Goal: Task Accomplishment & Management: Use online tool/utility

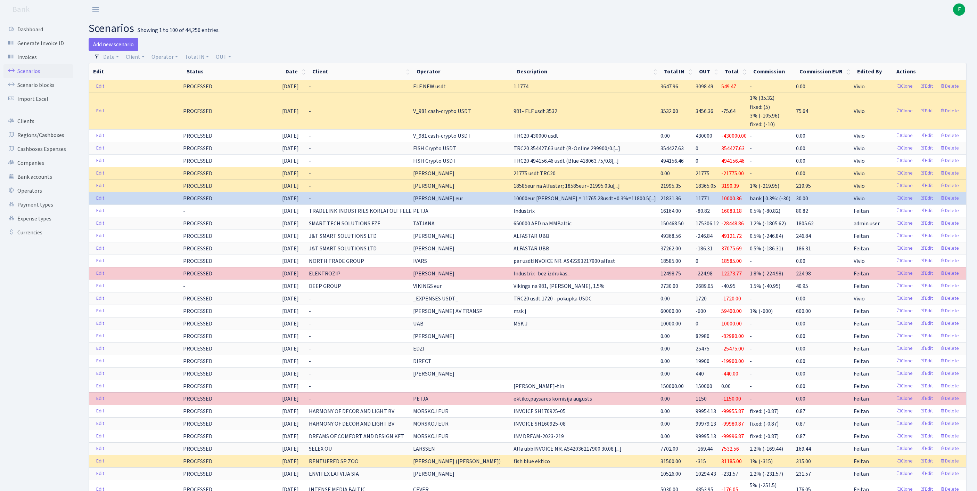
select select "100"
click at [35, 198] on link "Operators" at bounding box center [38, 191] width 70 height 14
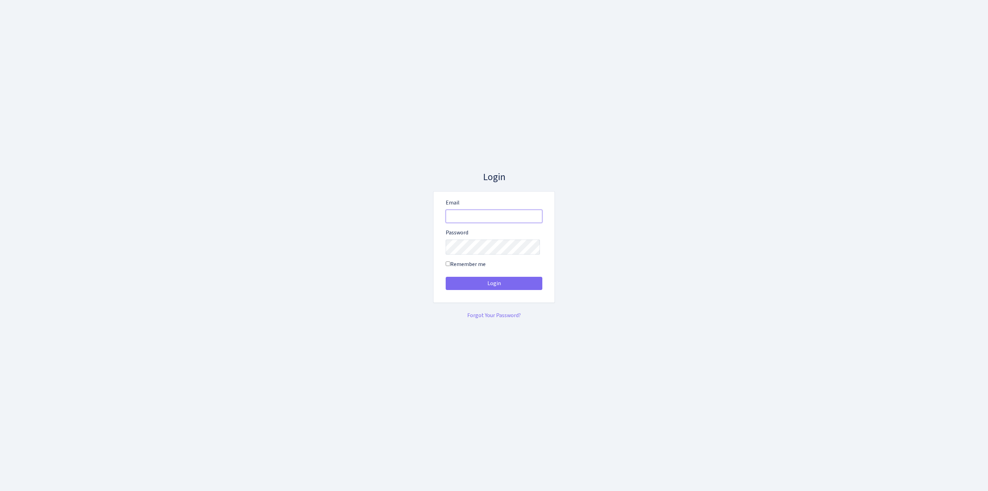
type input "feitan@bank.com"
click at [494, 286] on button "Login" at bounding box center [494, 283] width 97 height 13
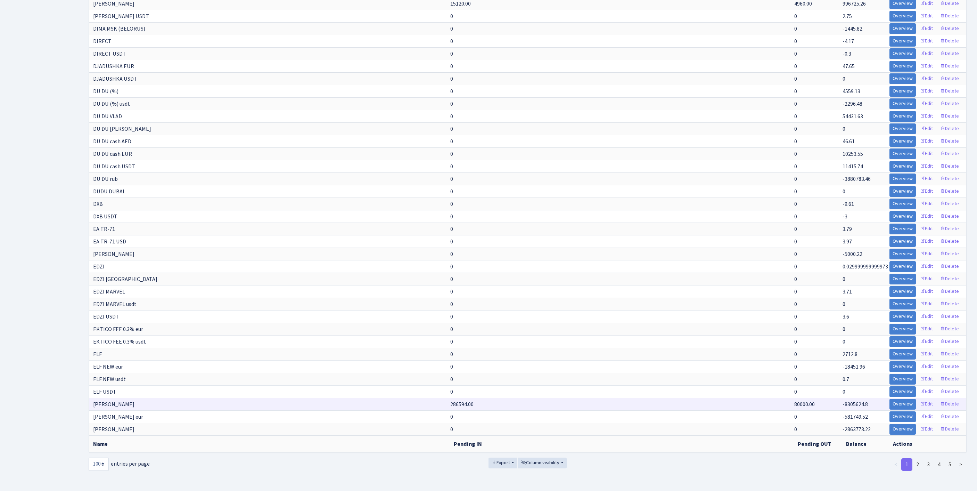
scroll to position [1217, 0]
select select "-1"
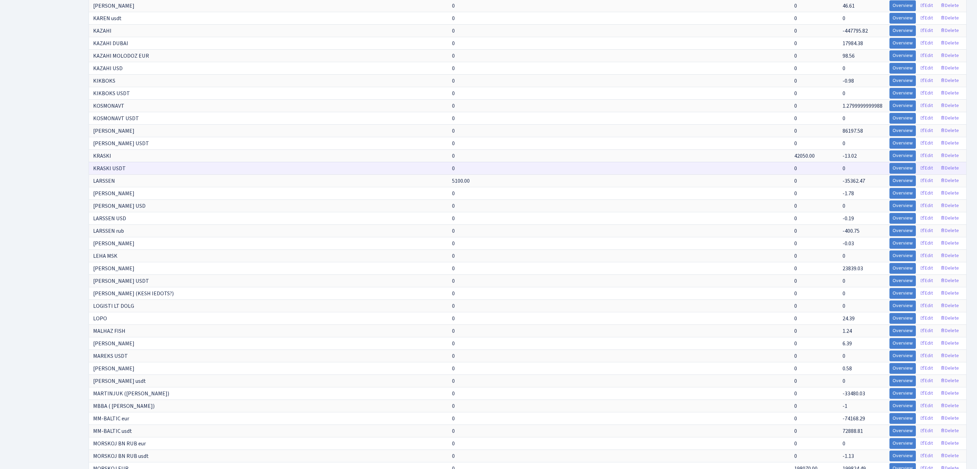
scroll to position [2678, 0]
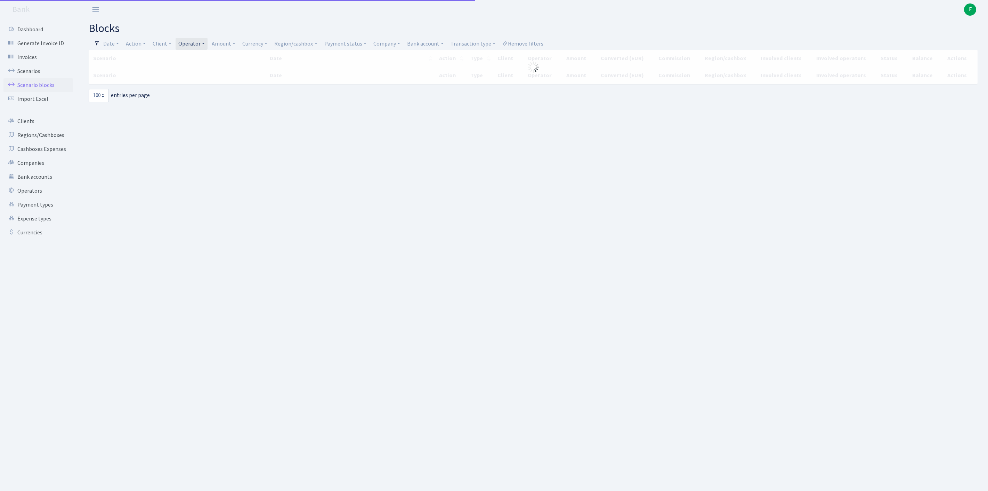
select select "100"
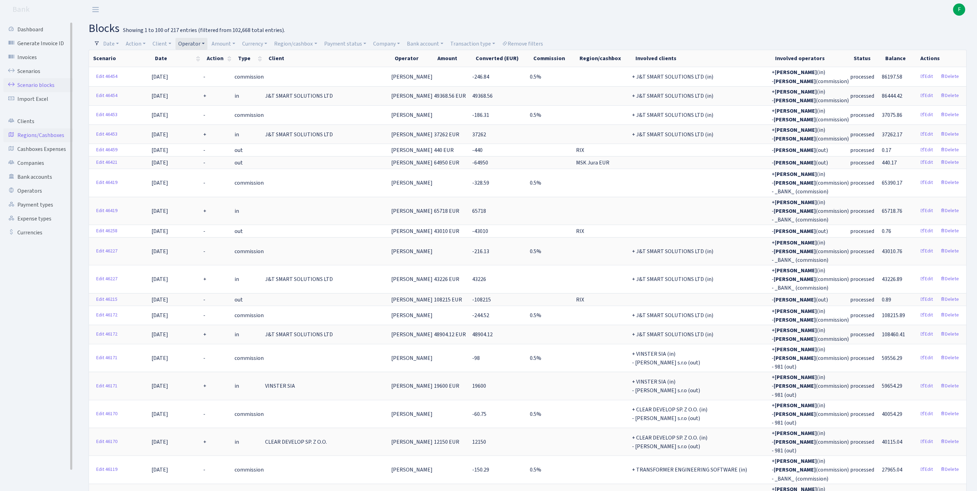
click at [42, 142] on link "Regions/Cashboxes" at bounding box center [38, 135] width 70 height 14
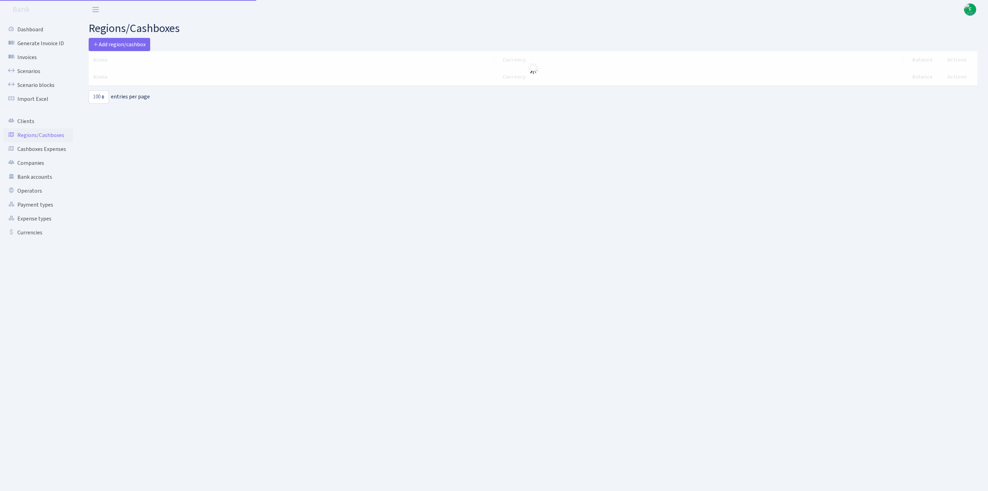
select select "100"
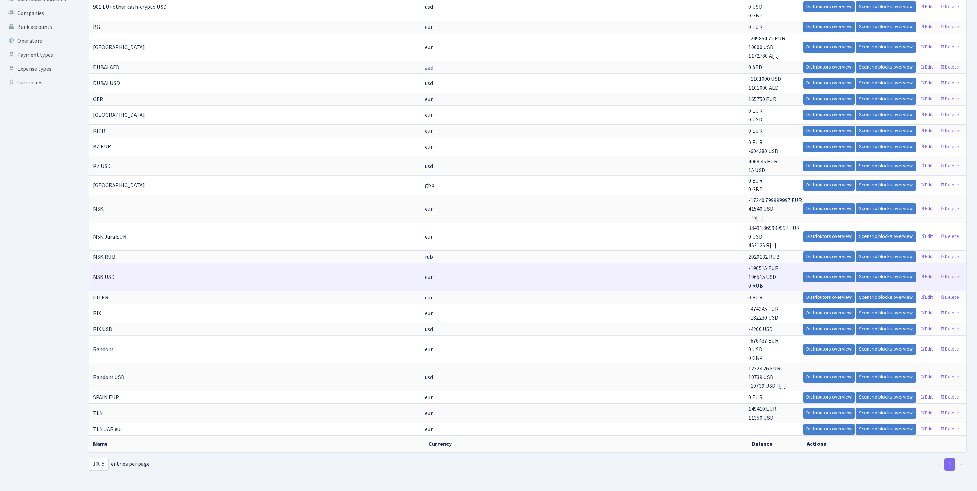
scroll to position [233, 0]
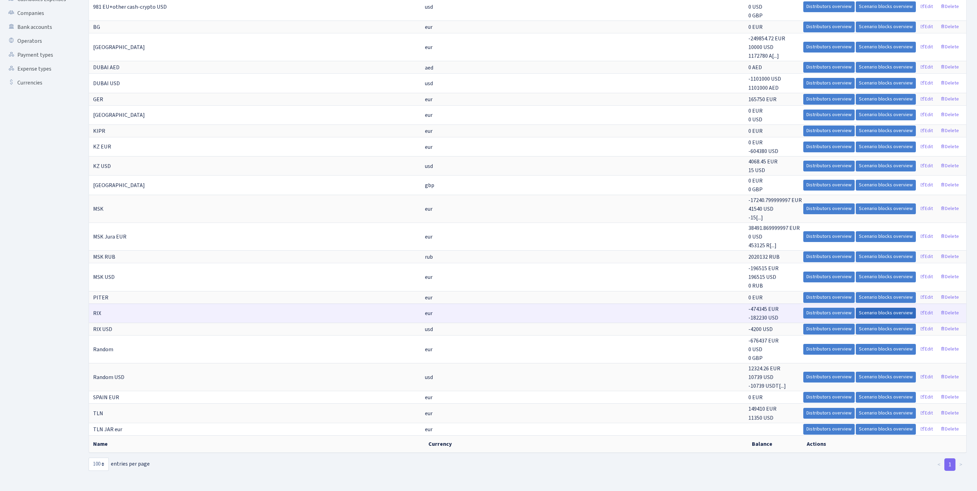
click at [859, 308] on link "Scenario blocks overview" at bounding box center [886, 313] width 60 height 11
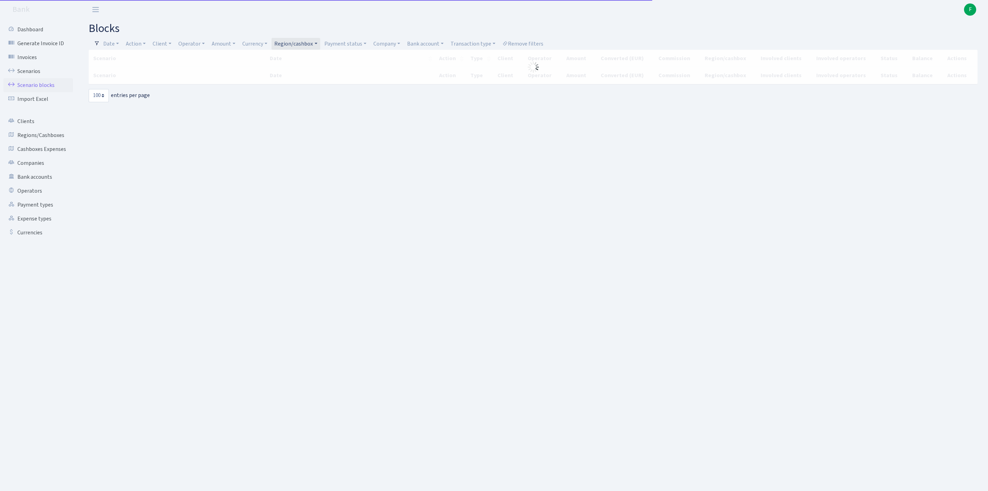
select select "100"
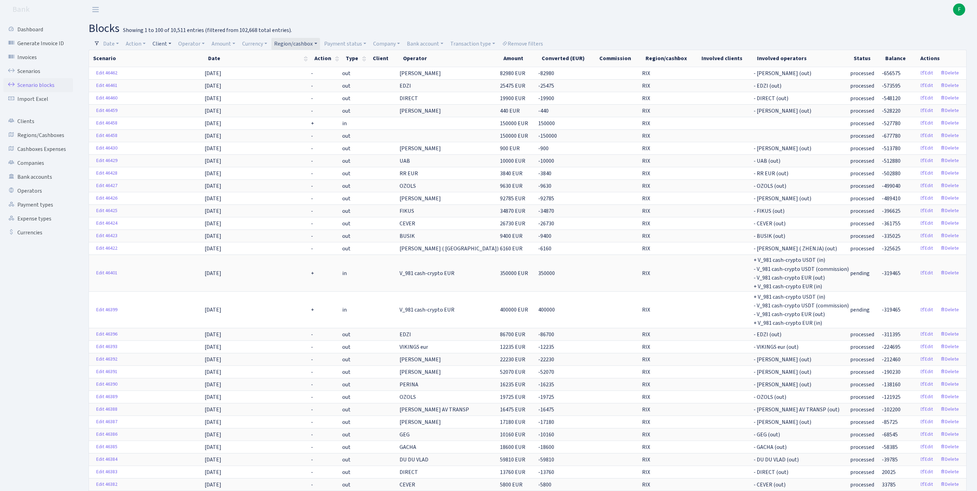
click at [174, 42] on link "Client" at bounding box center [162, 44] width 24 height 12
click at [177, 72] on input "search" at bounding box center [181, 68] width 58 height 11
type input "norbuss"
click at [184, 88] on li "NORBUSS SIA" at bounding box center [181, 81] width 59 height 12
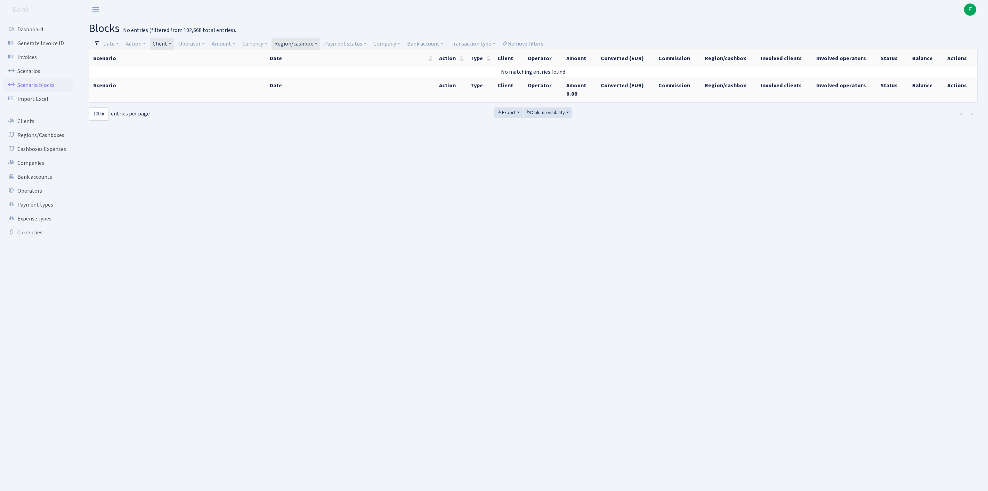
click at [320, 42] on link "Region/cashbox" at bounding box center [295, 44] width 48 height 12
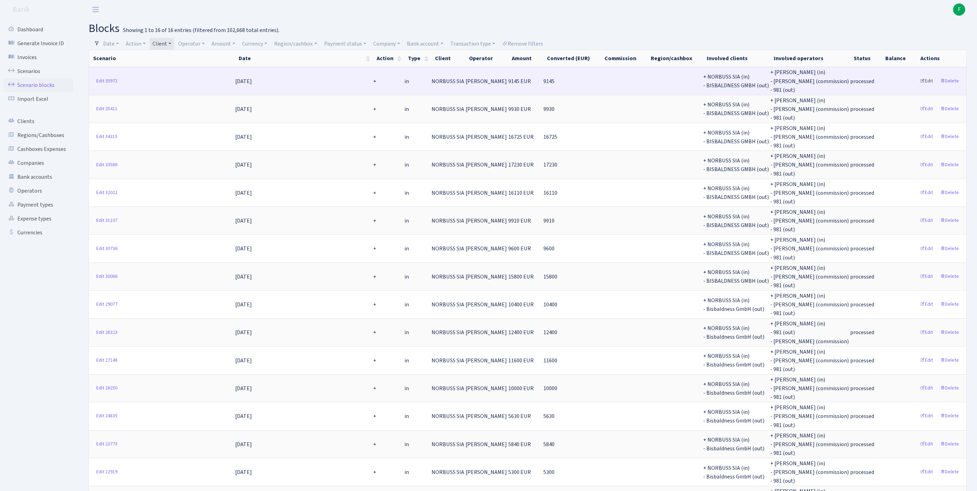
click at [921, 87] on link "Edit" at bounding box center [926, 81] width 19 height 11
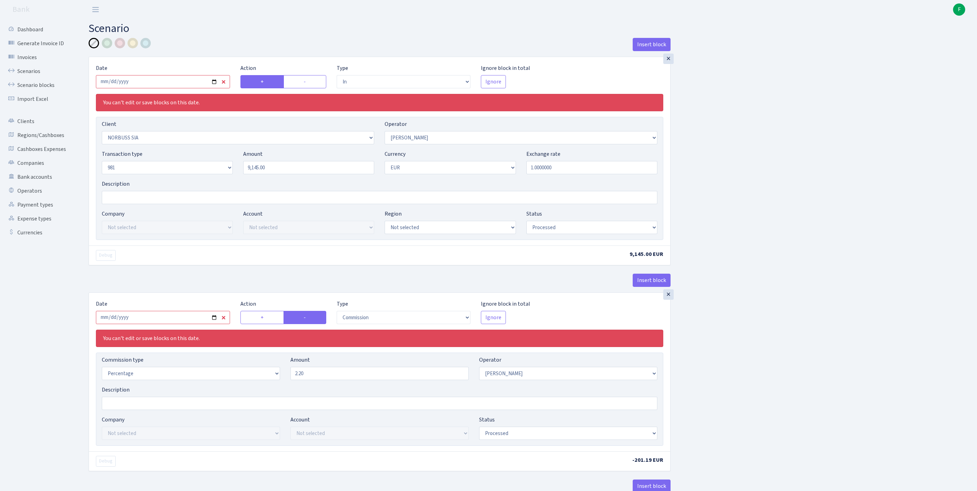
select select "in"
select select "2038"
select select "14"
select select "8"
select select "1"
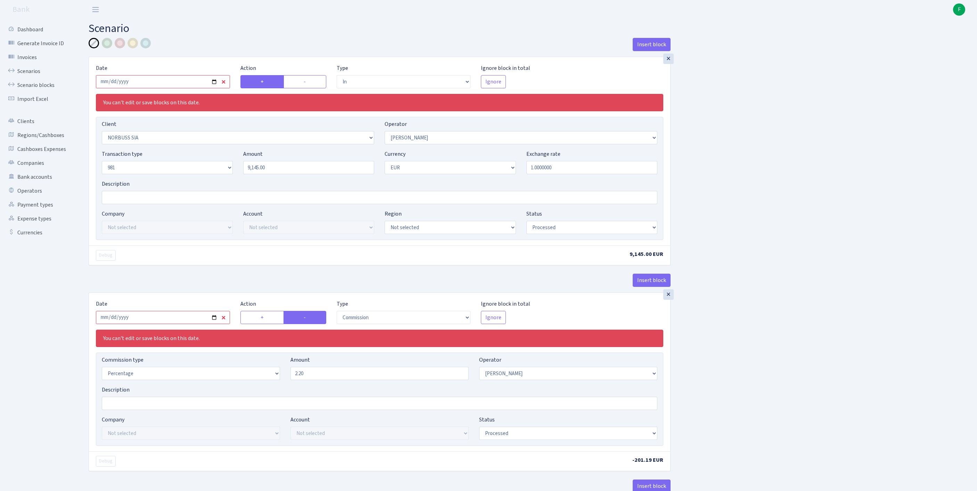
select select "processed"
select select "commission"
select select "14"
select select "processed"
select select "out"
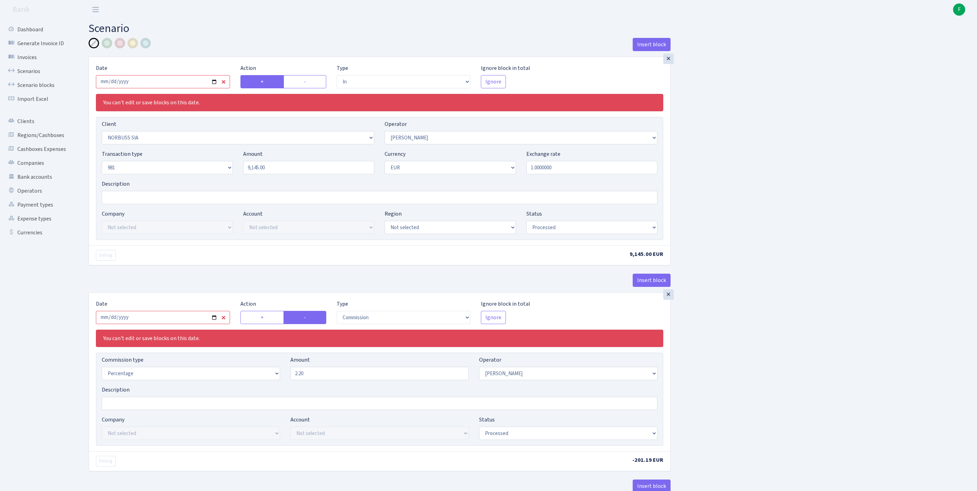
select select "2442"
select select "61"
select select "8"
select select "1"
select select "processed"
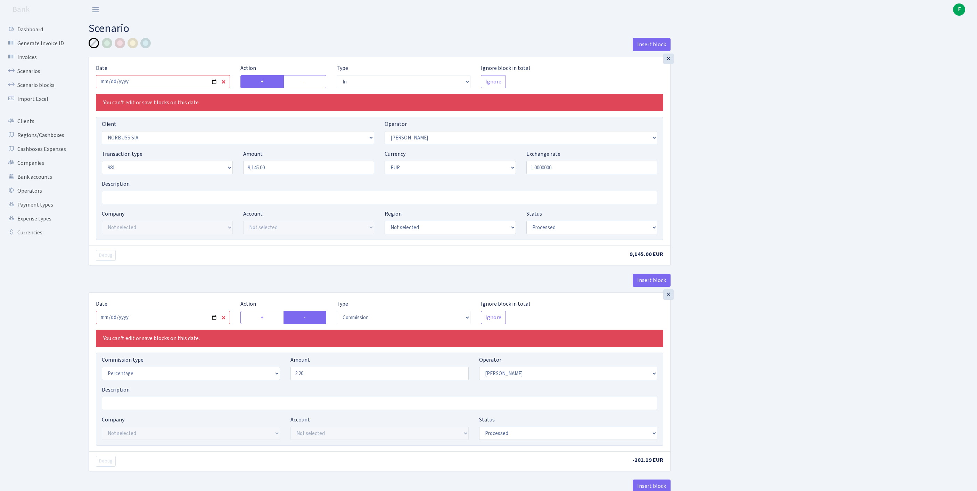
scroll to position [3, 0]
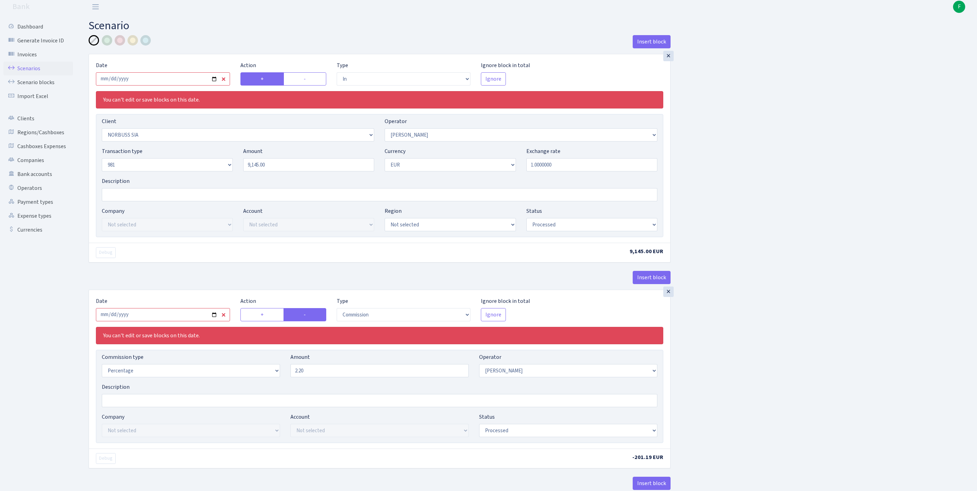
click at [30, 73] on link "Scenarios" at bounding box center [38, 69] width 70 height 14
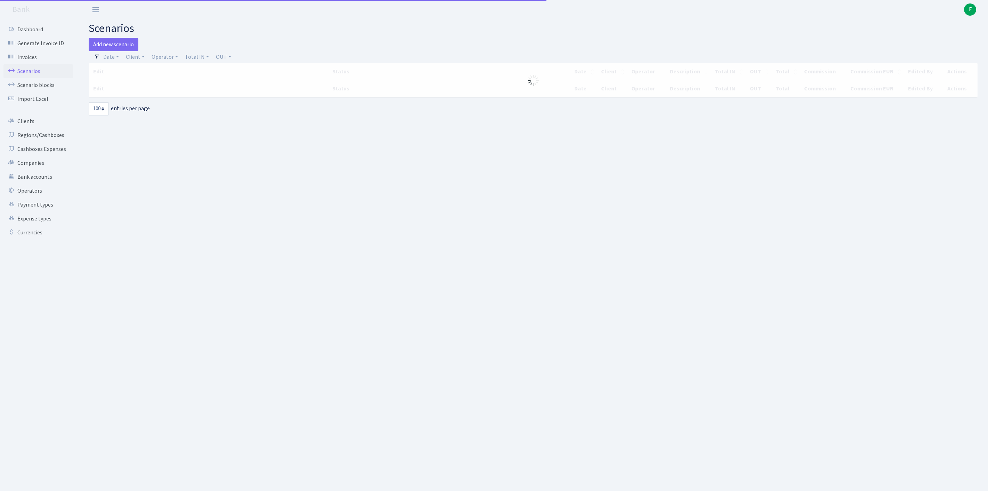
select select "100"
click at [146, 61] on link "Client" at bounding box center [135, 57] width 24 height 12
click at [153, 87] on input "search" at bounding box center [154, 81] width 58 height 11
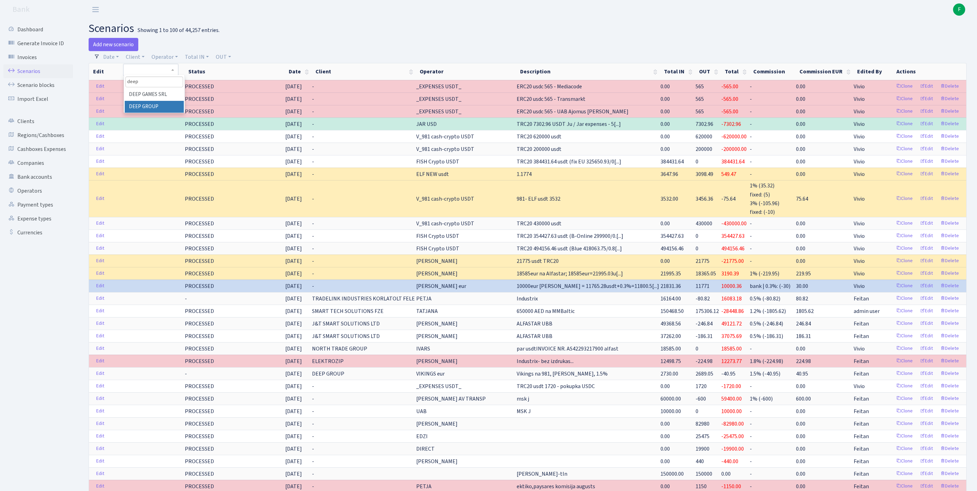
type input "deep"
click at [161, 113] on li "DEEP GROUP" at bounding box center [154, 107] width 59 height 12
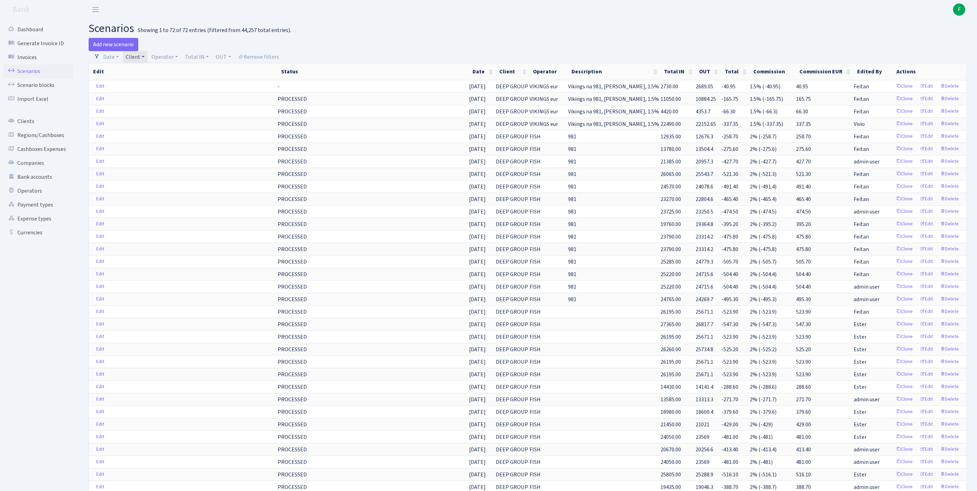
click at [147, 60] on link "Client" at bounding box center [135, 57] width 24 height 12
click at [149, 87] on input "search" at bounding box center [154, 81] width 58 height 11
type input "s.s.p"
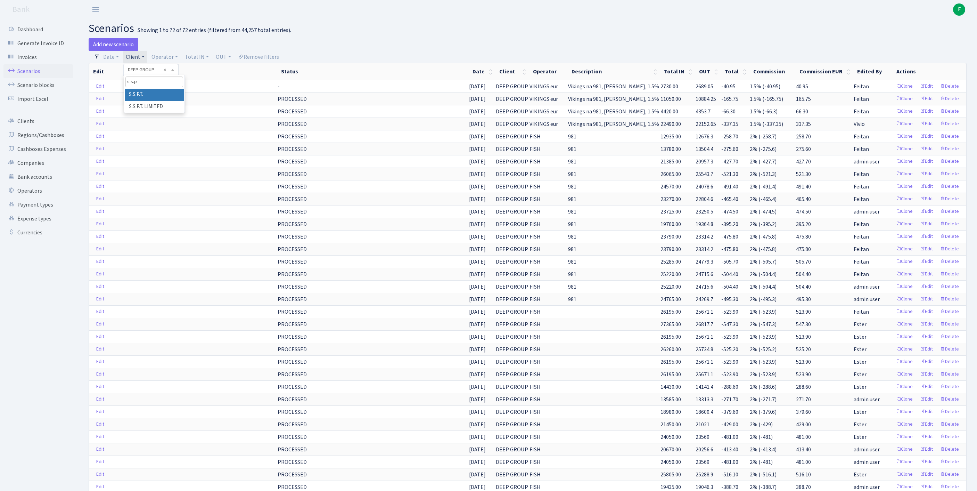
click at [168, 101] on li "S.S.P.T." at bounding box center [154, 95] width 59 height 12
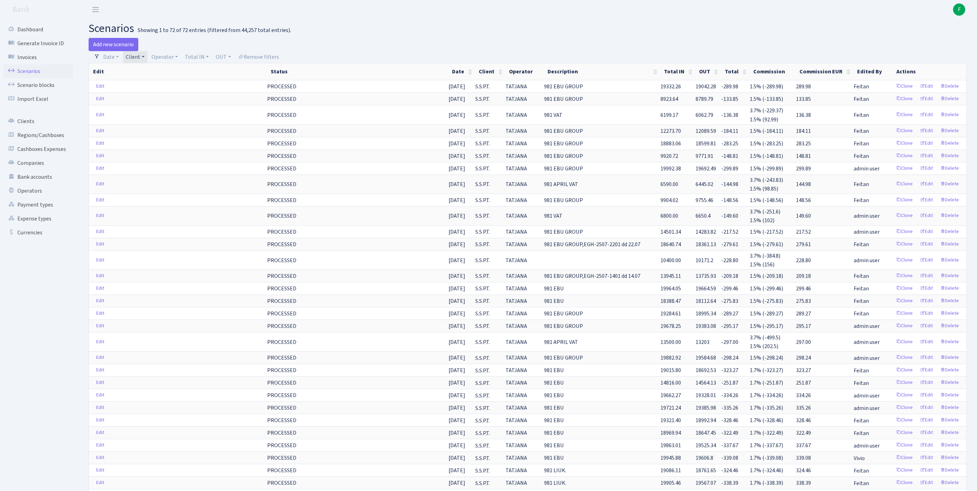
click at [147, 58] on link "Client" at bounding box center [135, 57] width 24 height 12
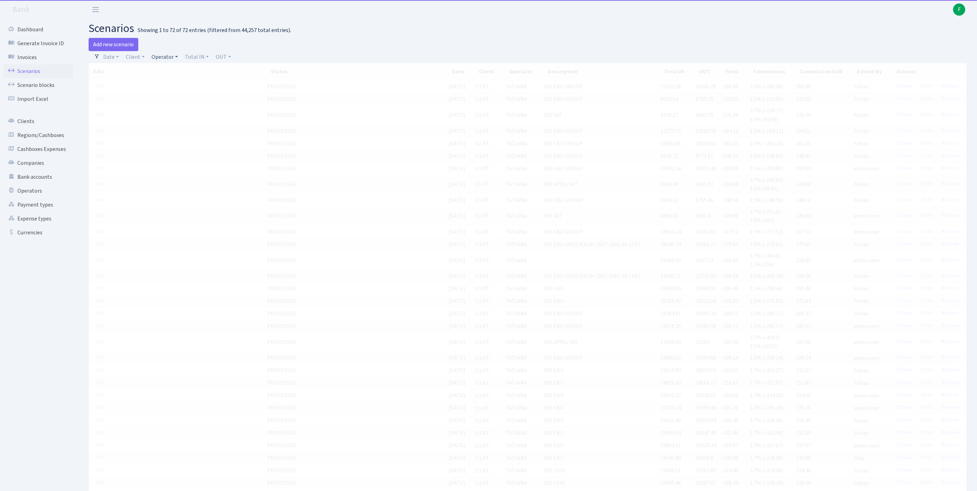
click at [177, 59] on link "Operator" at bounding box center [165, 57] width 32 height 12
click at [183, 85] on input "search" at bounding box center [180, 81] width 58 height 11
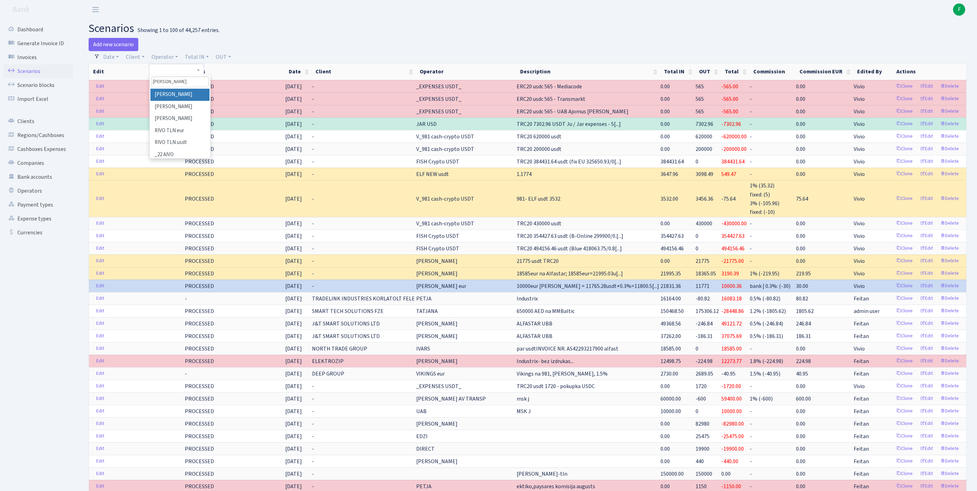
type input "ivo"
click at [194, 101] on li "[PERSON_NAME]" at bounding box center [179, 95] width 59 height 12
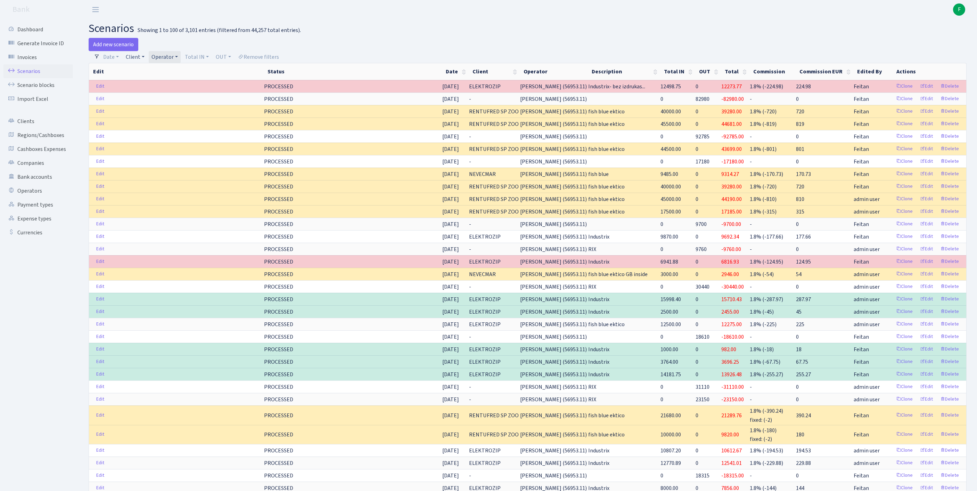
click at [145, 60] on link "Client" at bounding box center [135, 57] width 24 height 12
click at [181, 61] on link "Operator" at bounding box center [165, 57] width 32 height 12
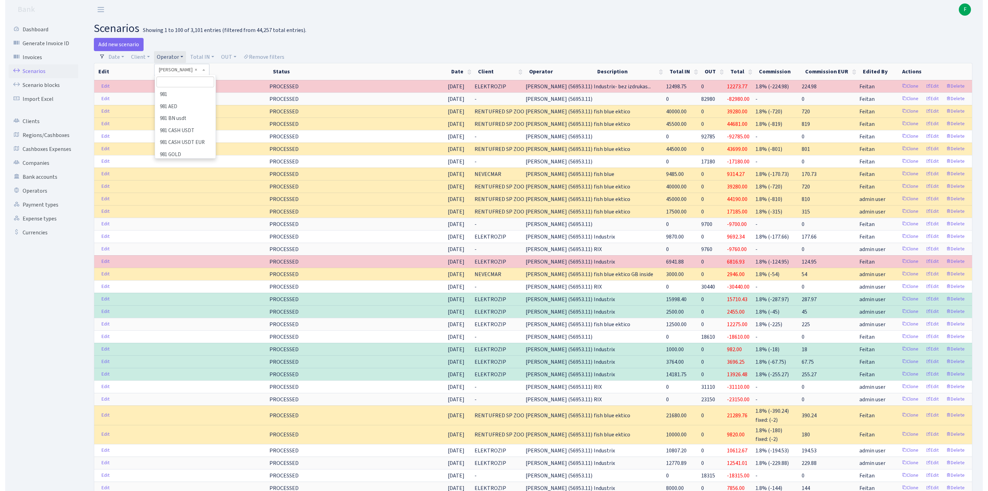
scroll to position [2608, 0]
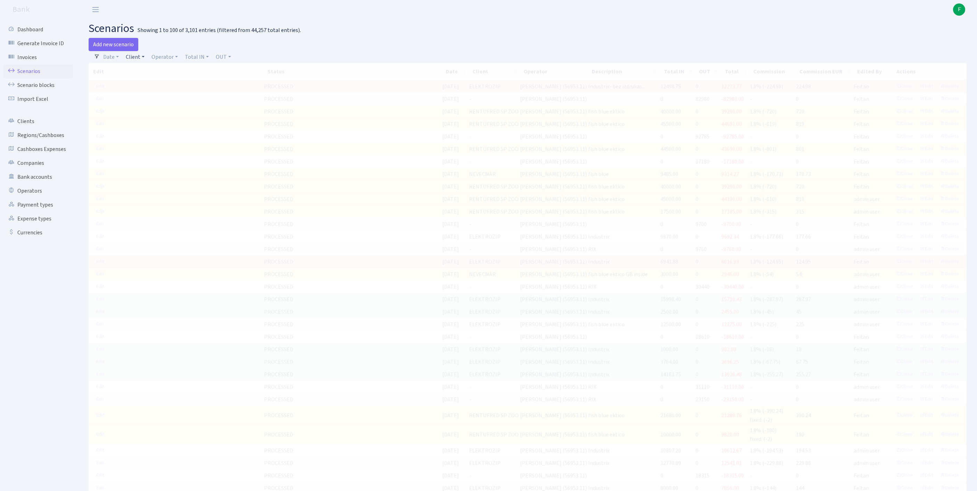
click at [141, 58] on link "Client" at bounding box center [135, 57] width 24 height 12
click at [146, 87] on input "search" at bounding box center [154, 81] width 58 height 11
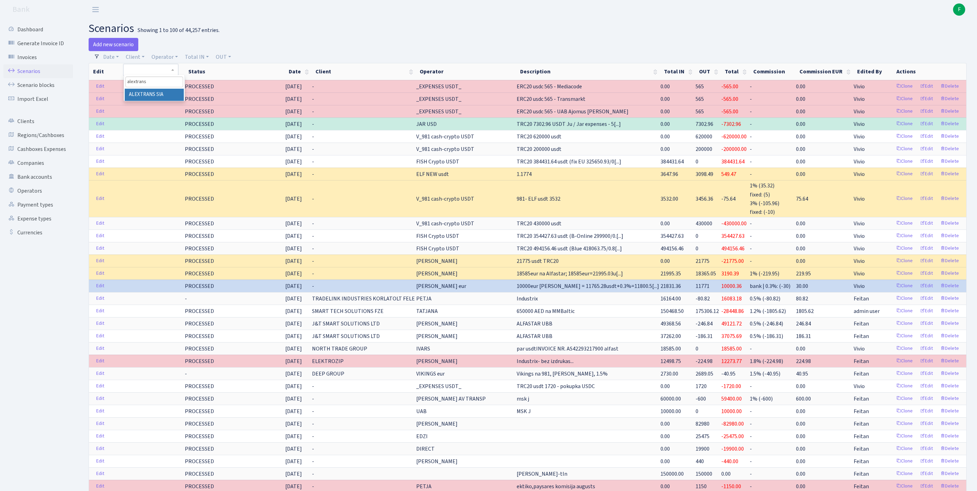
type input "alextrans"
click at [152, 100] on li "ALEXTRANS SIA" at bounding box center [154, 95] width 59 height 12
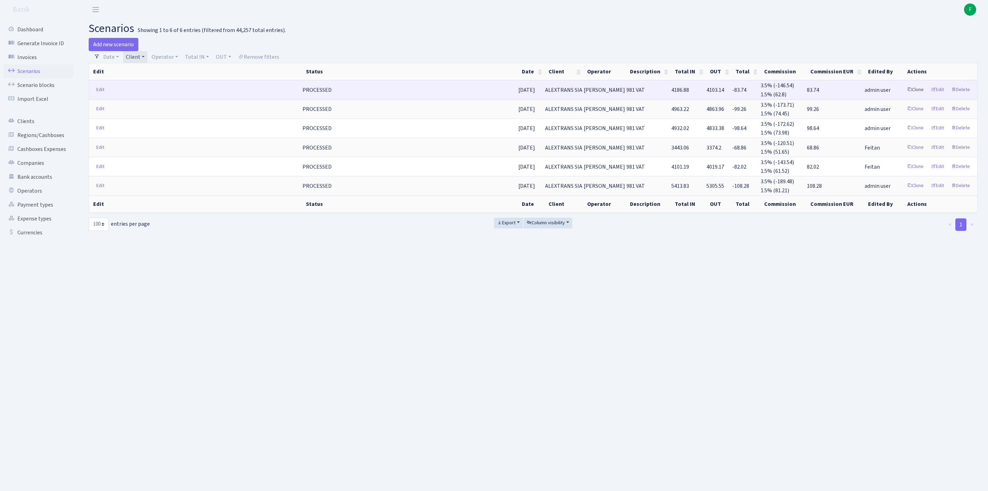
click at [904, 95] on link "Clone" at bounding box center [915, 89] width 23 height 11
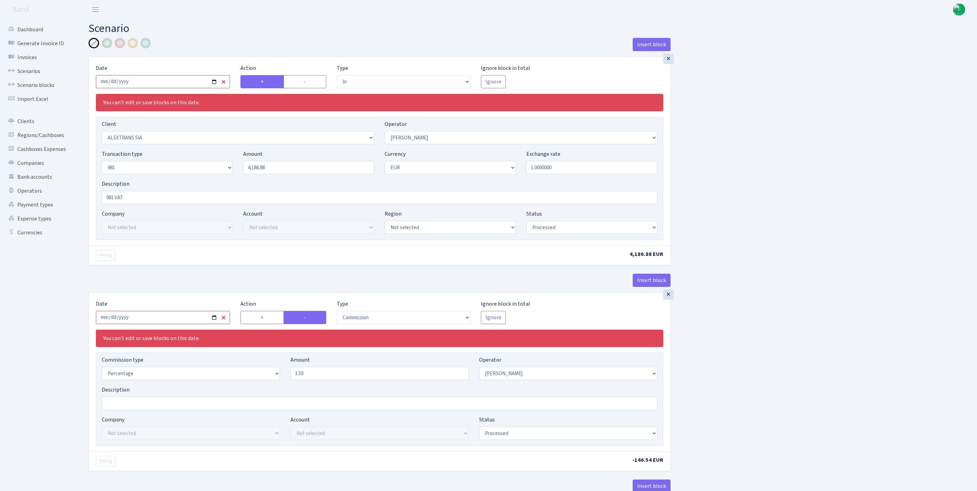
select select "in"
select select "3260"
select select "2"
select select "8"
select select "1"
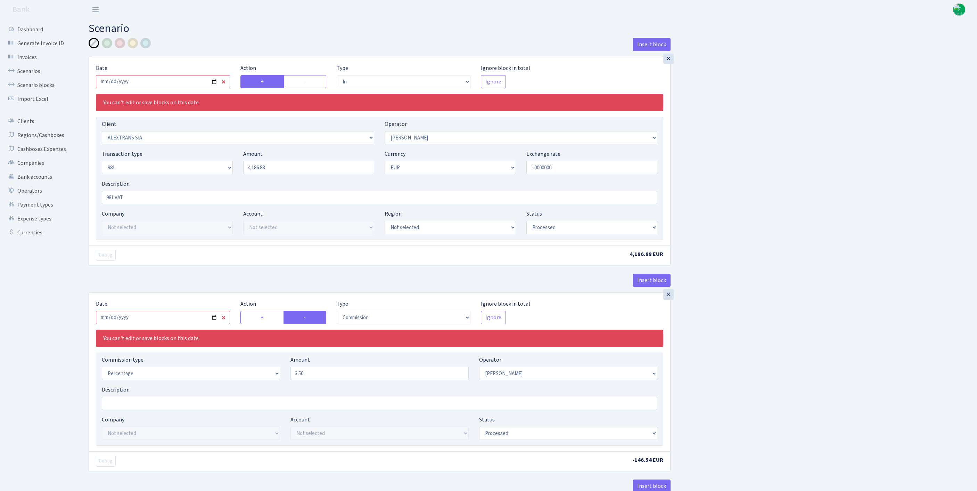
select select "processed"
select select "commission"
select select "2"
select select "processed"
select select "out"
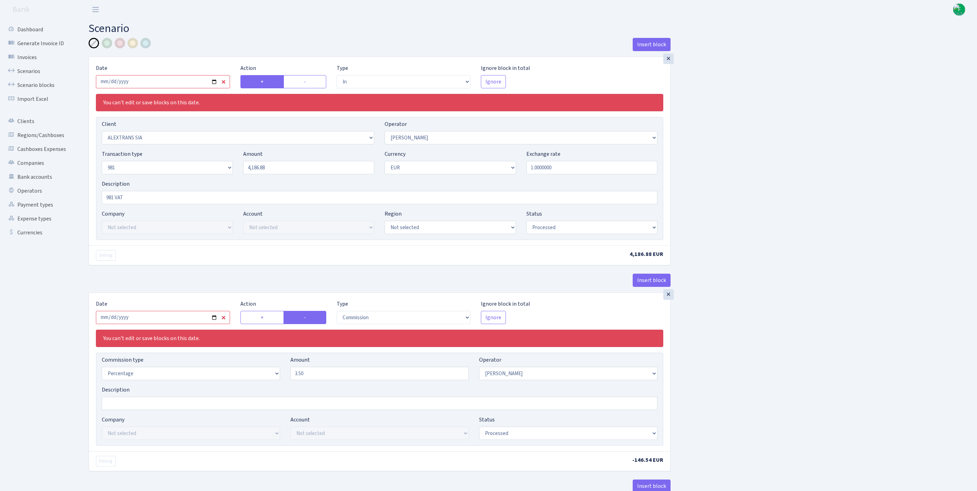
select select "2442"
select select "61"
select select "8"
select select "1"
select select "processed"
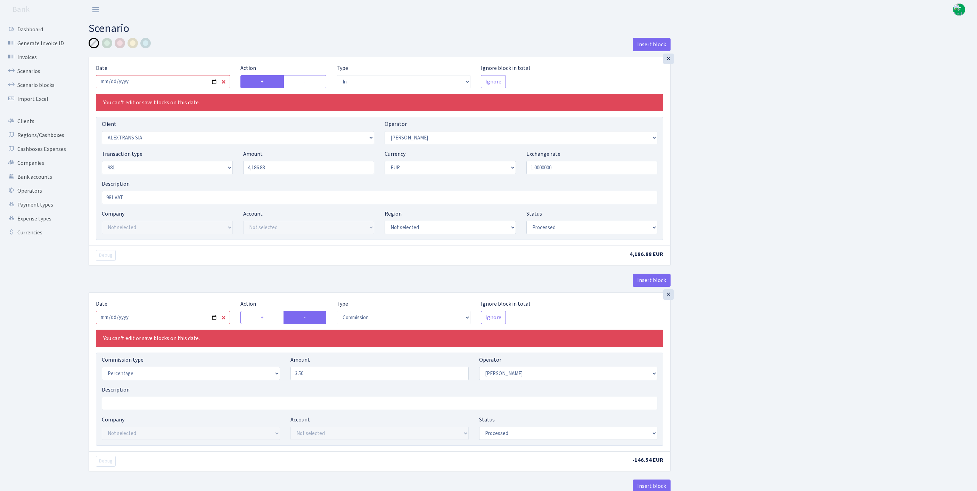
select select "commission"
select select "61"
select select "processed"
click at [179, 88] on input "2025-08-14" at bounding box center [163, 81] width 134 height 13
type input "[DATE]"
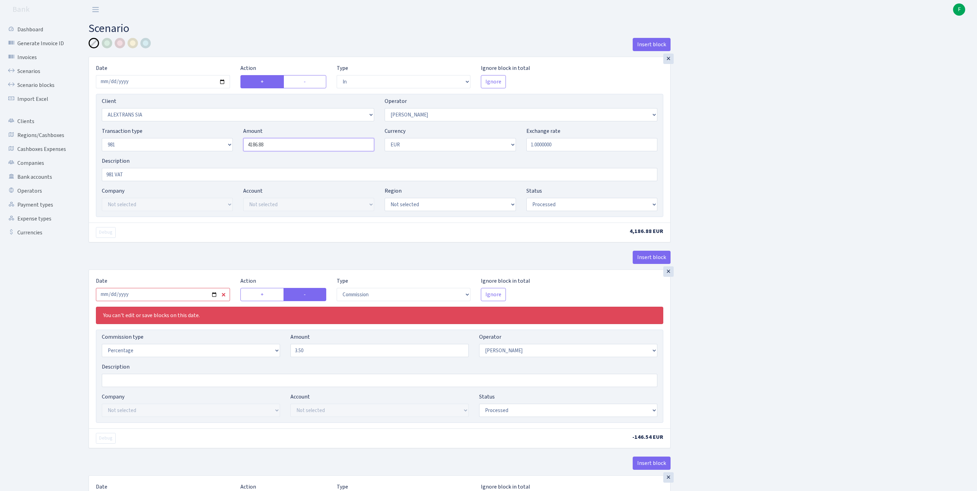
drag, startPoint x: 292, startPoint y: 162, endPoint x: 242, endPoint y: 159, distance: 50.1
click at [242, 151] on div "Amount 4186.88" at bounding box center [308, 139] width 141 height 24
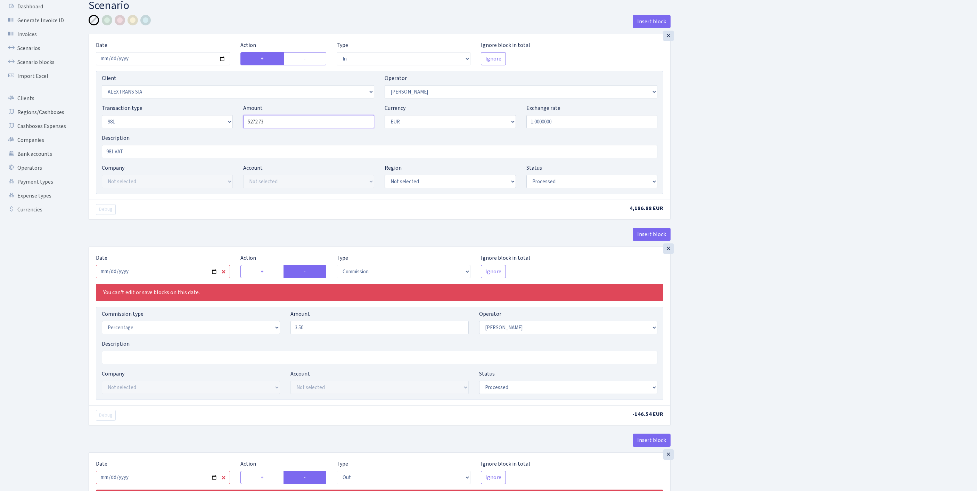
scroll to position [129, 0]
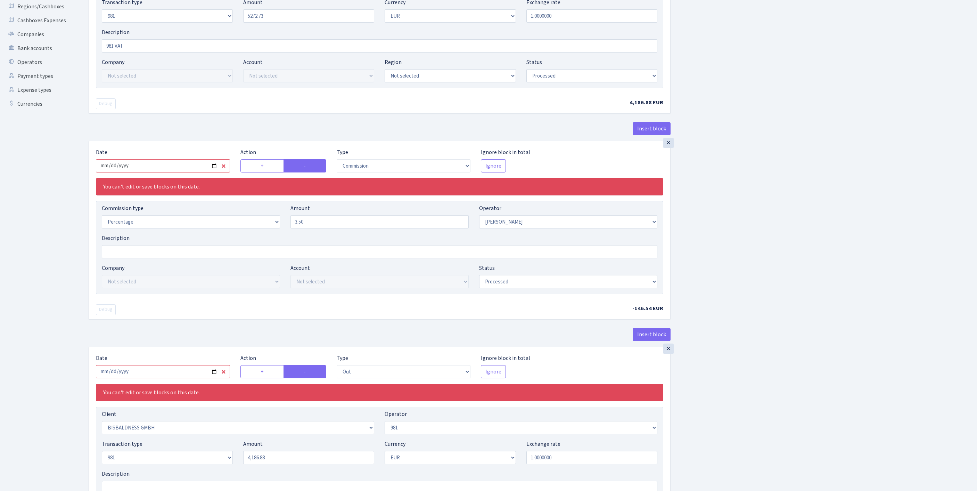
type input "5,272.73"
click at [178, 172] on input "2025-08-14" at bounding box center [163, 165] width 134 height 13
type input "[DATE]"
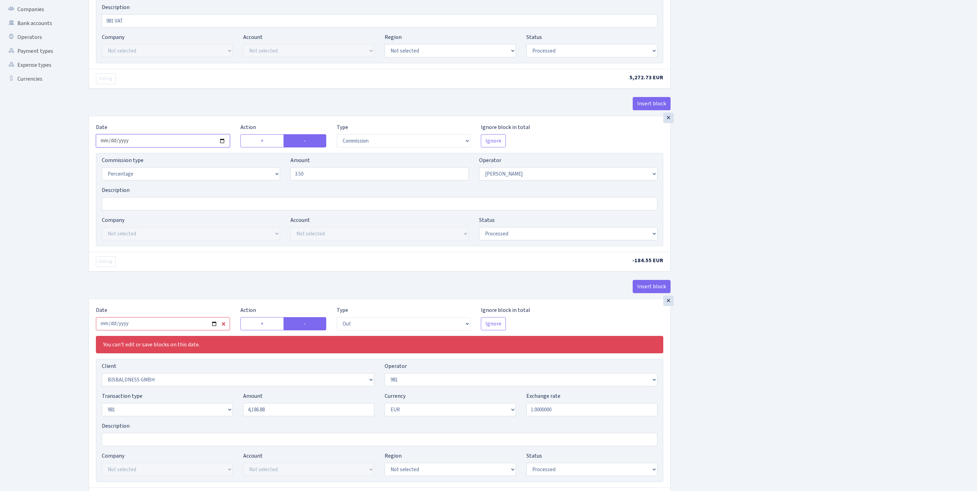
scroll to position [225, 0]
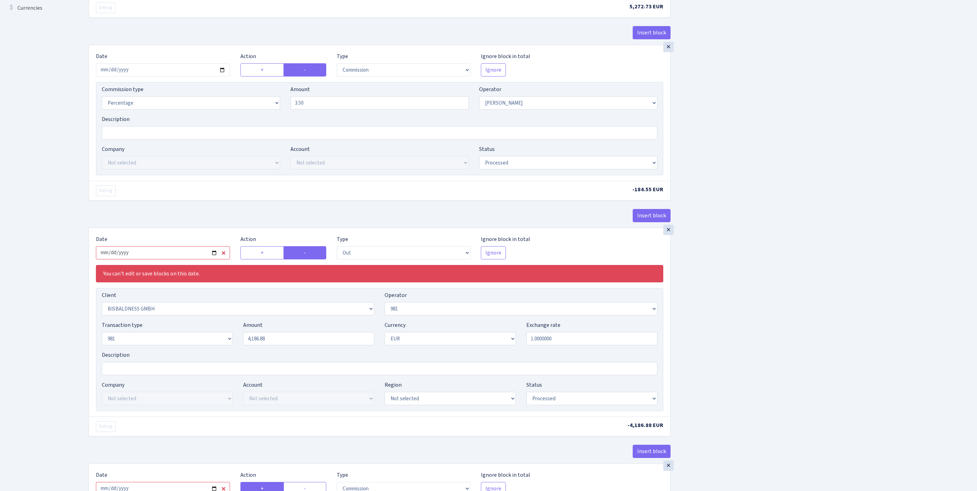
click at [165, 259] on input "2025-08-14" at bounding box center [163, 252] width 134 height 13
type input "[DATE]"
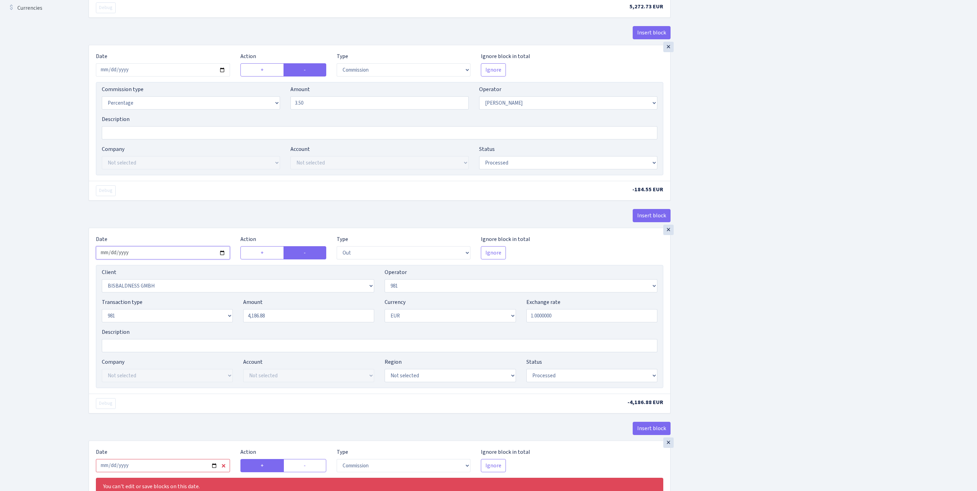
scroll to position [85, 0]
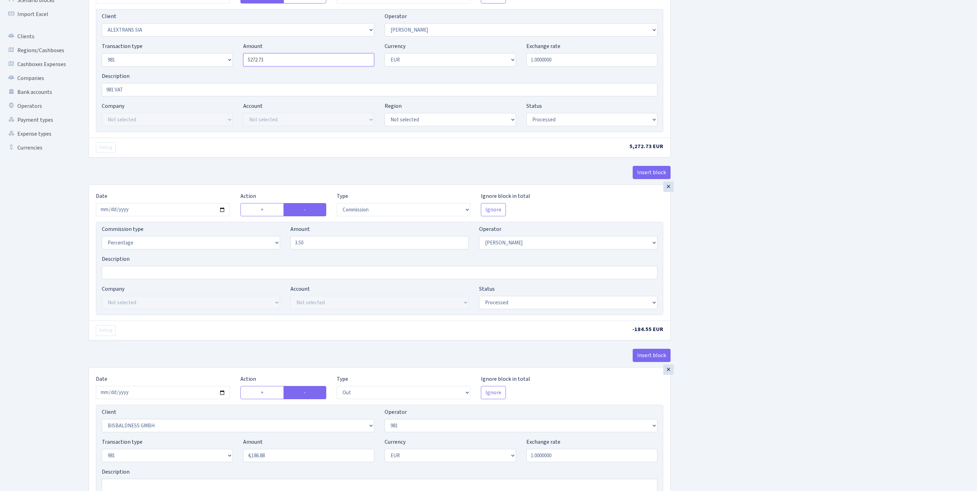
drag, startPoint x: 282, startPoint y: 74, endPoint x: 243, endPoint y: 73, distance: 38.3
click at [243, 66] on div "Amount 5272.73" at bounding box center [308, 54] width 141 height 24
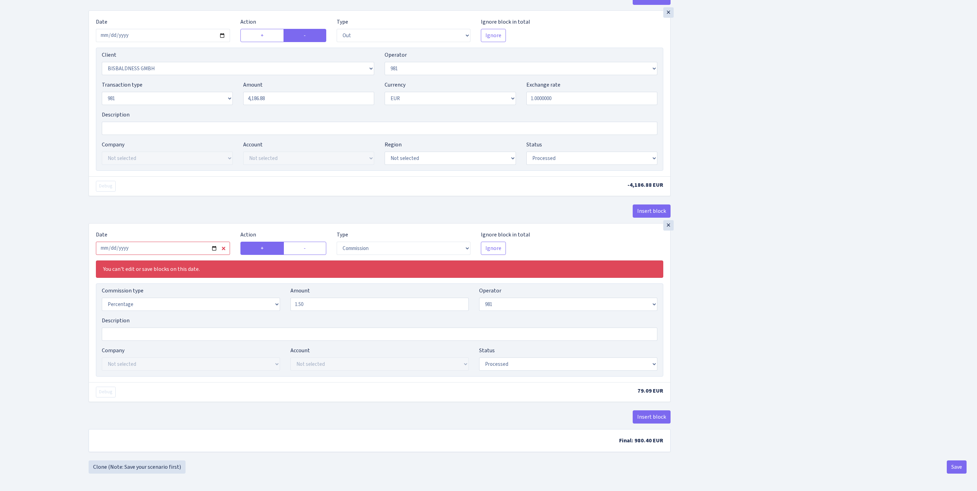
scroll to position [457, 0]
type input "5,272.73"
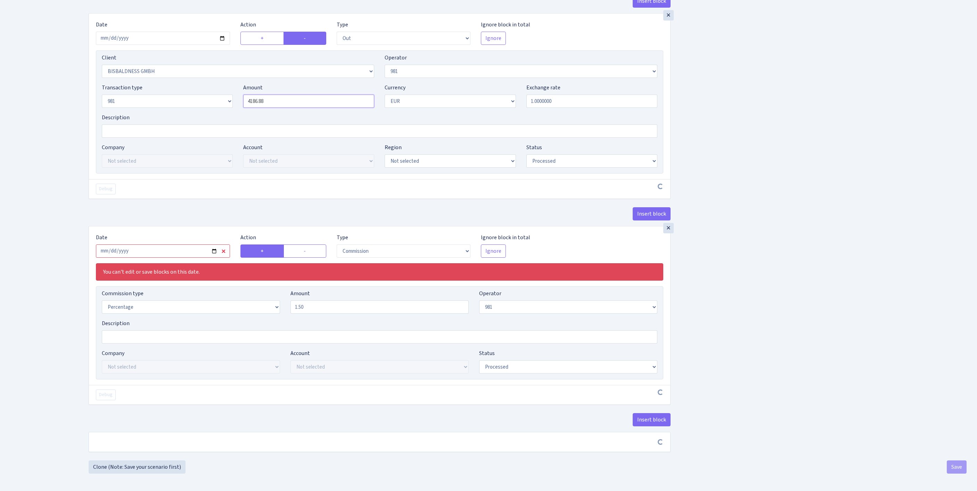
drag, startPoint x: 280, startPoint y: 151, endPoint x: 227, endPoint y: 143, distance: 54.2
click at [226, 113] on div "Transaction type Not selected 981 ELF FISH crypto GIRT IVO dekl MM-BALTIC eur U…" at bounding box center [380, 98] width 566 height 30
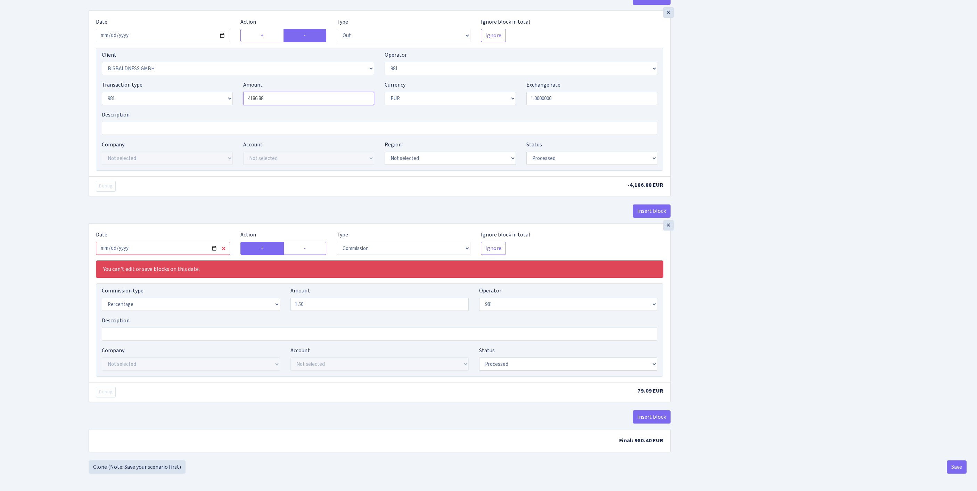
paste input "5272.73"
type input "5,272.73"
click at [206, 255] on input "2025-08-14" at bounding box center [163, 248] width 134 height 13
type input "[DATE]"
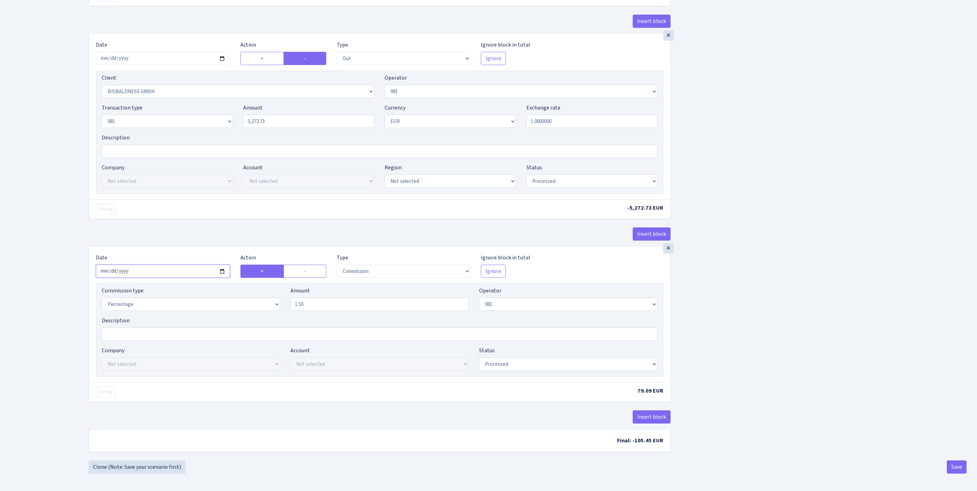
scroll to position [535, 0]
click at [955, 469] on button "Save" at bounding box center [957, 466] width 20 height 13
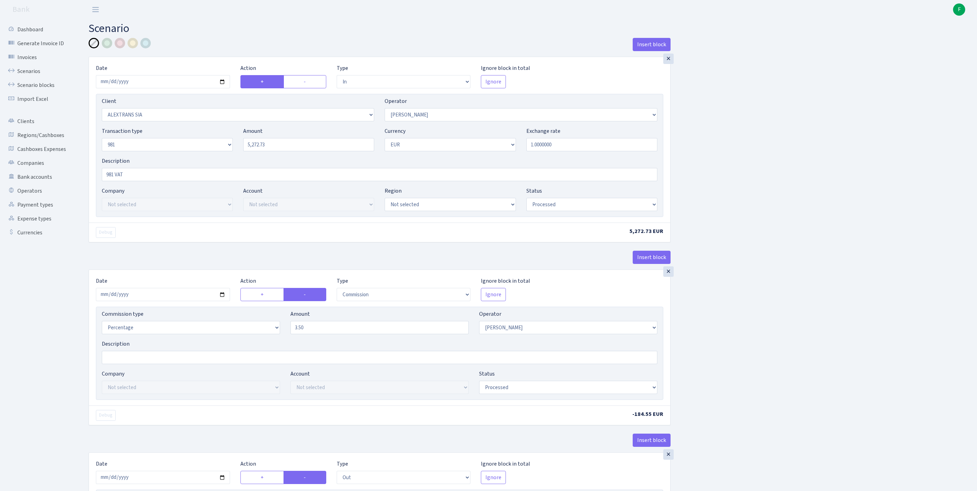
select select "in"
select select "3260"
select select "2"
select select "8"
select select "1"
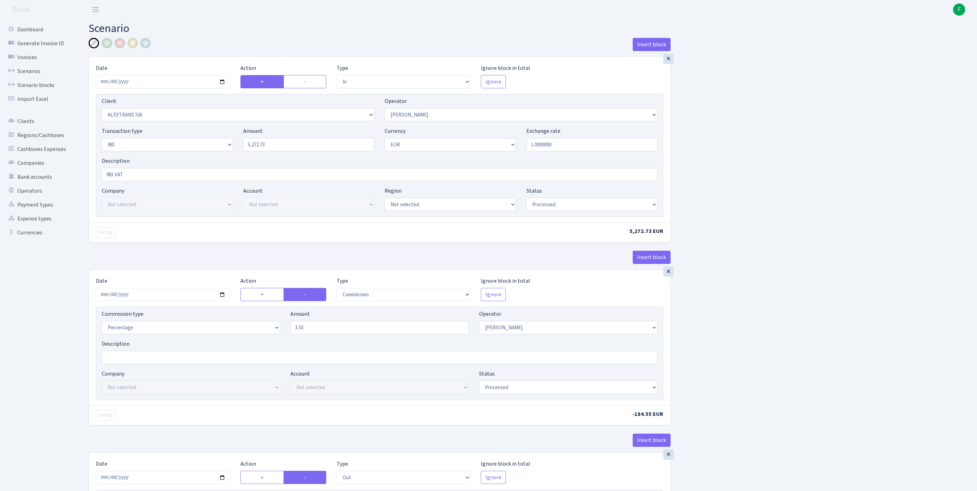
select select "processed"
select select "commission"
select select "2"
select select "processed"
select select "out"
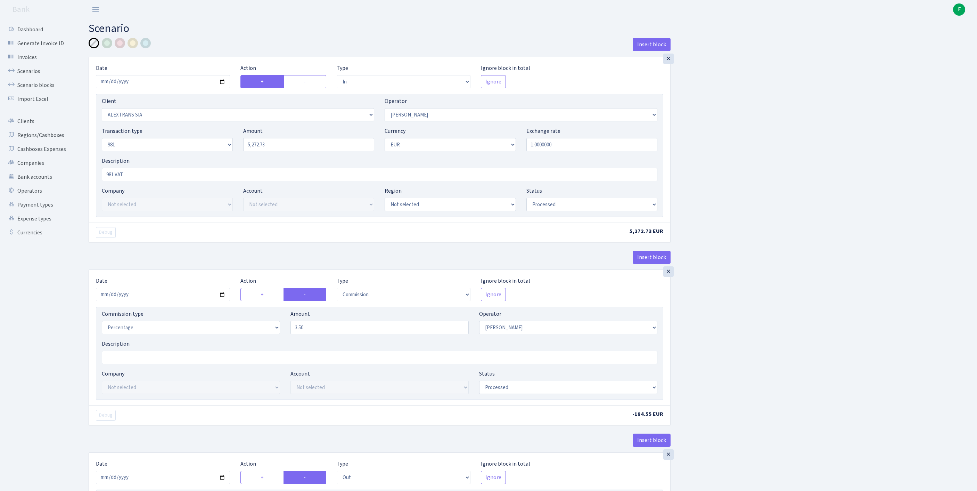
select select "2442"
select select "61"
select select "8"
select select "1"
select select "processed"
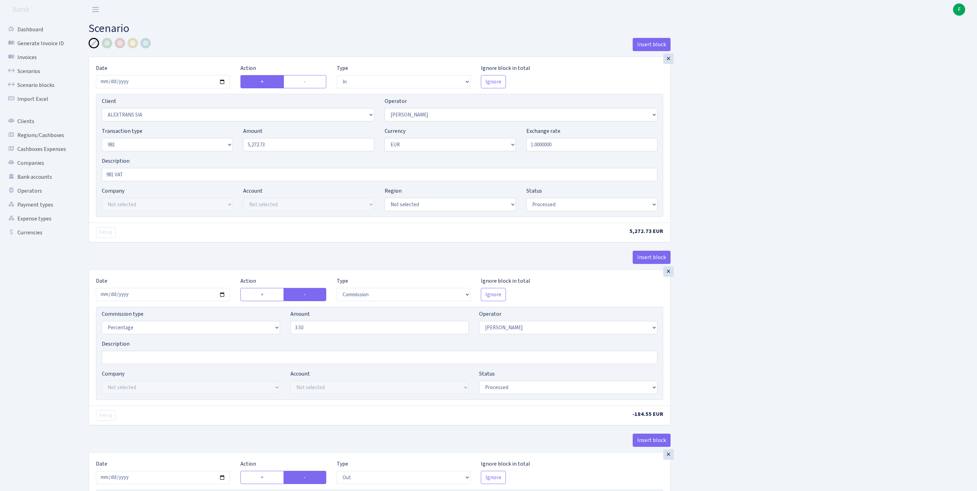
select select "commission"
select select "61"
select select "processed"
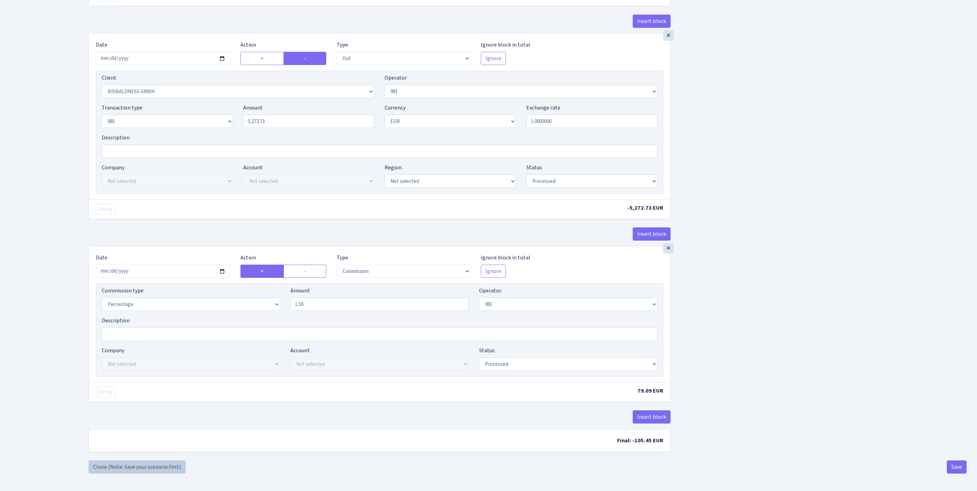
click at [147, 463] on link "Clone (Note: Save your scenario first)" at bounding box center [137, 466] width 97 height 13
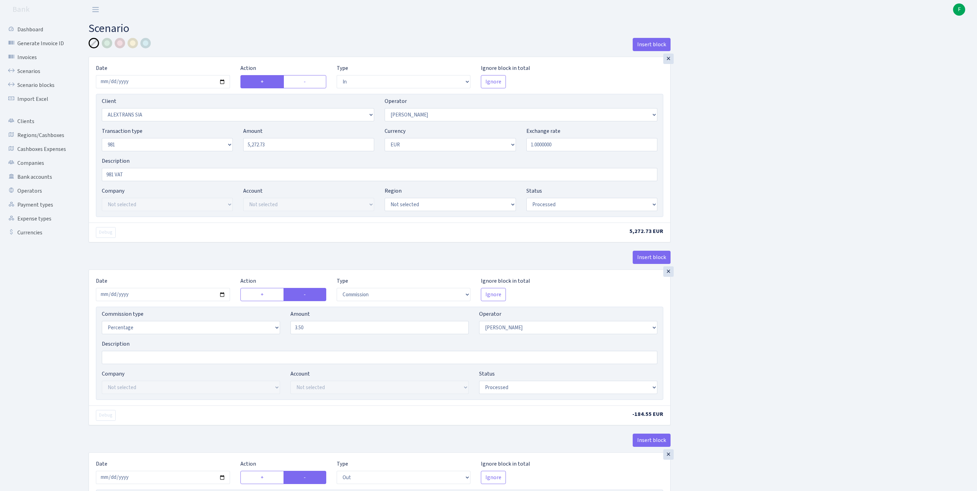
select select "in"
select select "3260"
select select "2"
select select "8"
select select "1"
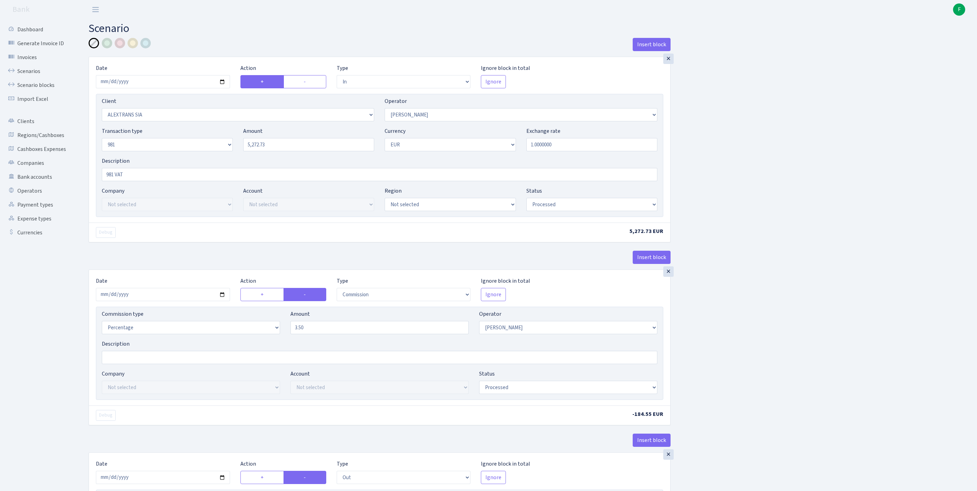
select select "processed"
select select "commission"
select select "2"
select select "processed"
select select "out"
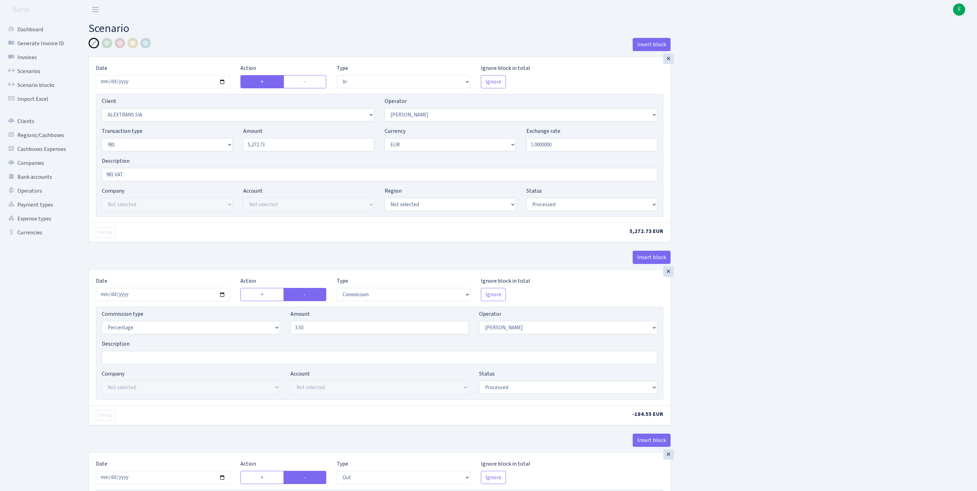
select select "2442"
select select "61"
select select "8"
select select "1"
select select "processed"
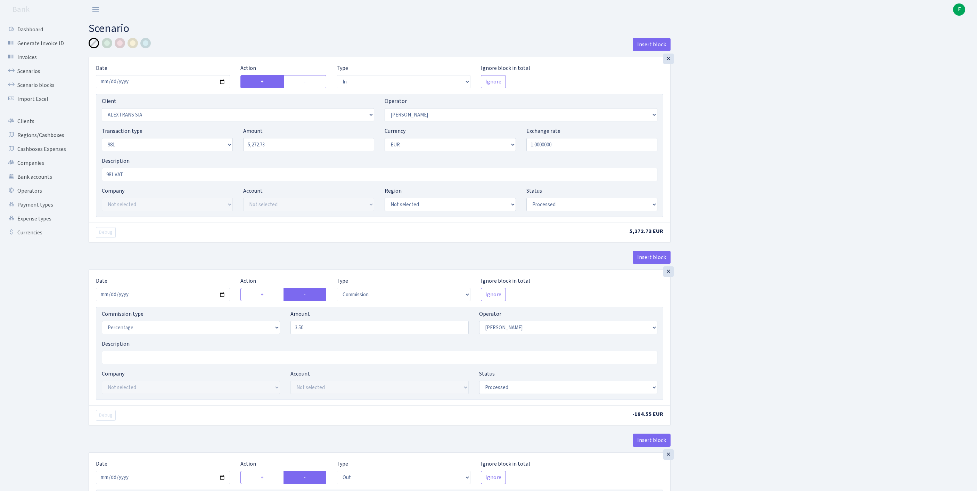
select select "commission"
select select "61"
select select "processed"
drag, startPoint x: 282, startPoint y: 162, endPoint x: 216, endPoint y: 156, distance: 66.3
click at [216, 156] on div "Transaction type Not selected 981 ELF FISH crypto [PERSON_NAME] MM-BALTIC eur U…" at bounding box center [380, 142] width 566 height 30
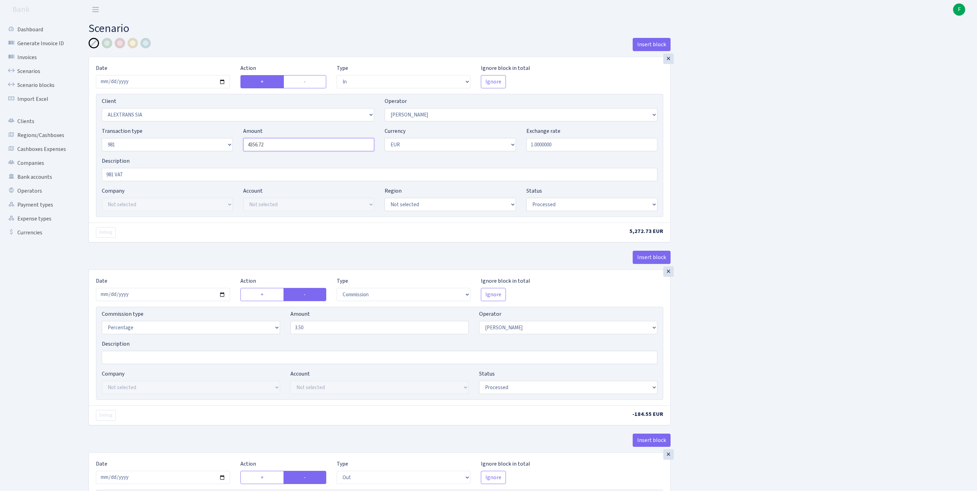
drag, startPoint x: 277, startPoint y: 157, endPoint x: 225, endPoint y: 157, distance: 52.1
click at [222, 156] on div "Transaction type Not selected 981 ELF FISH crypto [PERSON_NAME] MM-BALTIC eur U…" at bounding box center [380, 142] width 566 height 30
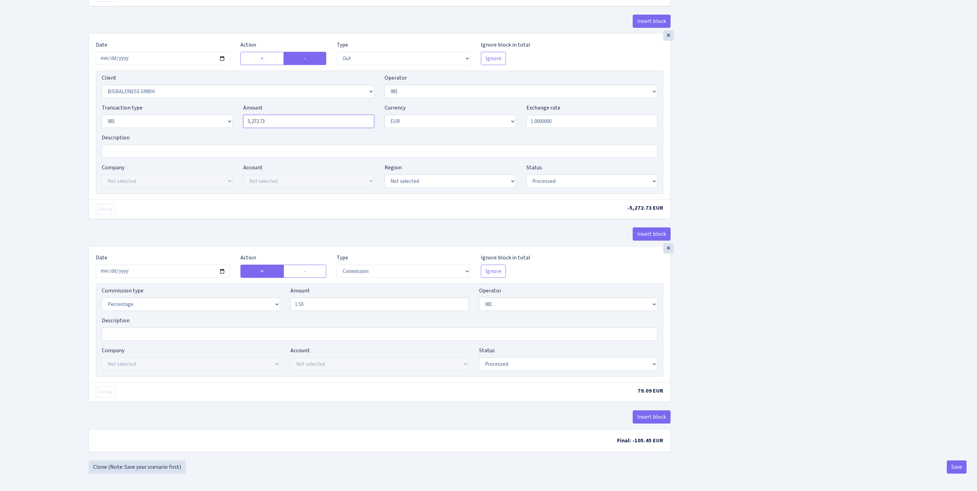
type input "4,356.72"
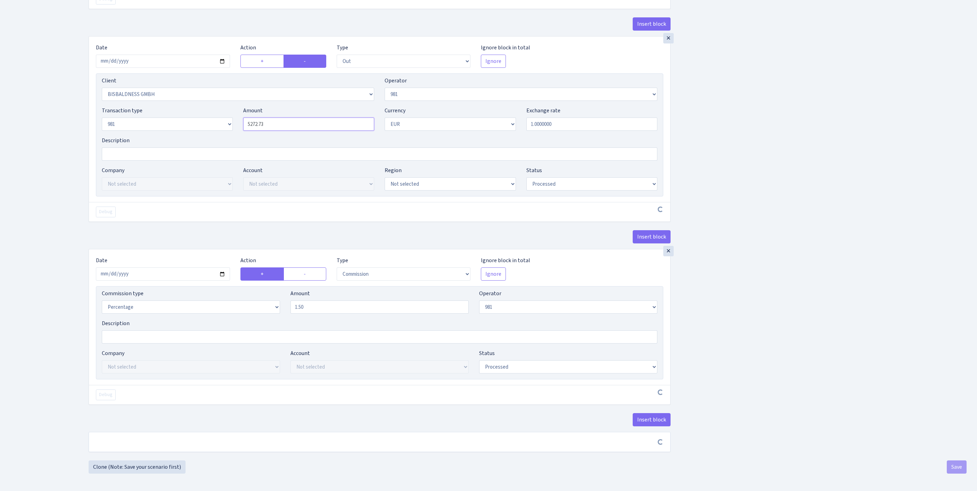
drag, startPoint x: 282, startPoint y: 115, endPoint x: 216, endPoint y: 113, distance: 65.4
click at [201, 111] on div "Transaction type Not selected 981 ELF FISH crypto GIRT IVO dekl MM-BALTIC eur U…" at bounding box center [380, 121] width 566 height 30
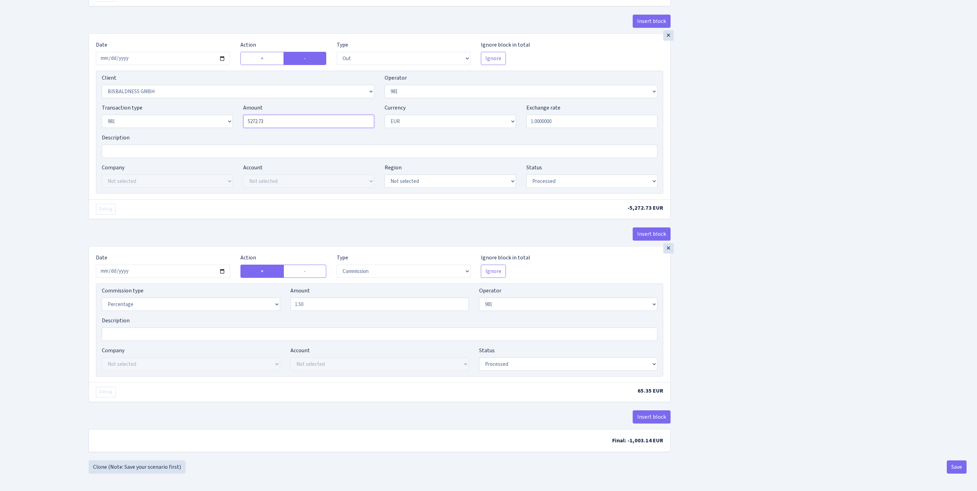
paste input "4356.72"
type input "4,356.72"
click at [952, 465] on button "Save" at bounding box center [957, 466] width 20 height 13
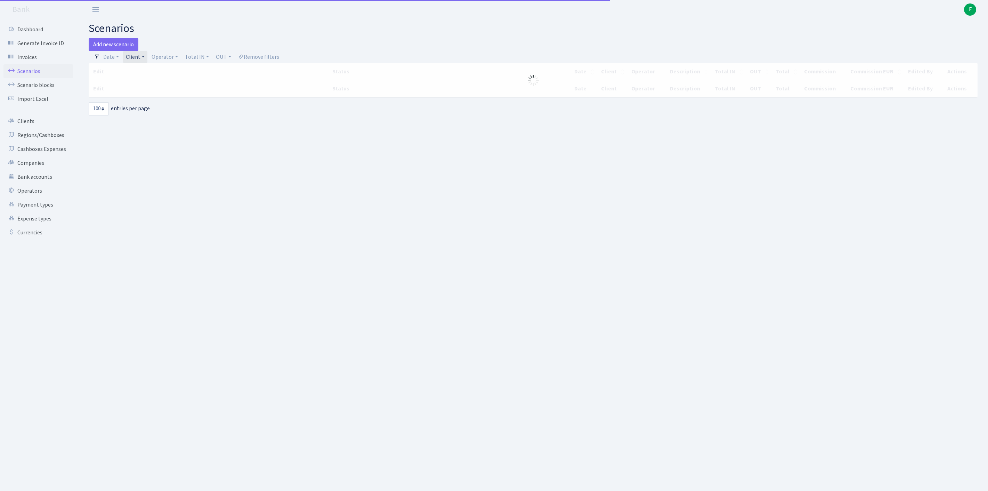
select select "100"
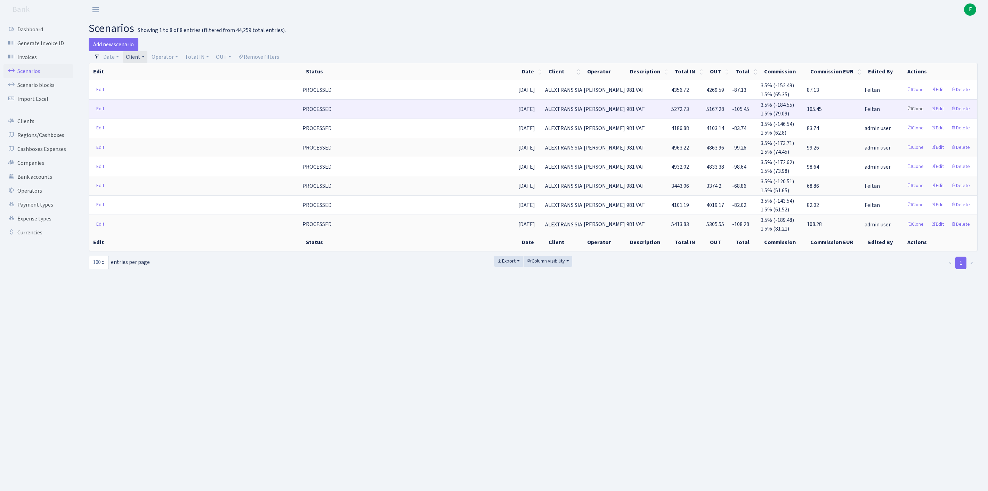
click at [904, 114] on link "Clone" at bounding box center [915, 109] width 23 height 11
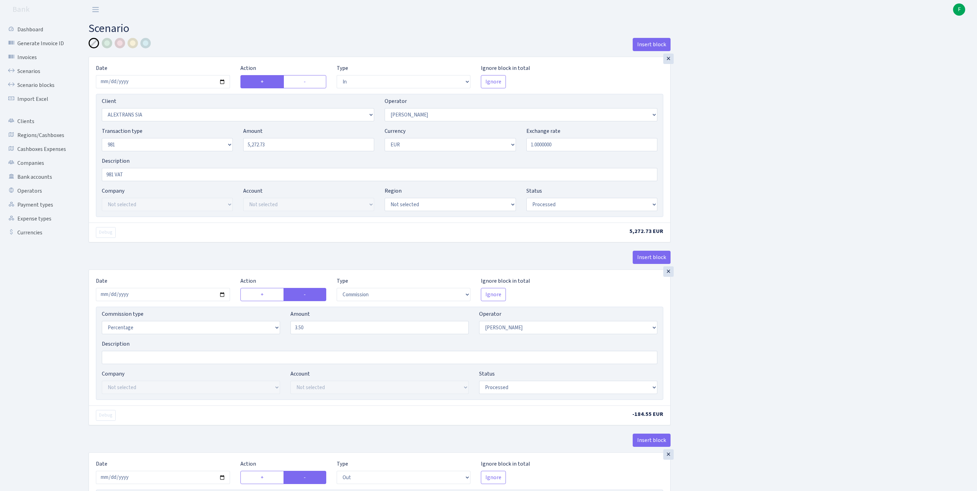
select select "in"
select select "3260"
select select "2"
select select "8"
select select "1"
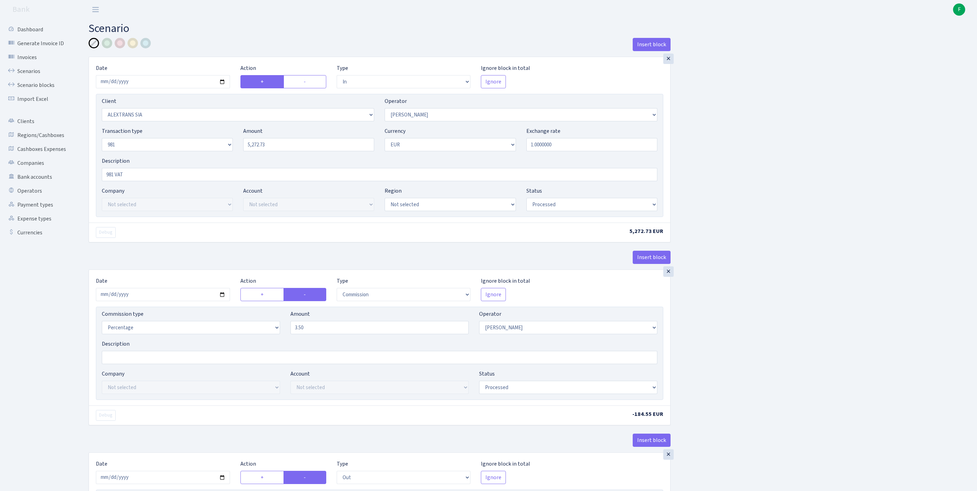
select select "processed"
select select "commission"
select select "2"
select select "processed"
select select "out"
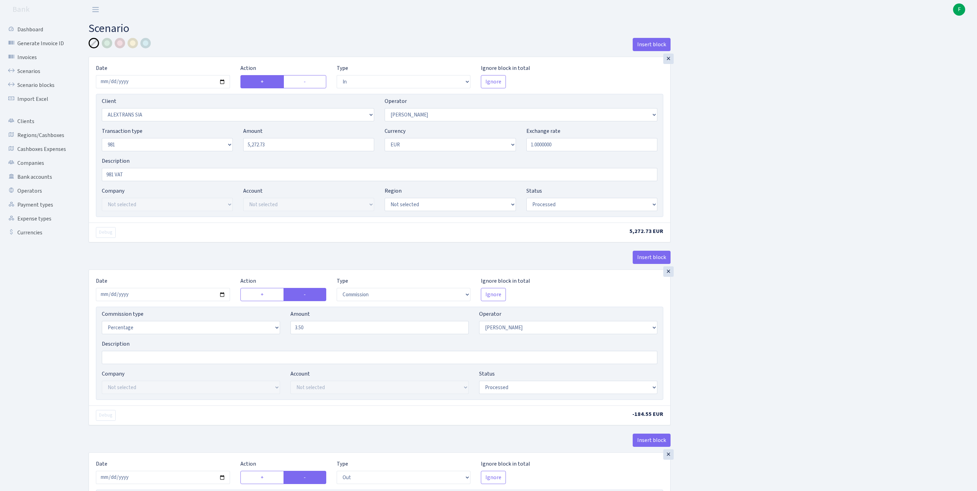
select select "2442"
select select "61"
select select "8"
select select "1"
select select "processed"
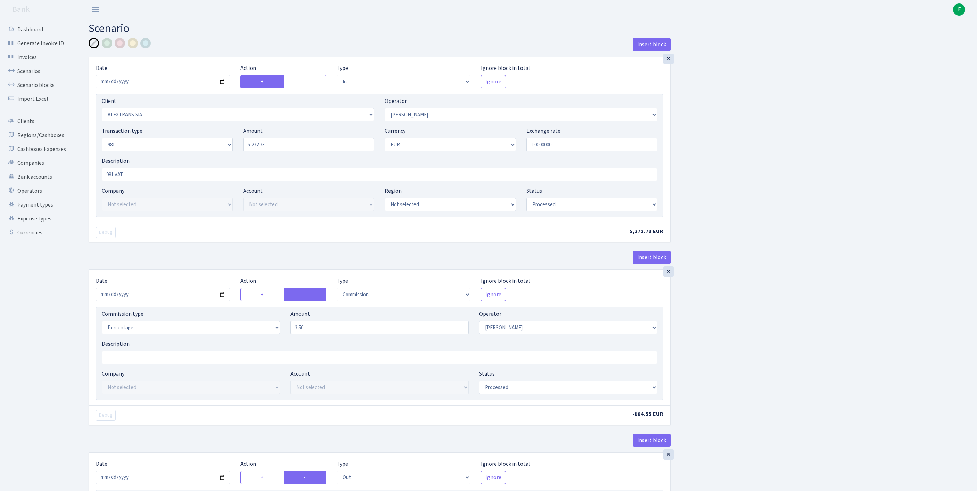
select select "commission"
select select "61"
select select "processed"
drag, startPoint x: 295, startPoint y: 160, endPoint x: 201, endPoint y: 161, distance: 94.5
click at [201, 157] on div "Transaction type Not selected 981 ELF FISH crypto GIRT IVO dekl MM-BALTIC eur U…" at bounding box center [380, 142] width 566 height 30
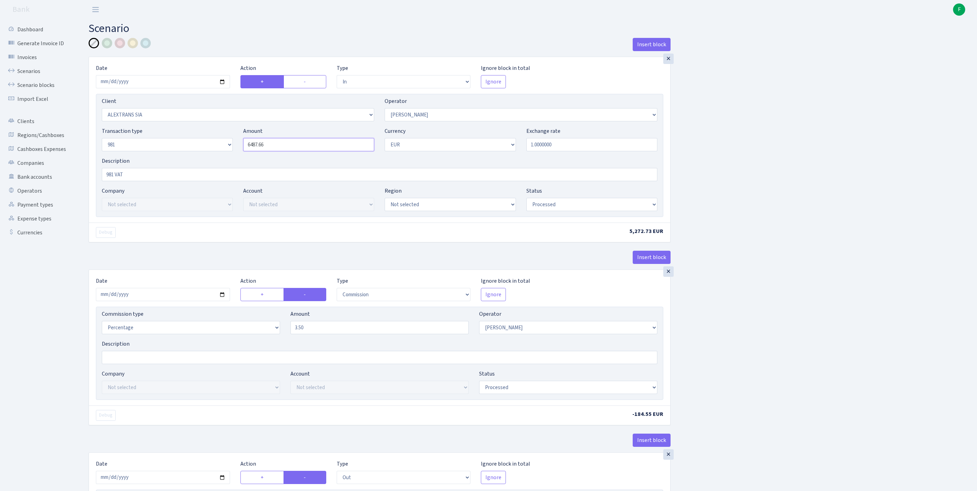
drag, startPoint x: 293, startPoint y: 156, endPoint x: 249, endPoint y: 159, distance: 43.9
click at [249, 151] on input "6487.66" at bounding box center [308, 144] width 131 height 13
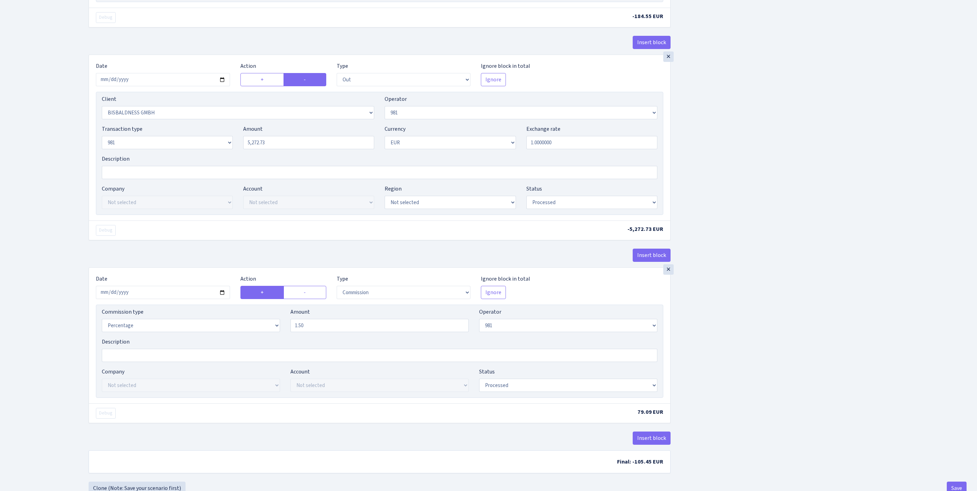
scroll to position [434, 0]
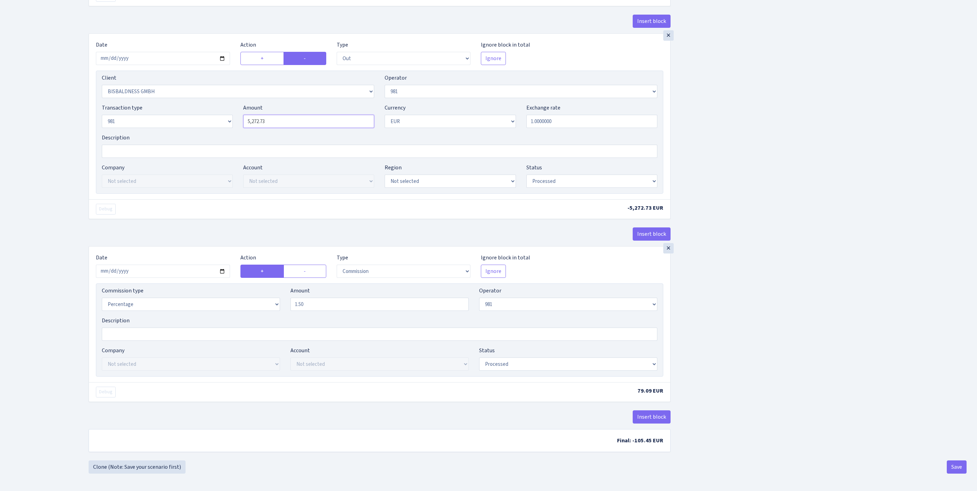
type input "6,487.66"
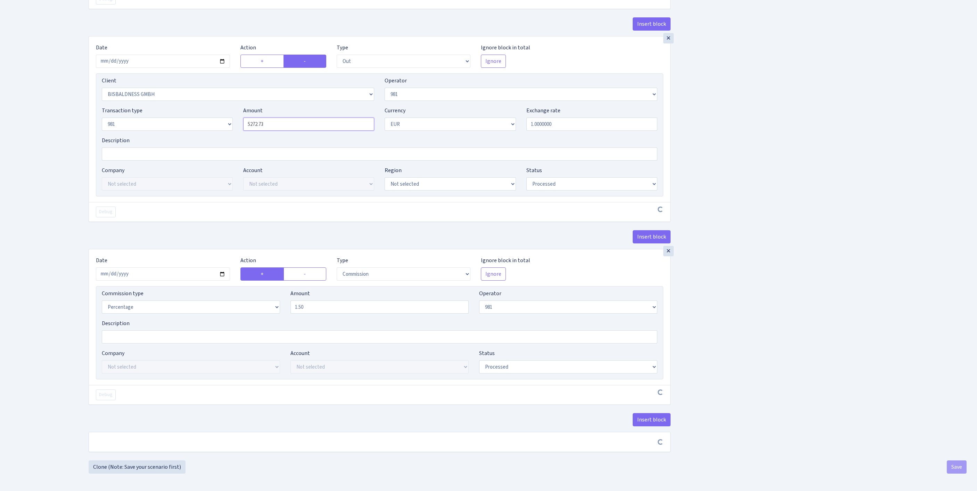
drag, startPoint x: 279, startPoint y: 174, endPoint x: 228, endPoint y: 173, distance: 51.5
click at [227, 136] on div "Transaction type Not selected 981 ELF FISH crypto GIRT IVO dekl MM-BALTIC eur U…" at bounding box center [380, 121] width 566 height 30
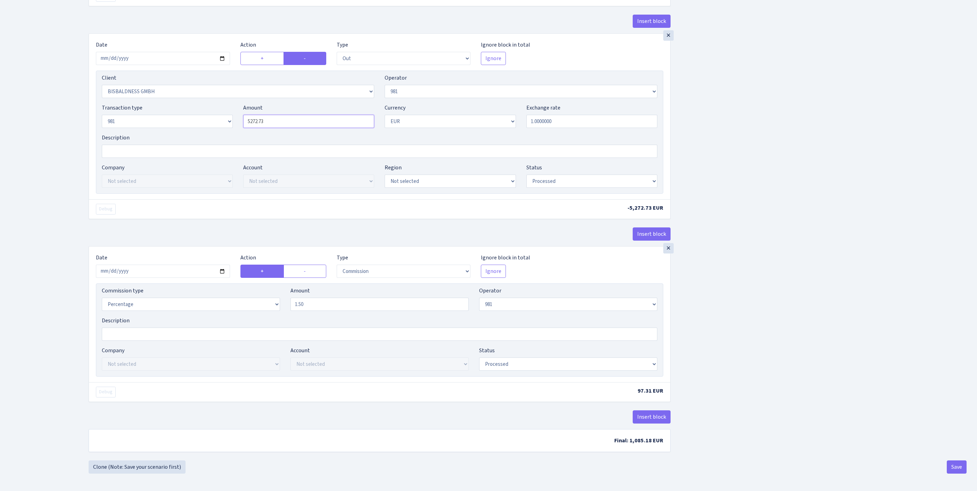
paste input "6487.66"
type input "6,487.66"
click at [952, 468] on button "Save" at bounding box center [957, 466] width 20 height 13
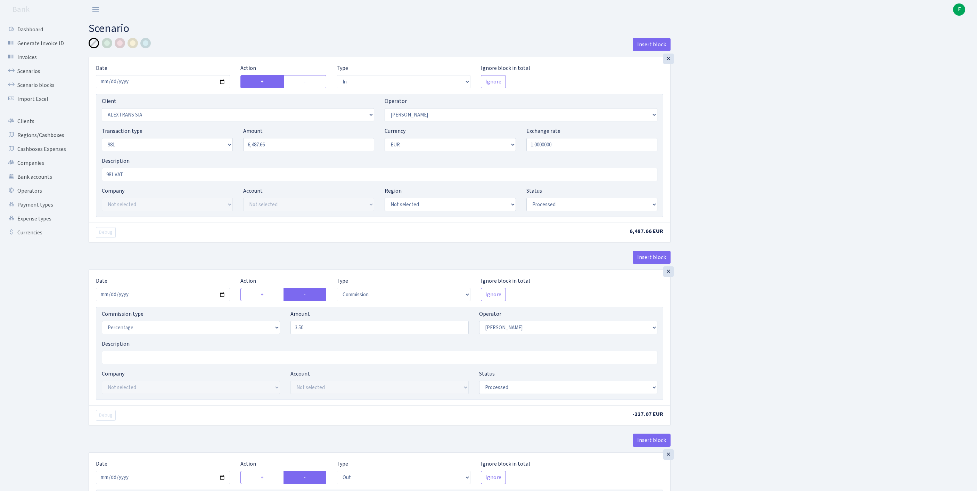
select select "in"
select select "3260"
select select "2"
select select "8"
select select "1"
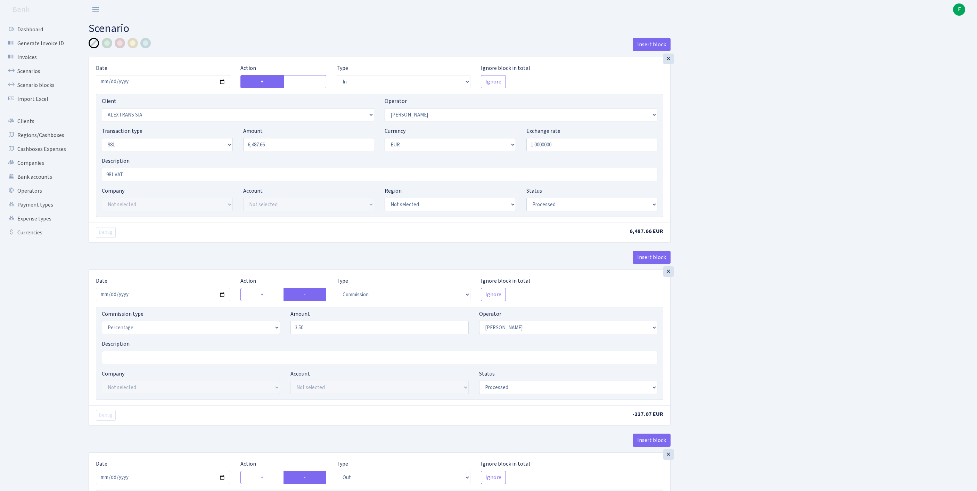
select select "processed"
select select "commission"
select select "2"
select select "processed"
select select "out"
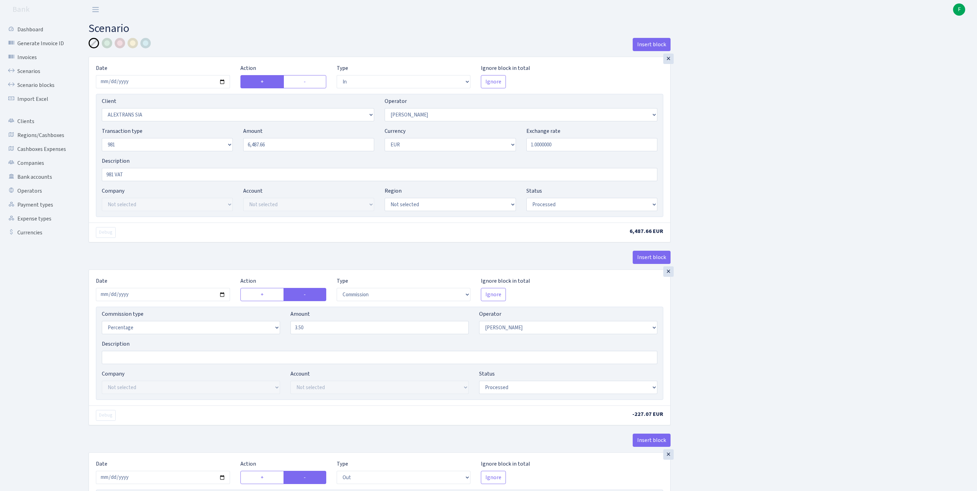
select select "2442"
select select "61"
select select "8"
select select "1"
select select "processed"
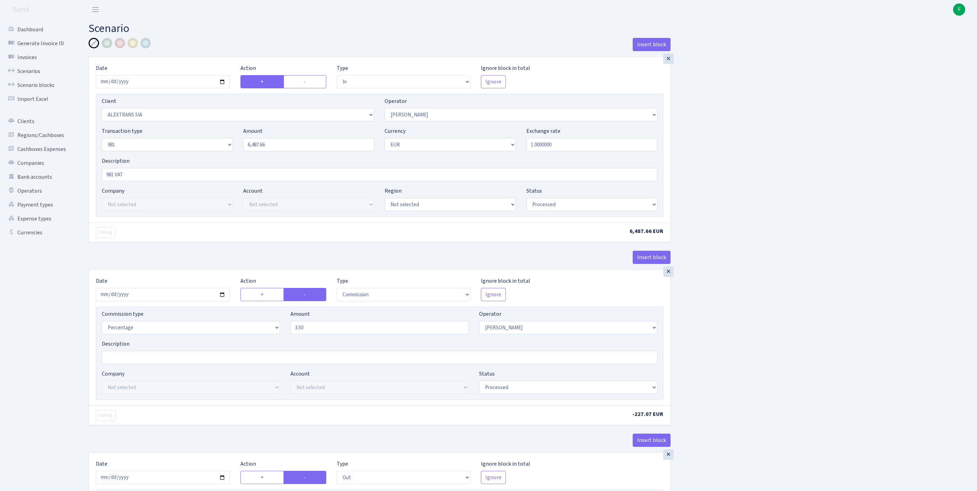
select select "commission"
select select "61"
select select "processed"
click at [37, 76] on link "Scenarios" at bounding box center [38, 71] width 70 height 14
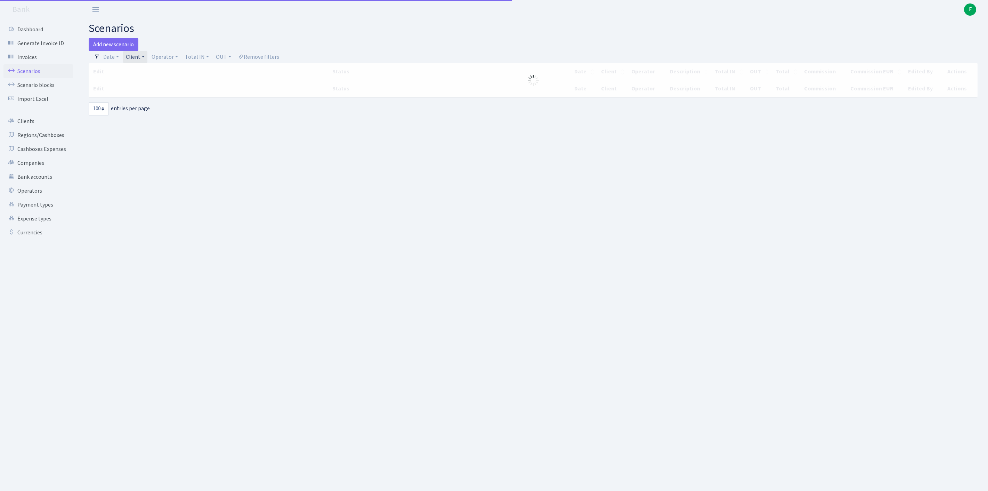
select select "100"
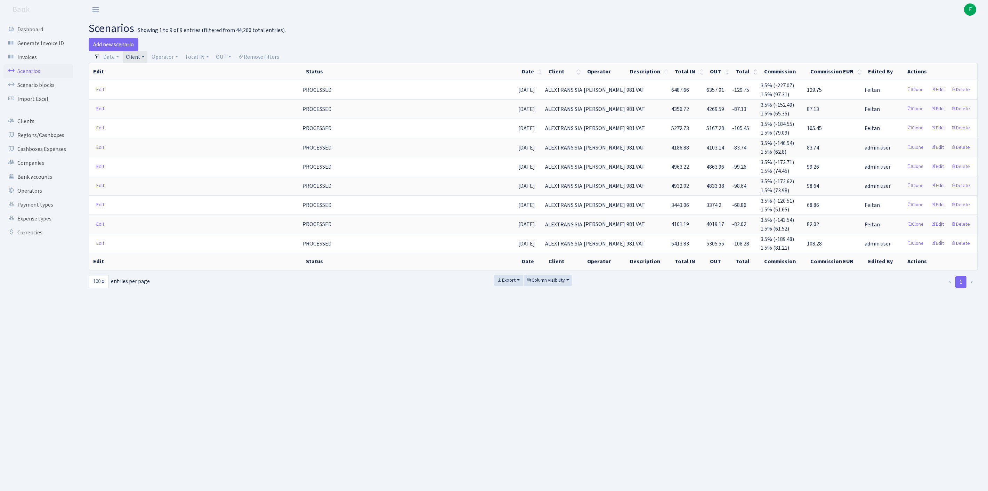
click at [147, 59] on link "Client" at bounding box center [135, 57] width 24 height 12
click at [152, 86] on input "search" at bounding box center [154, 81] width 58 height 11
type input "s.s.p"
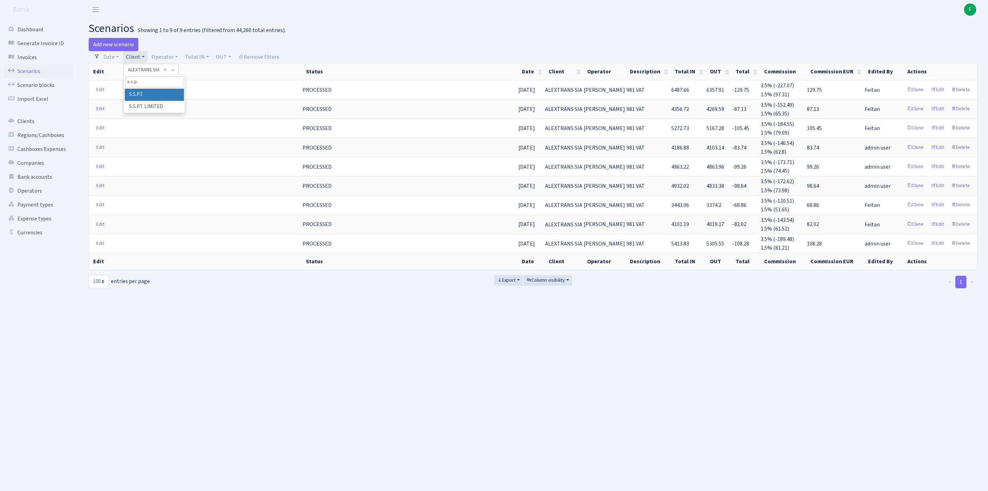
click at [158, 99] on li "S.S.P.T." at bounding box center [154, 95] width 59 height 12
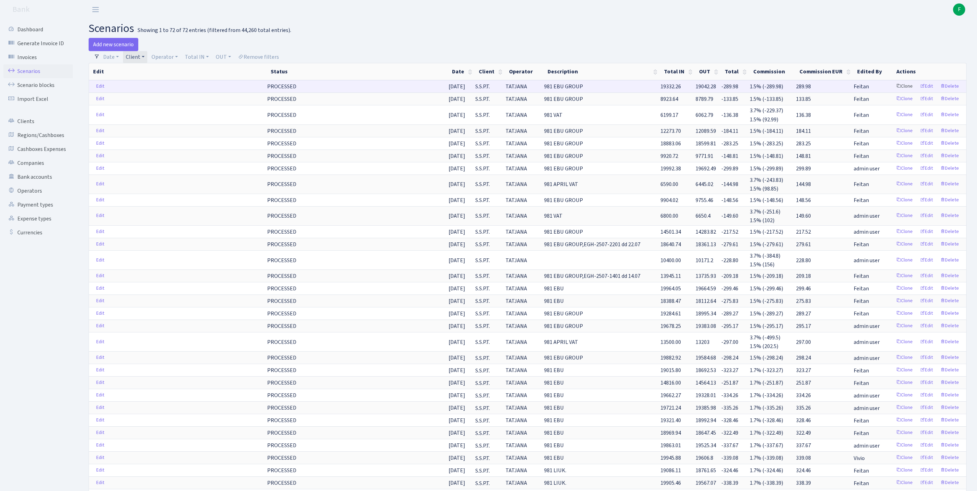
click at [893, 92] on link "Clone" at bounding box center [904, 86] width 23 height 11
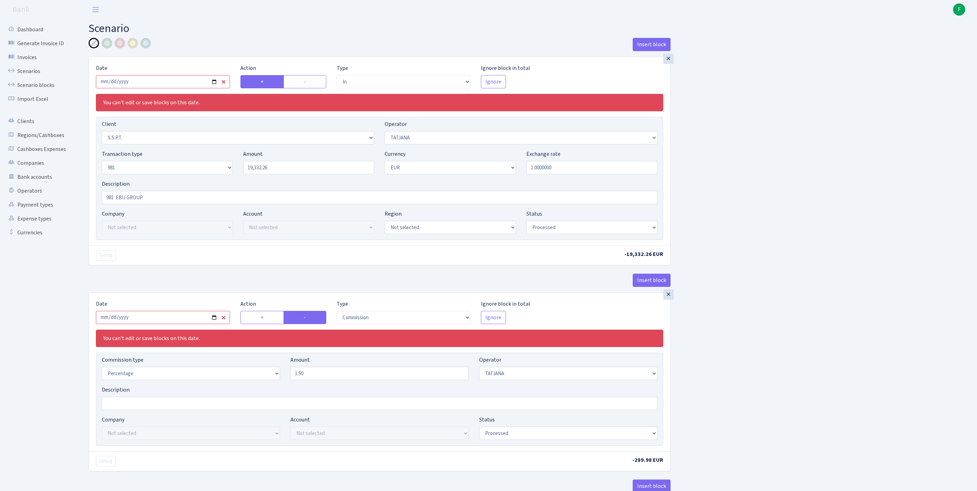
select select "in"
select select "2485"
select select "272"
select select "8"
select select "1"
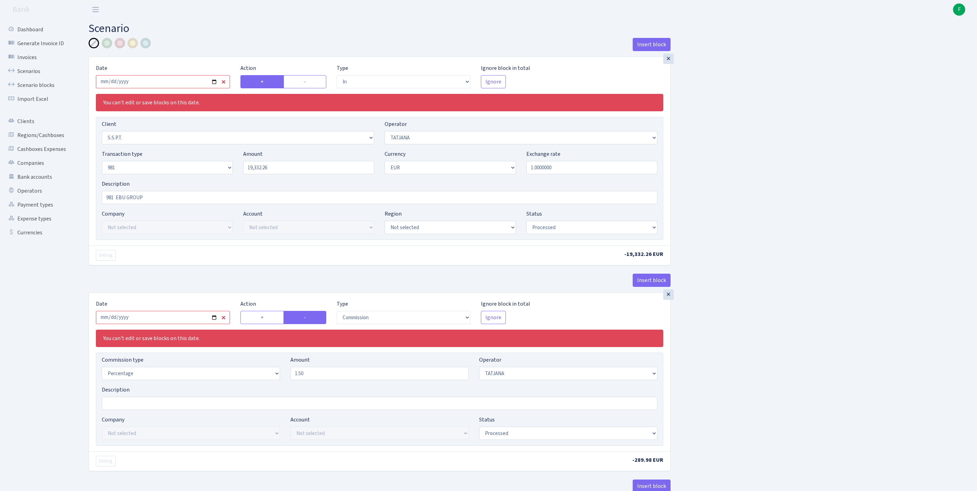
select select "processed"
select select "commission"
select select "272"
select select "processed"
select select "out"
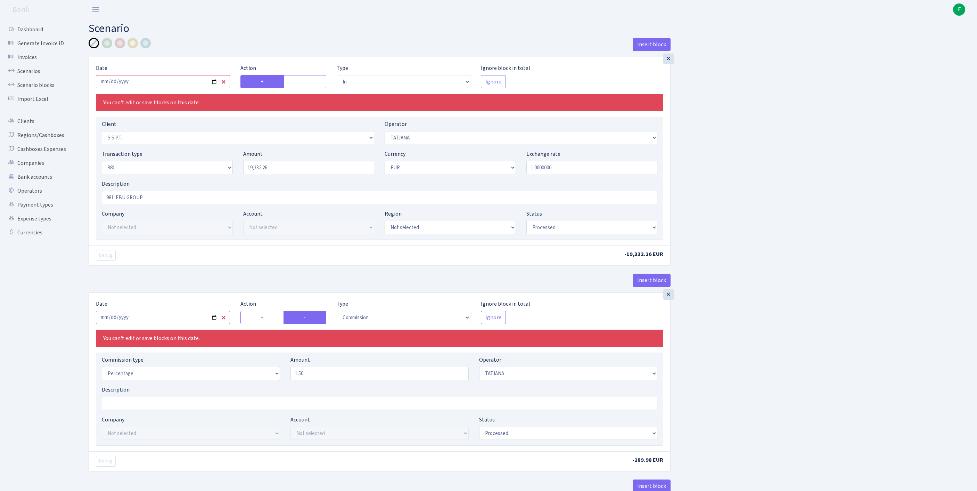
select select "2778"
select select "61"
select select "8"
select select "1"
select select "processed"
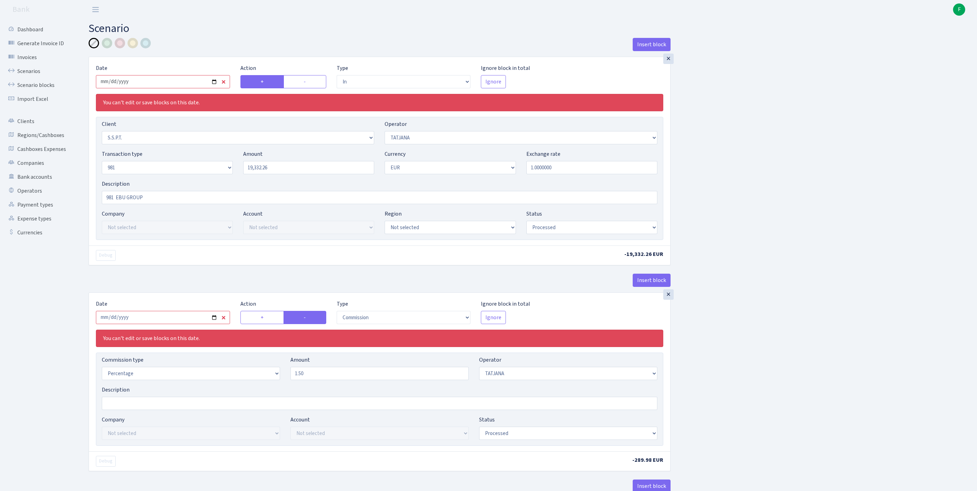
click at [191, 88] on input "[DATE]" at bounding box center [163, 81] width 134 height 13
type input "[DATE]"
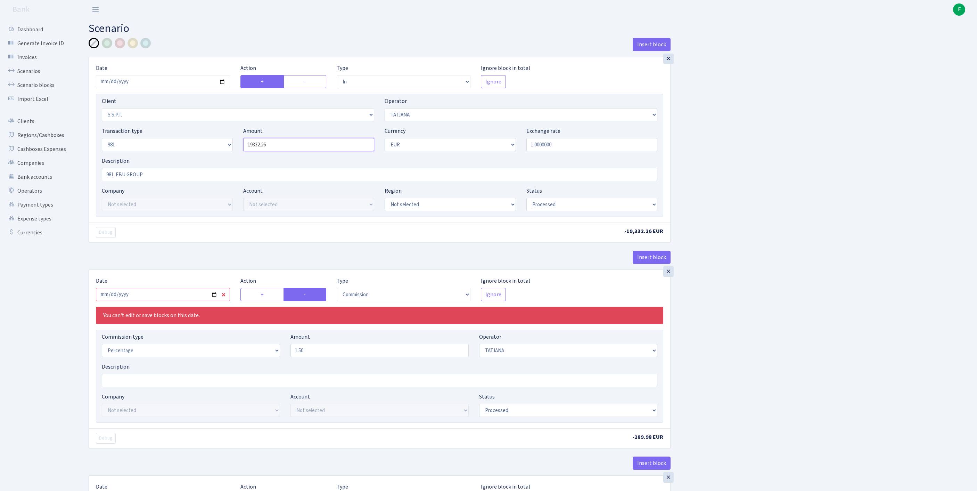
drag, startPoint x: 295, startPoint y: 158, endPoint x: 207, endPoint y: 157, distance: 87.6
click at [207, 157] on div "Transaction type Not selected 981 ELF FISH crypto [PERSON_NAME] MM-BALTIC eur U…" at bounding box center [380, 142] width 566 height 30
drag, startPoint x: 282, startPoint y: 158, endPoint x: 235, endPoint y: 156, distance: 47.3
click at [232, 156] on div "Transaction type Not selected 981 ELF FISH crypto [PERSON_NAME] MM-BALTIC eur U…" at bounding box center [380, 142] width 566 height 30
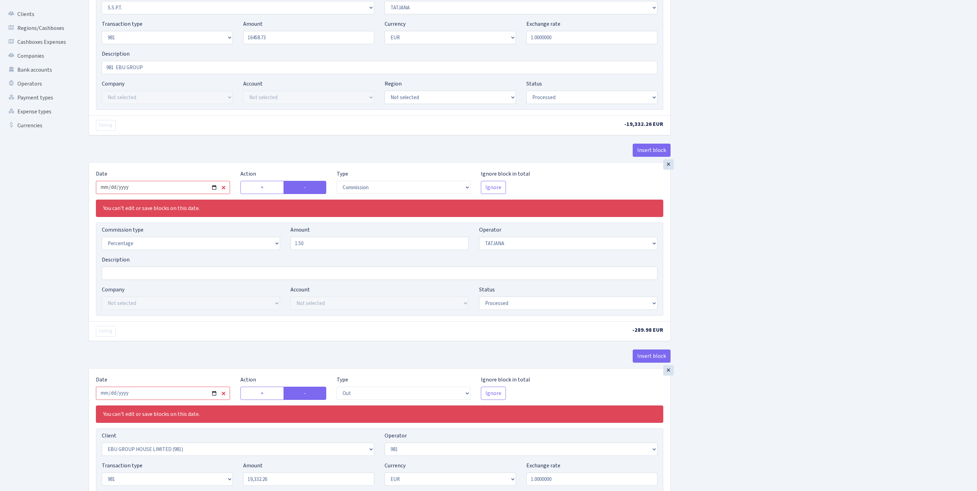
type input "16,458.73"
click at [165, 194] on input "[DATE]" at bounding box center [163, 187] width 134 height 13
type input "[DATE]"
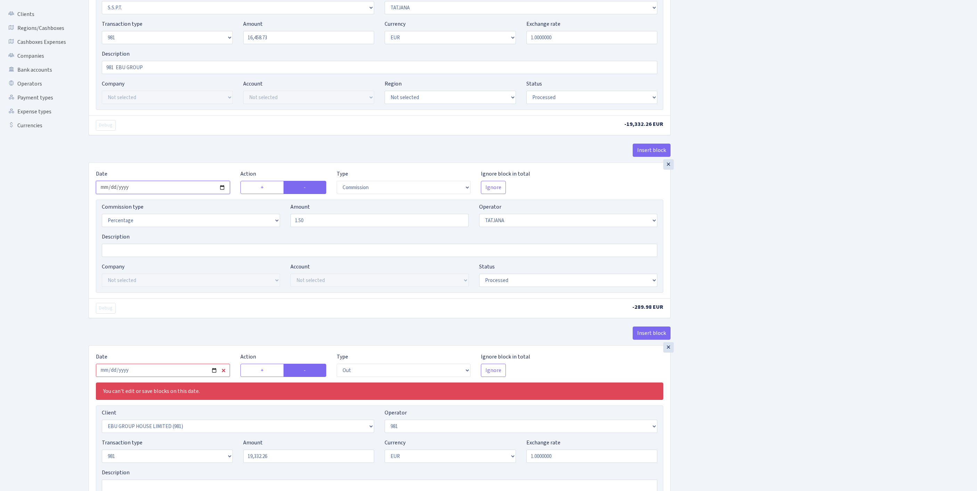
scroll to position [240, 0]
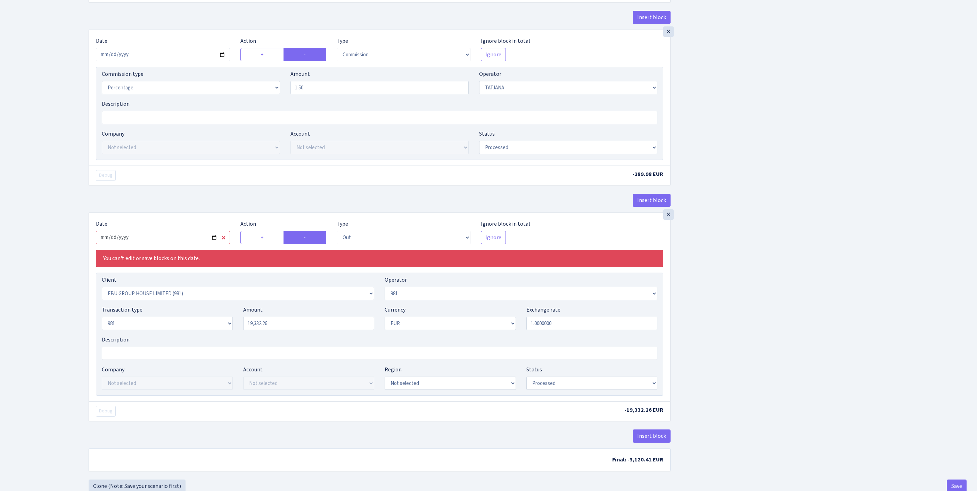
click at [196, 244] on input "[DATE]" at bounding box center [163, 237] width 134 height 13
type input "[DATE]"
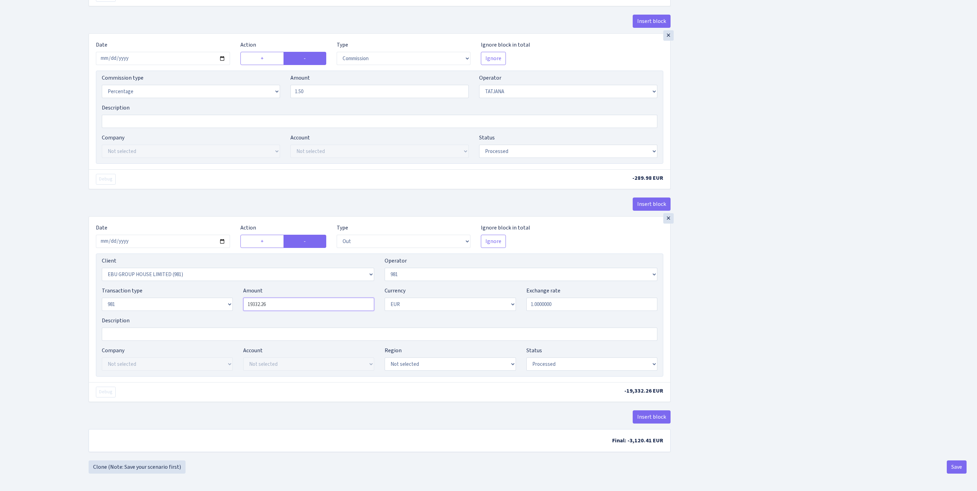
drag, startPoint x: 285, startPoint y: 368, endPoint x: 250, endPoint y: 367, distance: 34.8
click at [219, 316] on div "Transaction type Not selected 981 ELF FISH crypto [PERSON_NAME] MM-BALTIC eur U…" at bounding box center [380, 301] width 566 height 30
paste input "6458.73"
type input "16,458.73"
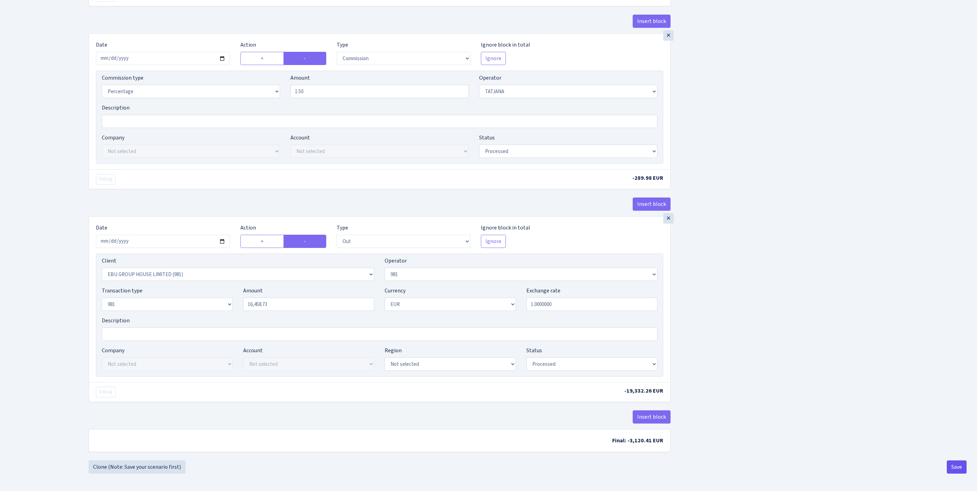
scroll to position [324, 0]
click at [952, 470] on button "Save" at bounding box center [957, 466] width 20 height 13
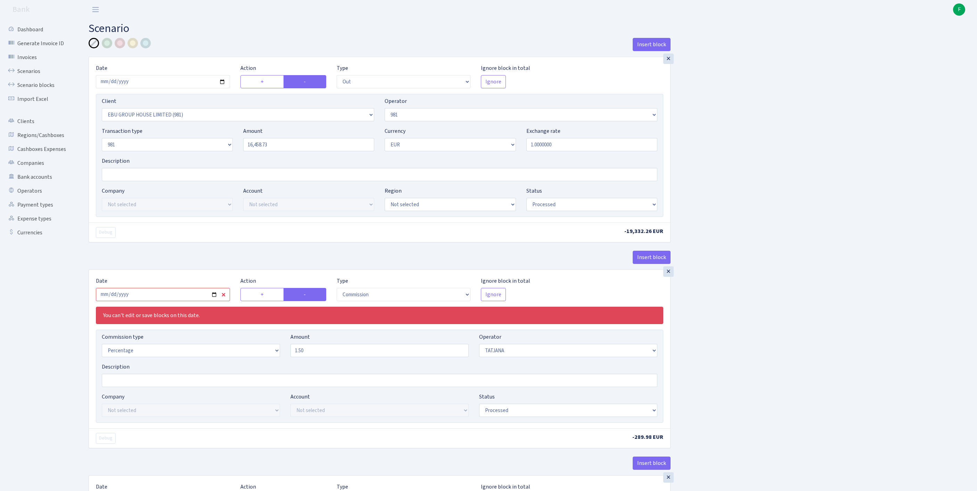
select select "out"
select select "2778"
select select "61"
select select "8"
select select "1"
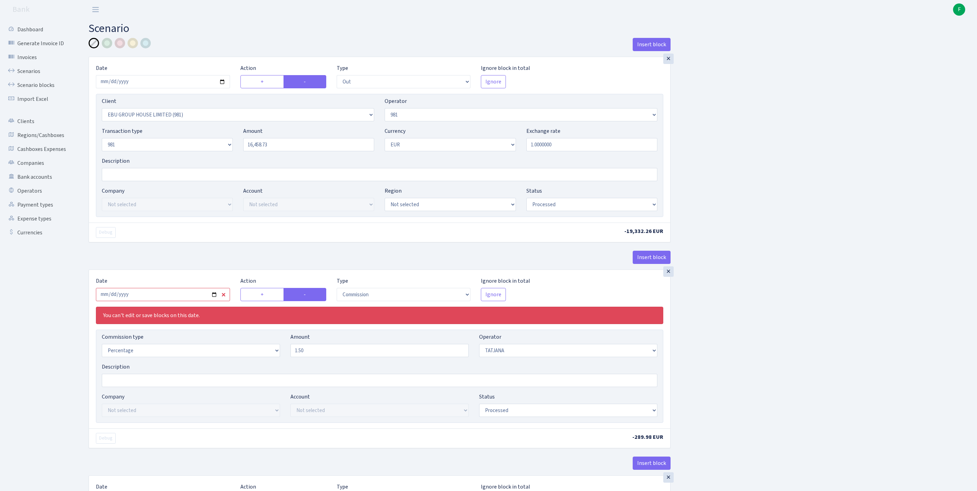
select select "processed"
select select "commission"
select select "272"
select select "processed"
select select "out"
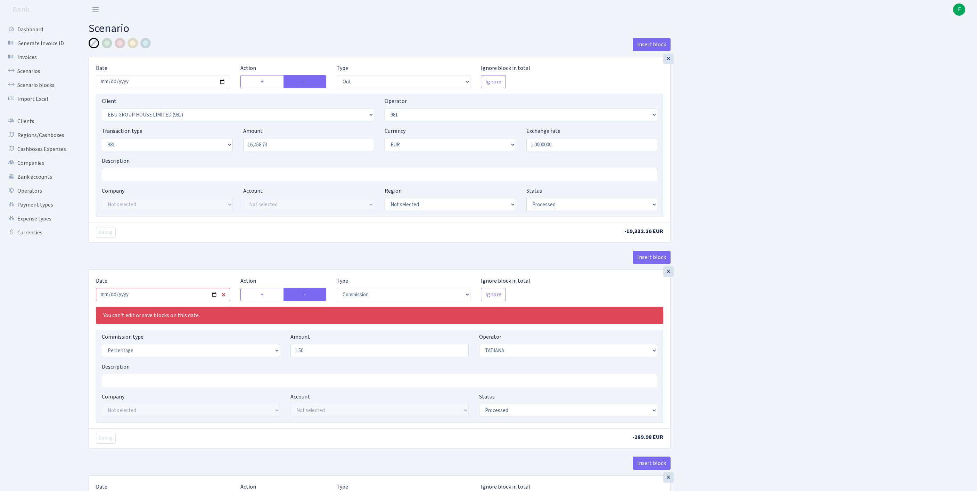
select select "2778"
select select "61"
select select "8"
select select "1"
select select "processed"
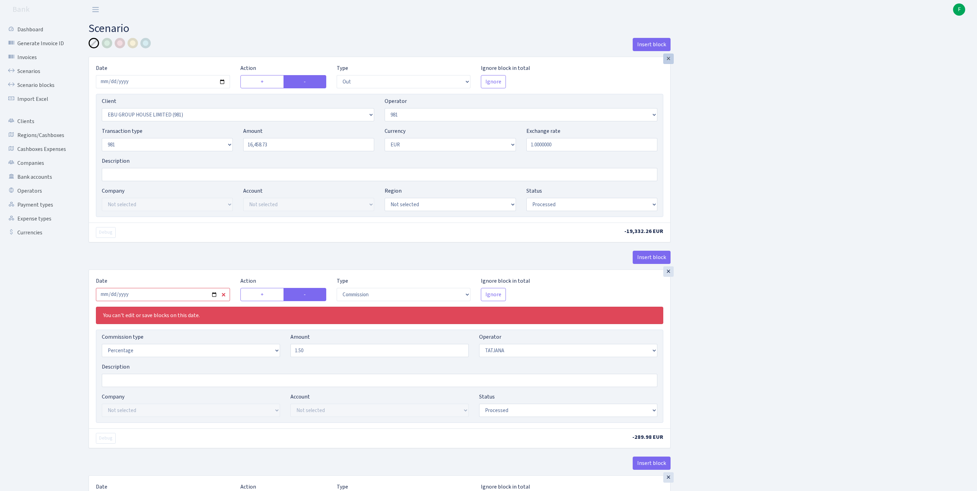
click at [670, 63] on div "×" at bounding box center [668, 59] width 10 height 10
type input "[DATE]"
select select "commission"
select select "out"
select select "2778"
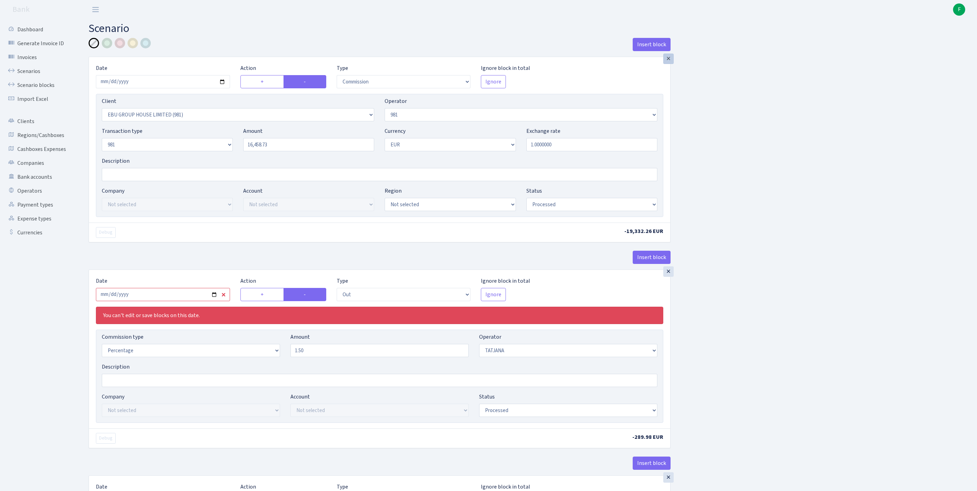
select select "272"
select select "processed"
select select "61"
select select "1"
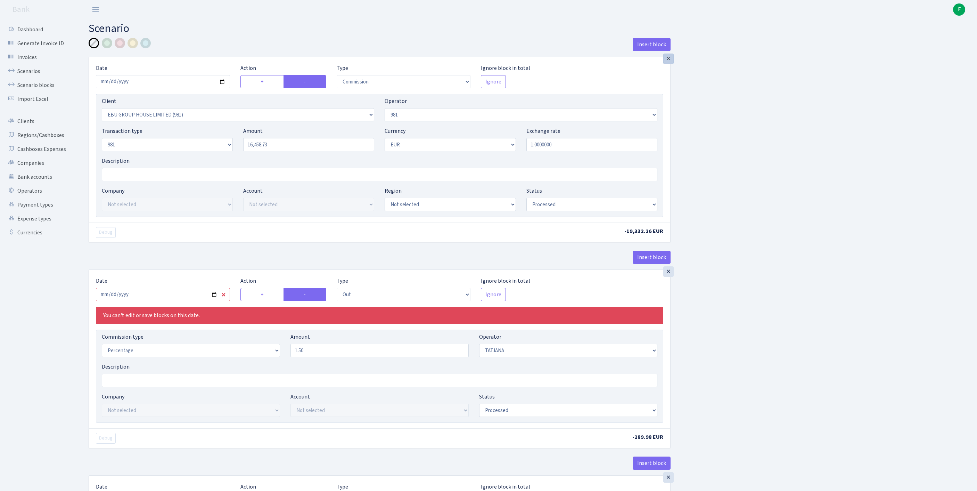
select select "8"
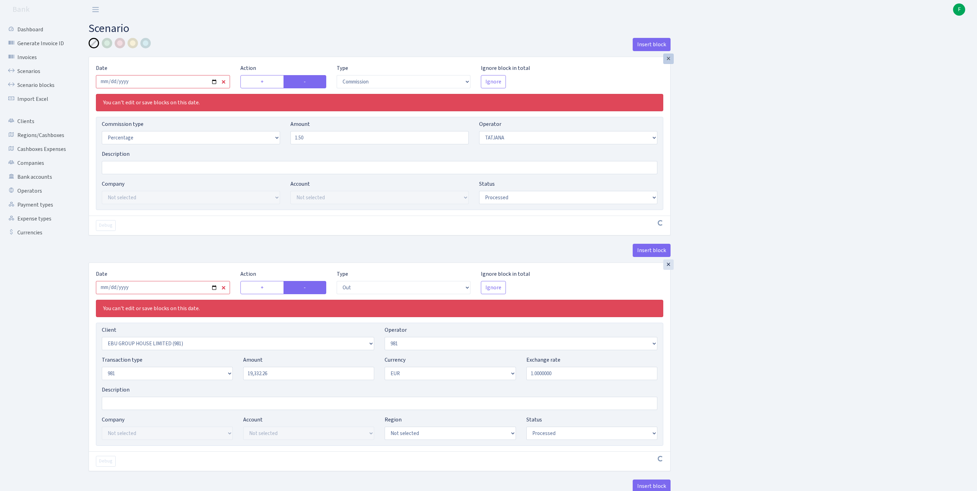
click at [670, 63] on div "×" at bounding box center [668, 59] width 10 height 10
select select "out"
select select "2778"
select select "processed"
select select "1"
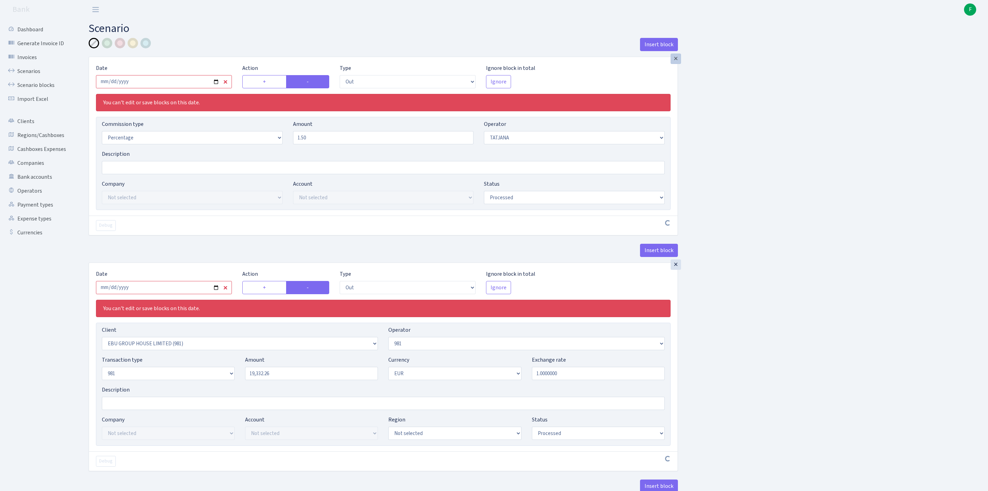
select select "61"
select select "8"
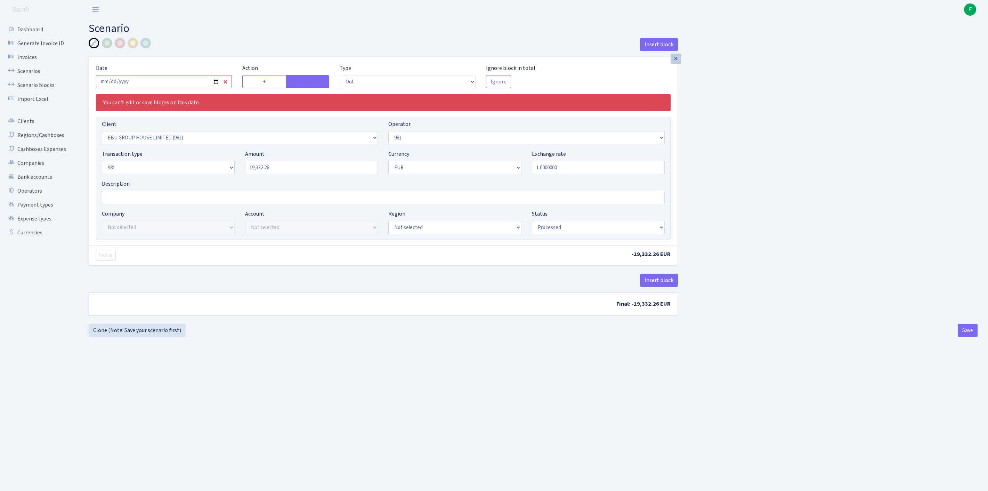
click at [675, 63] on div "×" at bounding box center [675, 59] width 10 height 10
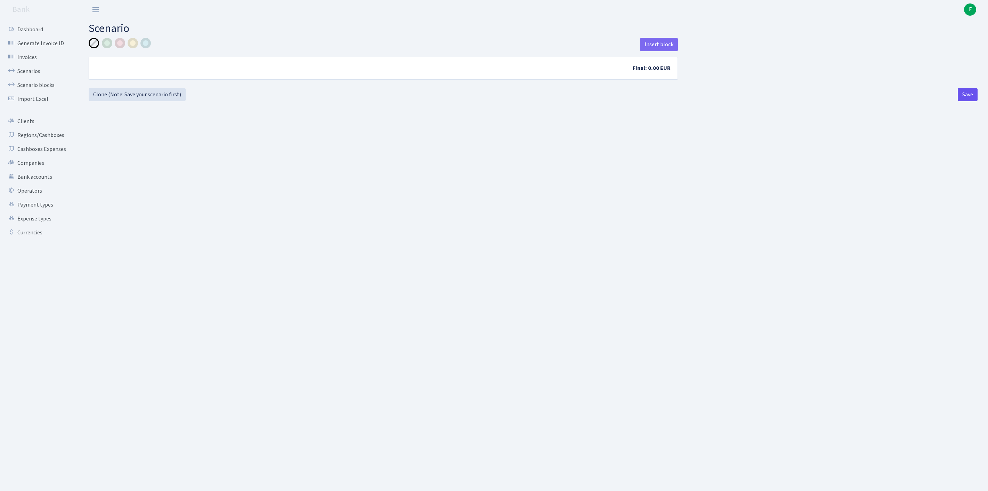
click at [968, 101] on button "Save" at bounding box center [968, 94] width 20 height 13
click at [35, 78] on link "Scenarios" at bounding box center [38, 71] width 70 height 14
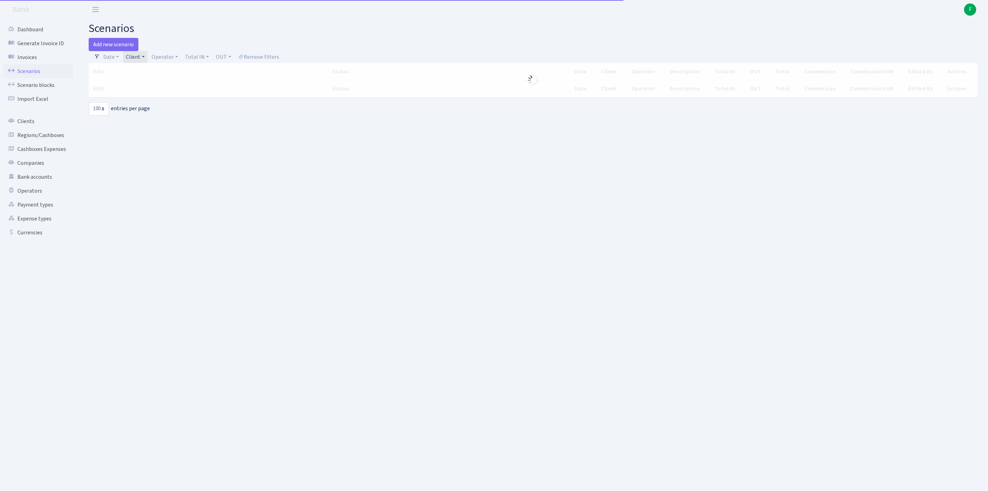
select select "100"
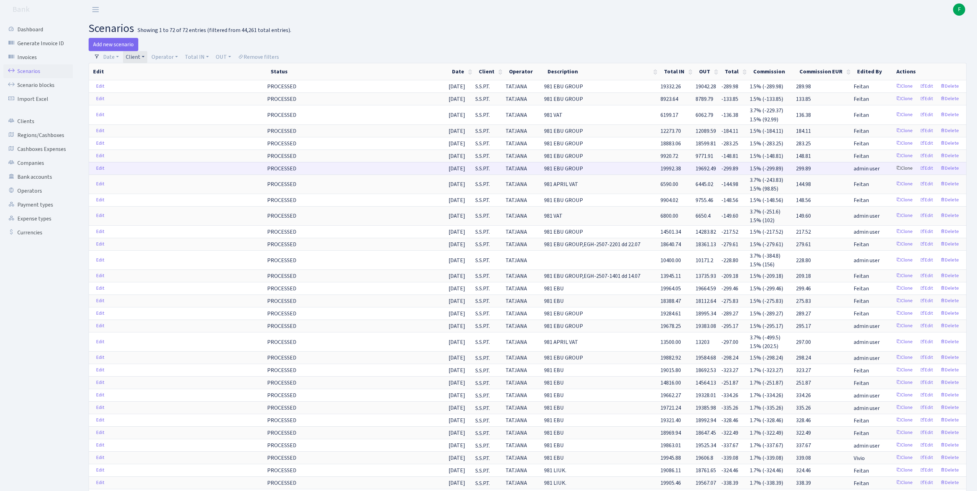
click at [893, 174] on link "Clone" at bounding box center [904, 168] width 23 height 11
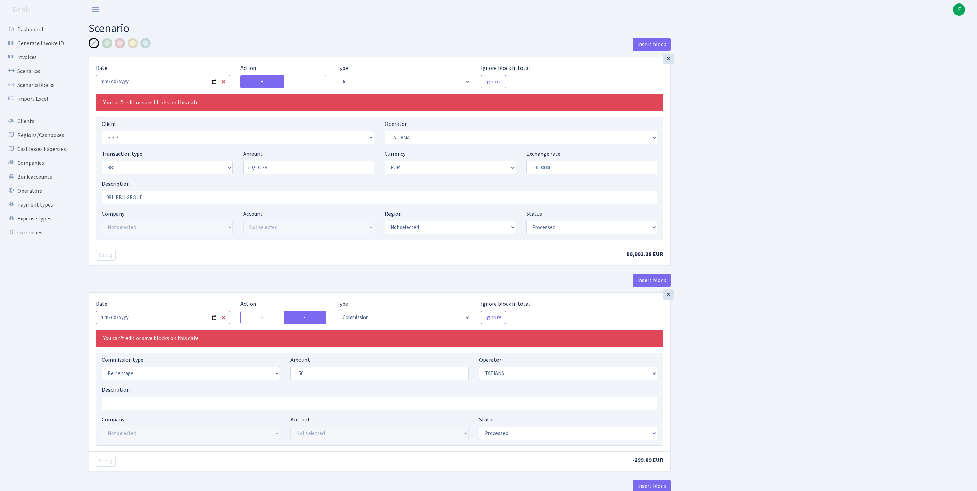
select select "in"
select select "2485"
select select "272"
select select "8"
select select "1"
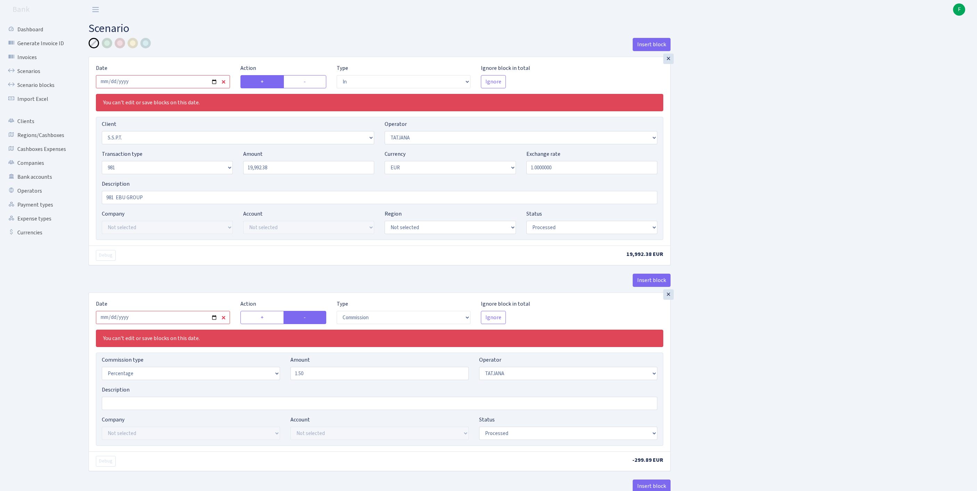
select select "processed"
select select "commission"
select select "272"
select select "processed"
select select "out"
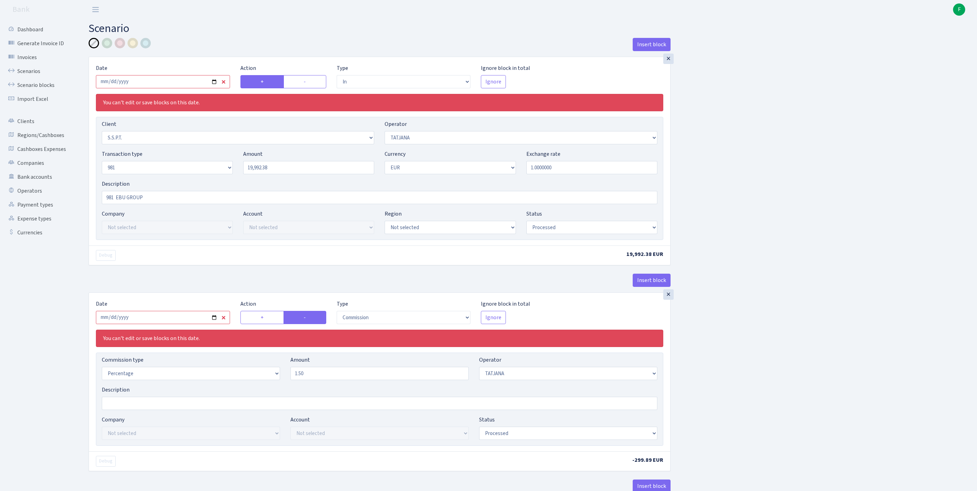
select select "2778"
select select "61"
select select "8"
select select "1"
select select "processed"
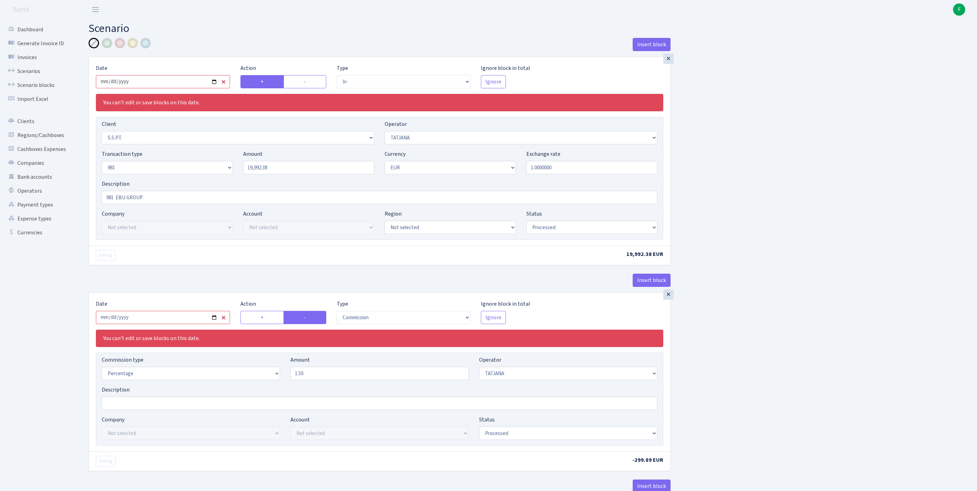
click at [159, 82] on input "2025-08-07" at bounding box center [163, 81] width 134 height 13
type input "2025-09-19"
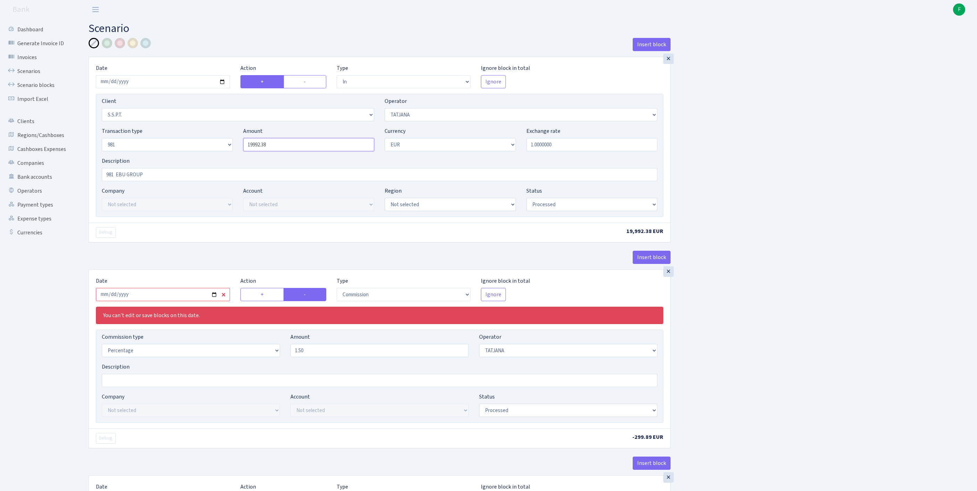
drag, startPoint x: 300, startPoint y: 160, endPoint x: 203, endPoint y: 158, distance: 96.6
click at [203, 157] on div "Transaction type Not selected 981 ELF FISH crypto GIRT IVO dekl MM-BALTIC eur U…" at bounding box center [380, 142] width 566 height 30
click at [179, 301] on input "2025-08-07" at bounding box center [163, 294] width 134 height 13
type input "16,458.73"
type input "2025-09-19"
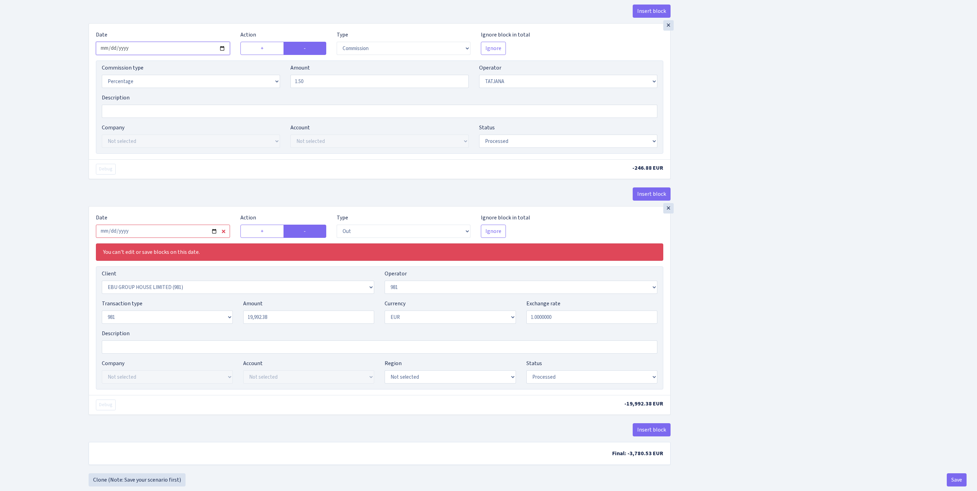
scroll to position [353, 0]
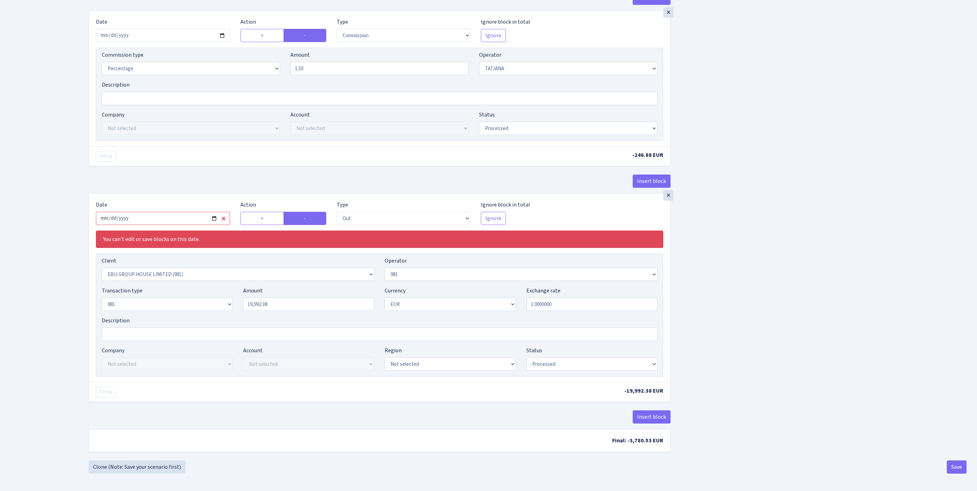
click at [189, 212] on input "2025-08-07" at bounding box center [163, 218] width 134 height 13
type input "2025-09-19"
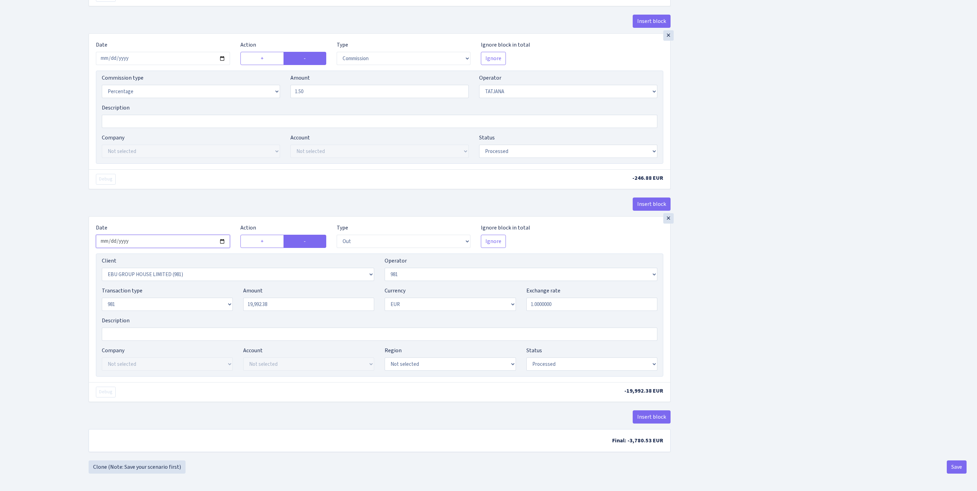
scroll to position [0, 0]
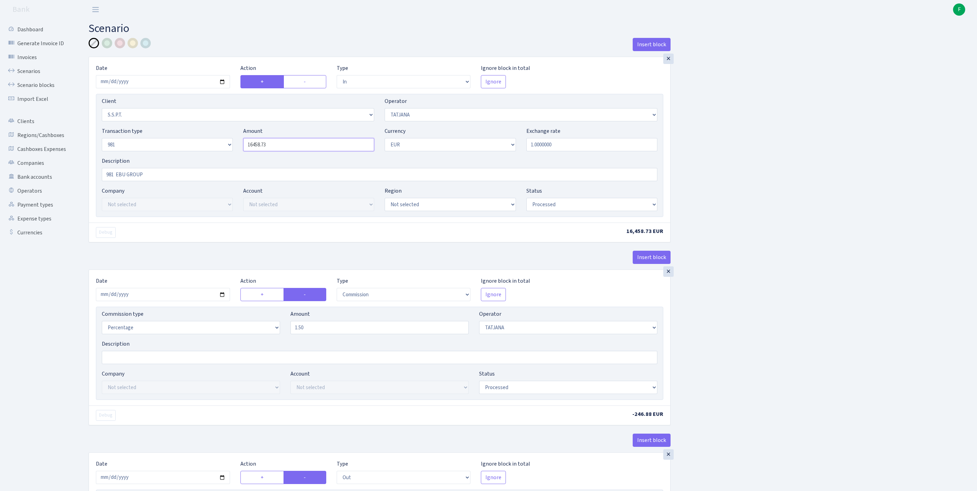
drag, startPoint x: 220, startPoint y: 159, endPoint x: 211, endPoint y: 158, distance: 9.1
click at [211, 157] on div "Transaction type Not selected 981 ELF FISH crypto GIRT IVO dekl MM-BALTIC eur U…" at bounding box center [380, 142] width 566 height 30
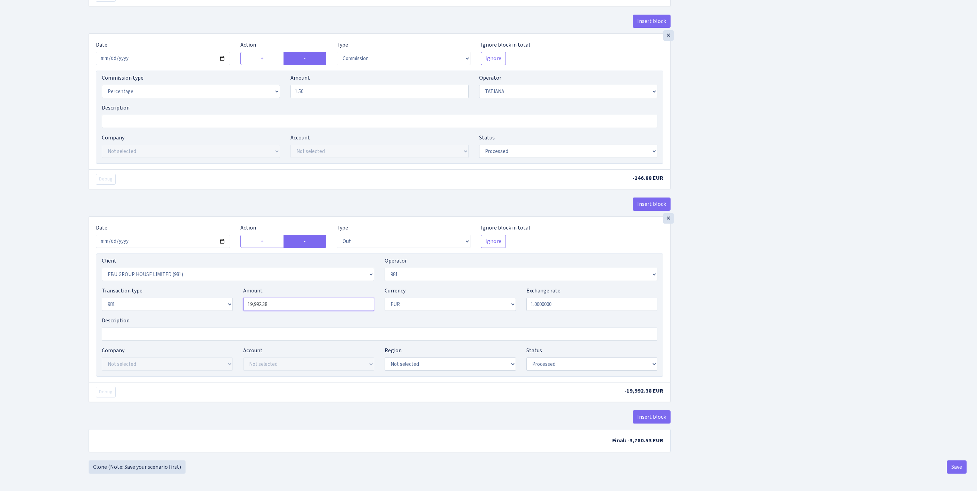
type input "16,458.73"
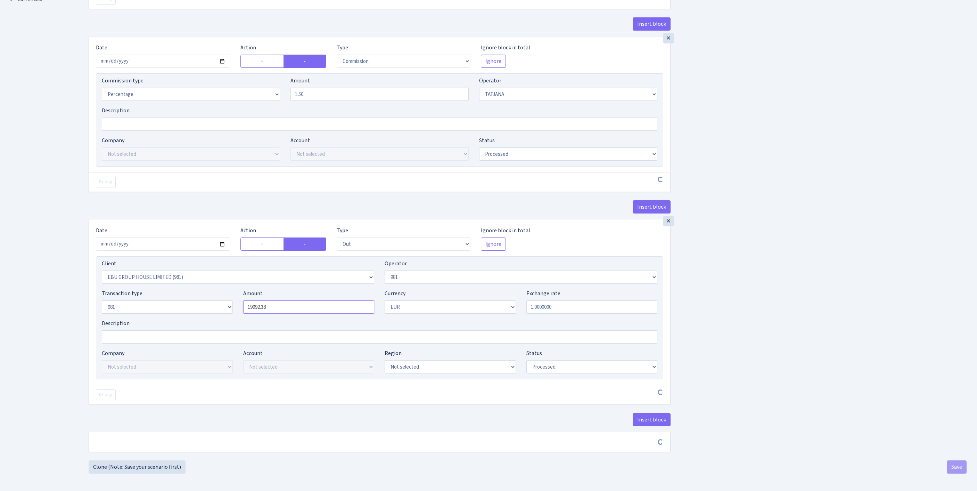
drag, startPoint x: 295, startPoint y: 316, endPoint x: 225, endPoint y: 318, distance: 70.2
click at [218, 319] on div "Transaction type Not selected 981 ELF FISH crypto GIRT IVO dekl MM-BALTIC eur U…" at bounding box center [380, 304] width 566 height 30
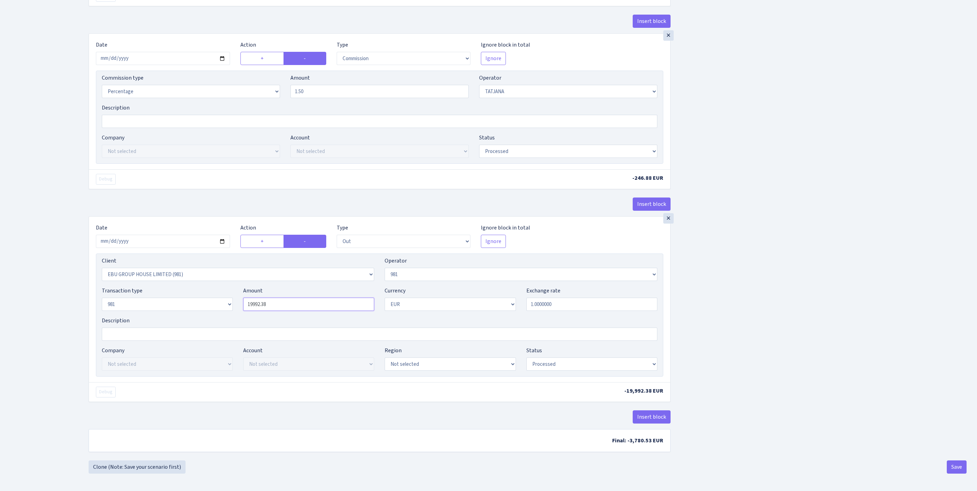
paste input "6458.73"
type input "16,458.73"
click at [954, 471] on button "Save" at bounding box center [957, 466] width 20 height 13
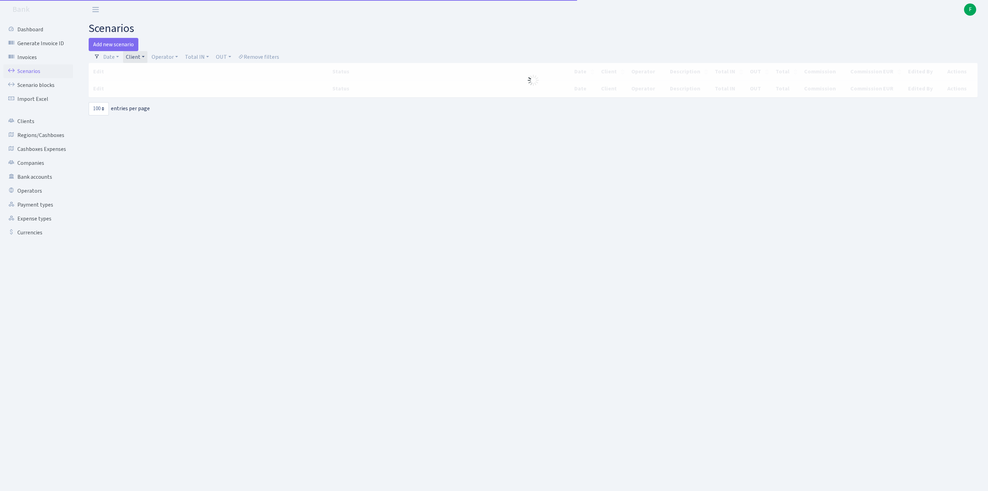
select select "100"
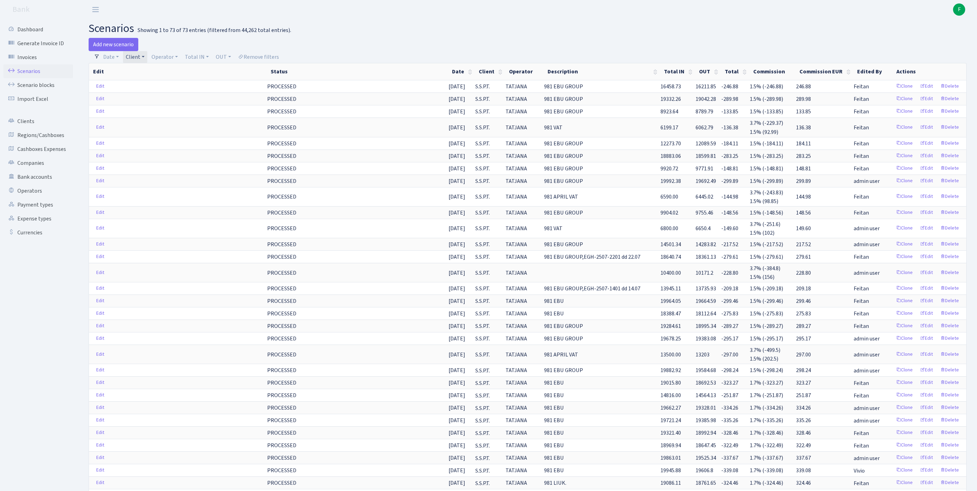
click at [147, 60] on link "Client" at bounding box center [135, 57] width 24 height 12
click at [151, 87] on input "search" at bounding box center [154, 81] width 58 height 11
type input "hillro"
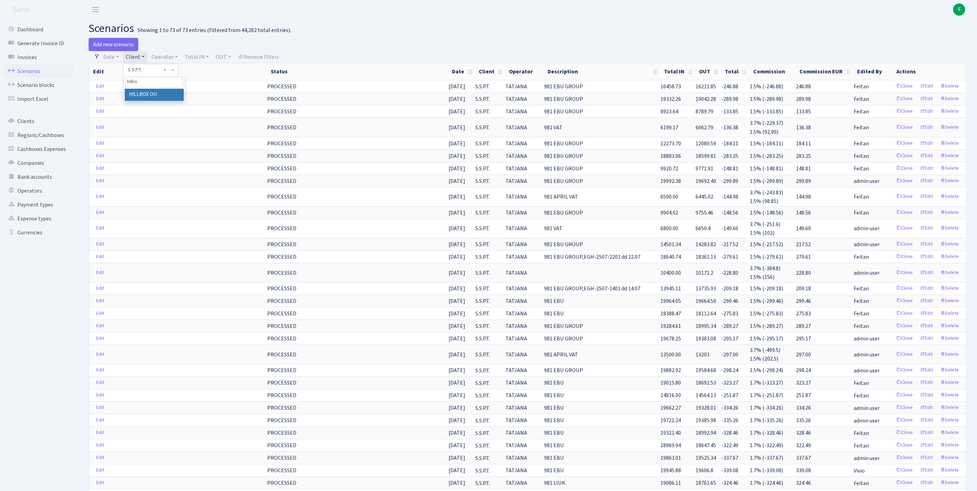
click at [152, 100] on li "HILLROX OU" at bounding box center [154, 95] width 59 height 12
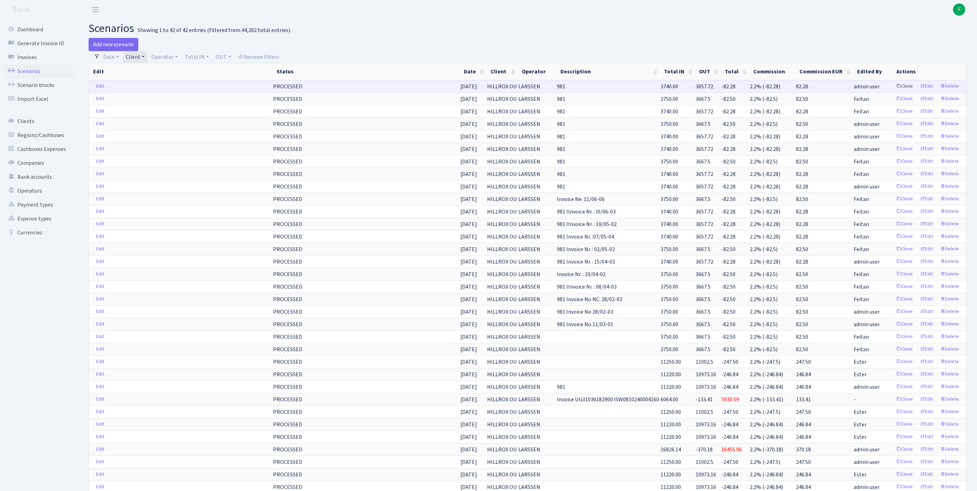
click at [893, 92] on link "Clone" at bounding box center [904, 86] width 23 height 11
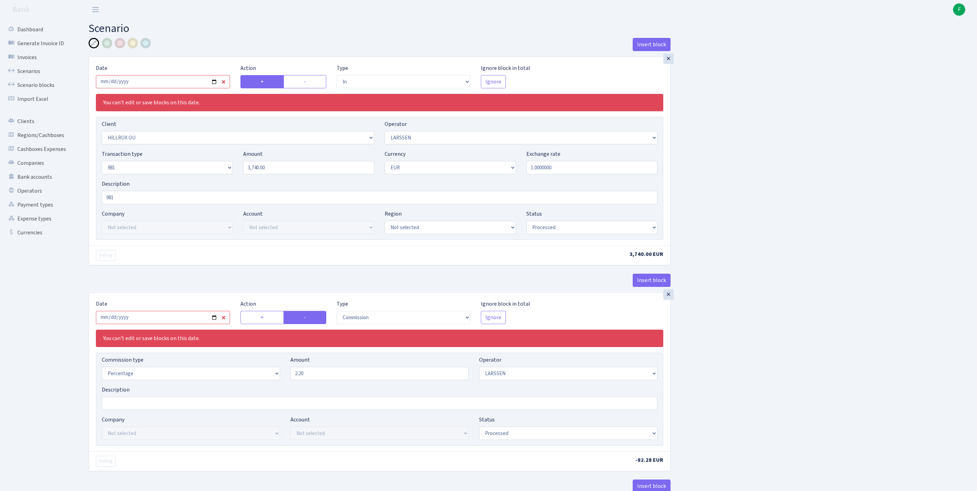
select select "in"
select select "1972"
select select "36"
select select "8"
select select "1"
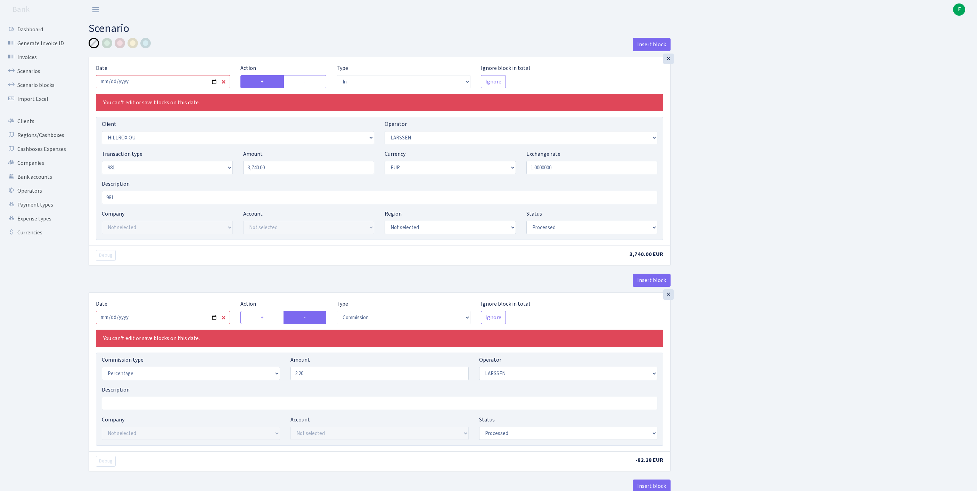
select select "processed"
select select "commission"
select select "36"
select select "processed"
select select "out"
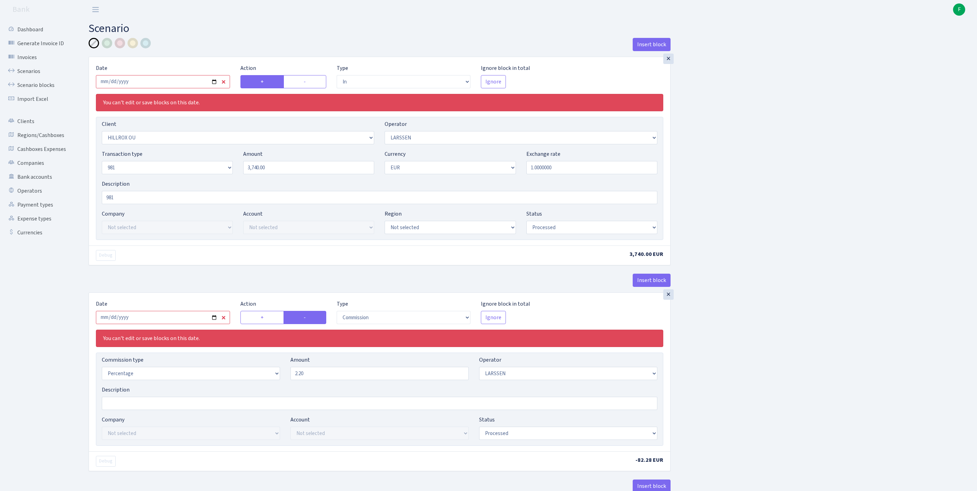
select select "342"
select select "61"
select select "8"
select select "1"
select select "processed"
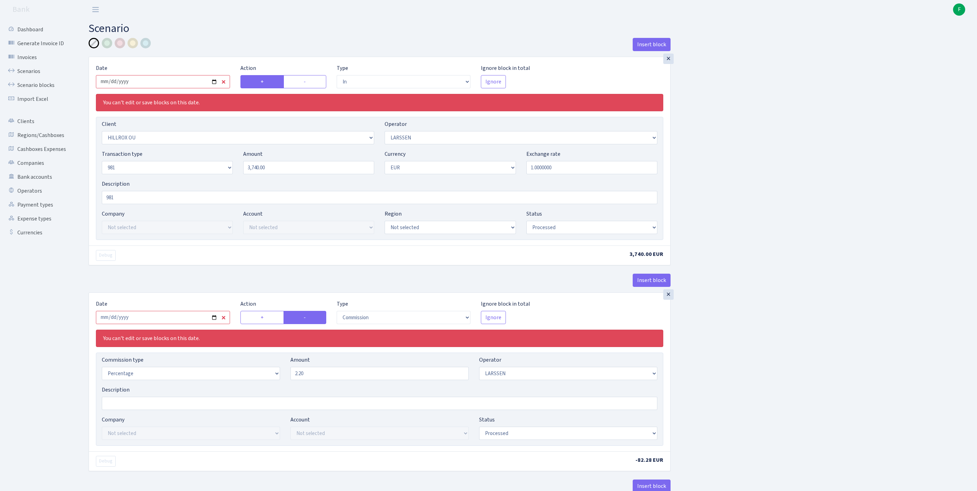
click at [169, 88] on input "2025-09-12" at bounding box center [163, 81] width 134 height 13
type input "[DATE]"
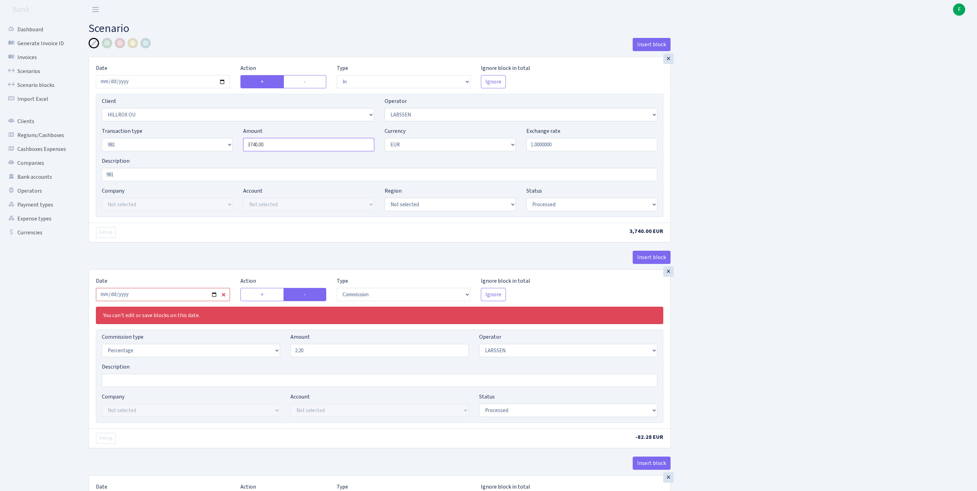
drag, startPoint x: 308, startPoint y: 158, endPoint x: 222, endPoint y: 150, distance: 85.9
click at [222, 150] on div "Transaction type Not selected 981 ELF FISH crypto GIRT IVO dekl MM-BALTIC eur U…" at bounding box center [380, 142] width 566 height 30
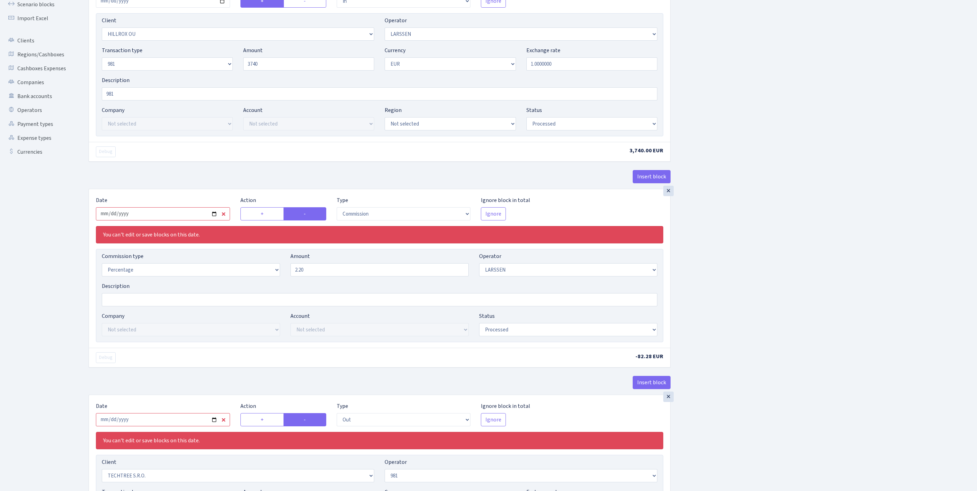
type input "3,740.00"
click at [182, 220] on input "2025-09-12" at bounding box center [163, 213] width 134 height 13
type input "[DATE]"
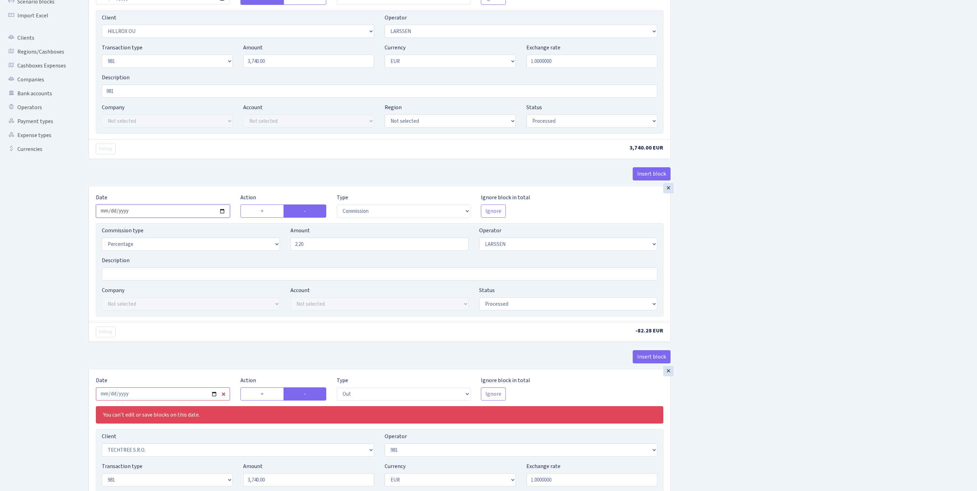
scroll to position [200, 0]
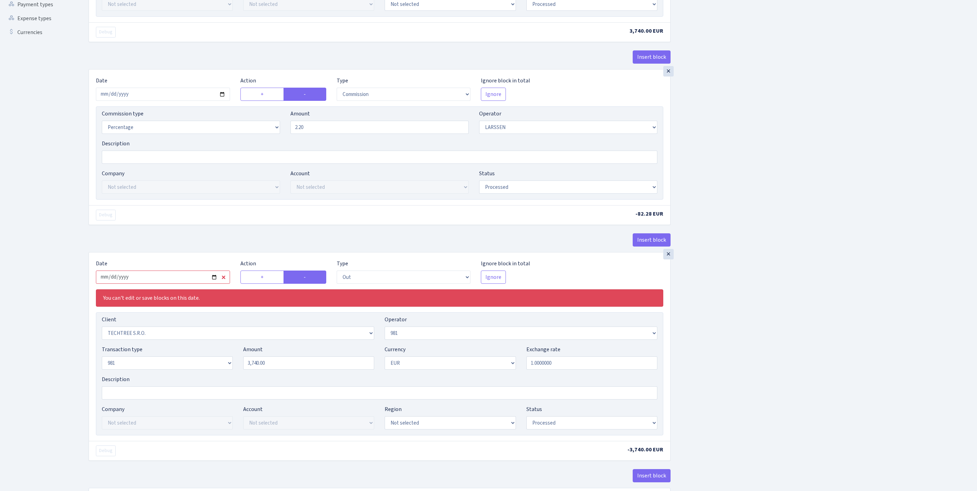
click at [171, 284] on input "2025-09-12" at bounding box center [163, 276] width 134 height 13
type input "2025-09-19"
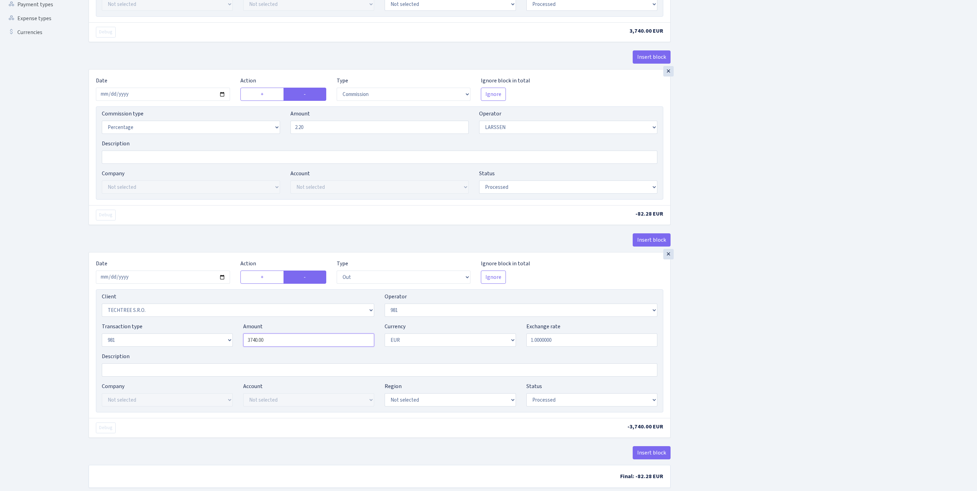
drag, startPoint x: 315, startPoint y: 408, endPoint x: 226, endPoint y: 405, distance: 89.0
click at [226, 352] on div "Transaction type Not selected 981 ELF FISH crypto GIRT IVO dekl MM-BALTIC eur U…" at bounding box center [380, 337] width 566 height 30
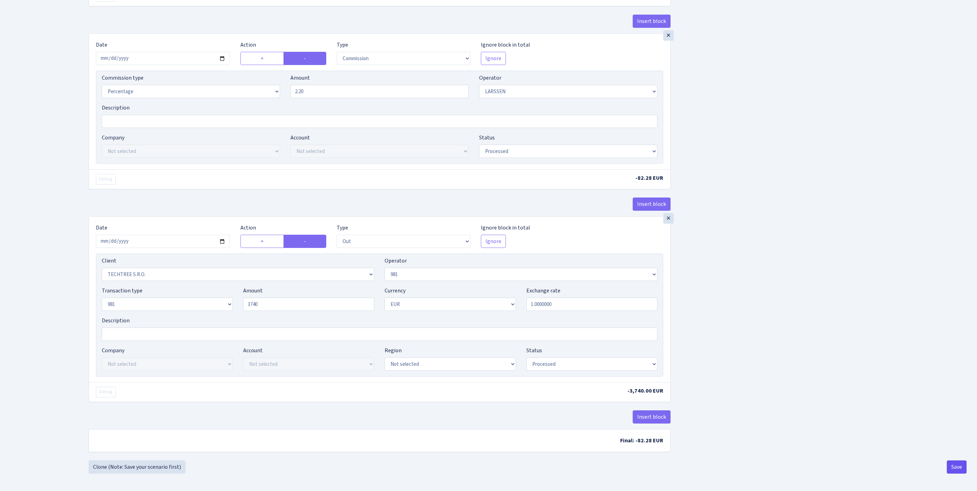
type input "3,740.00"
click at [952, 466] on button "Save" at bounding box center [957, 466] width 20 height 13
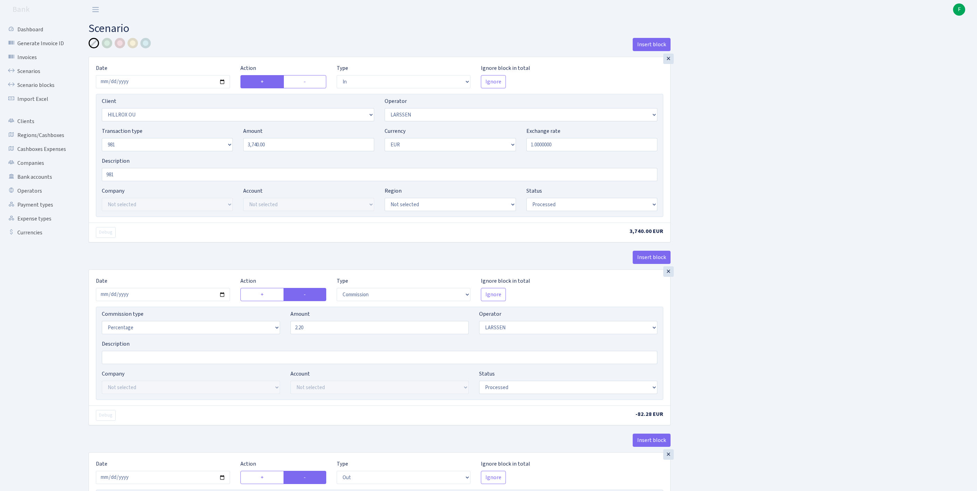
select select "in"
select select "1972"
select select "36"
select select "8"
select select "1"
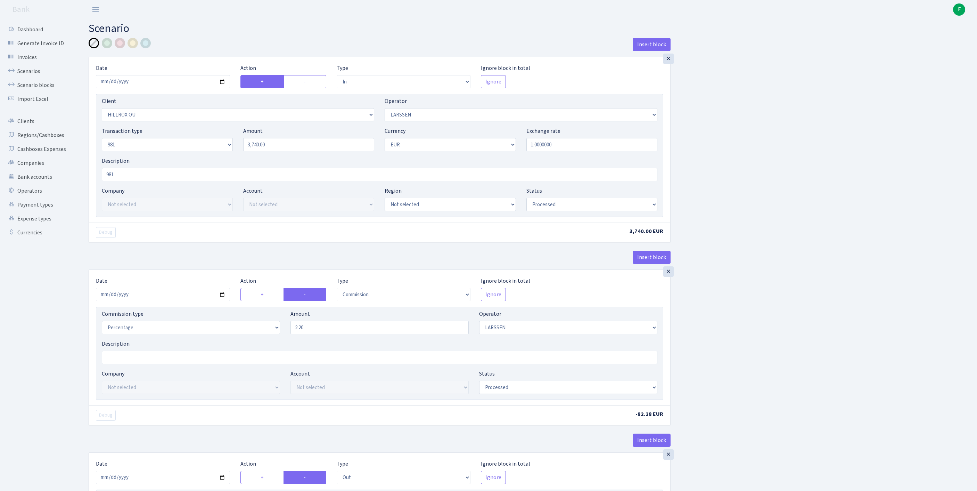
select select "processed"
select select "commission"
select select "36"
select select "processed"
select select "out"
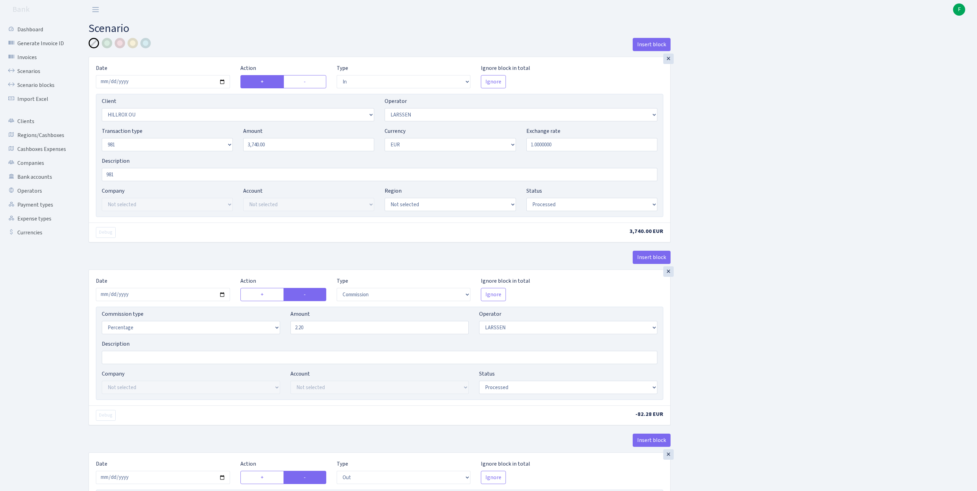
select select "342"
select select "61"
select select "8"
select select "1"
select select "processed"
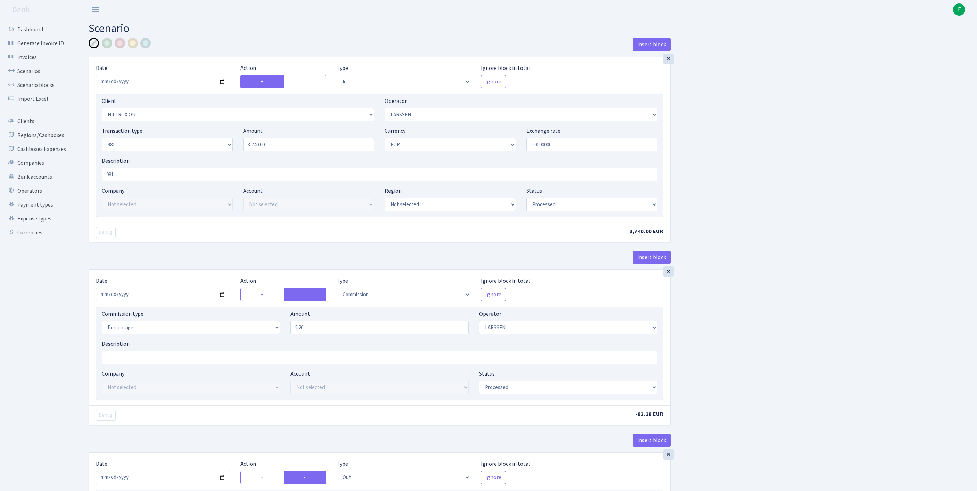
scroll to position [327, 0]
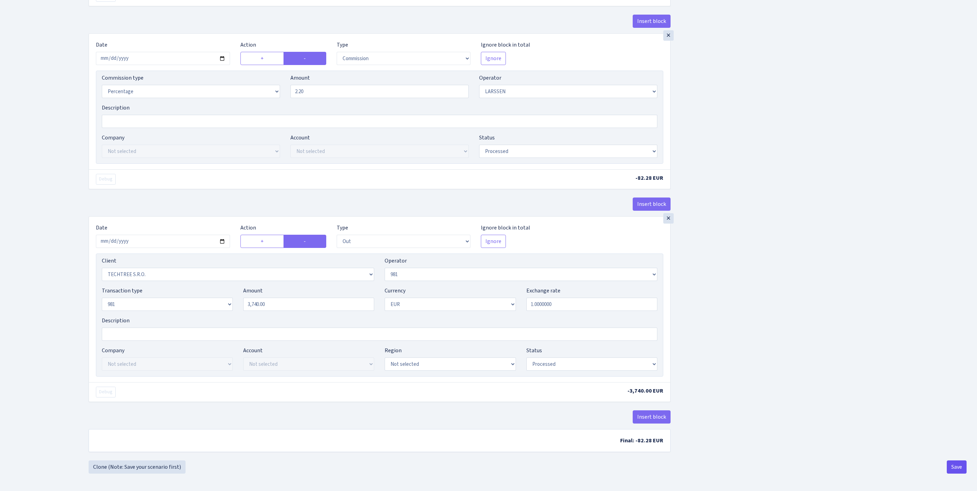
click at [954, 464] on button "Save" at bounding box center [957, 466] width 20 height 13
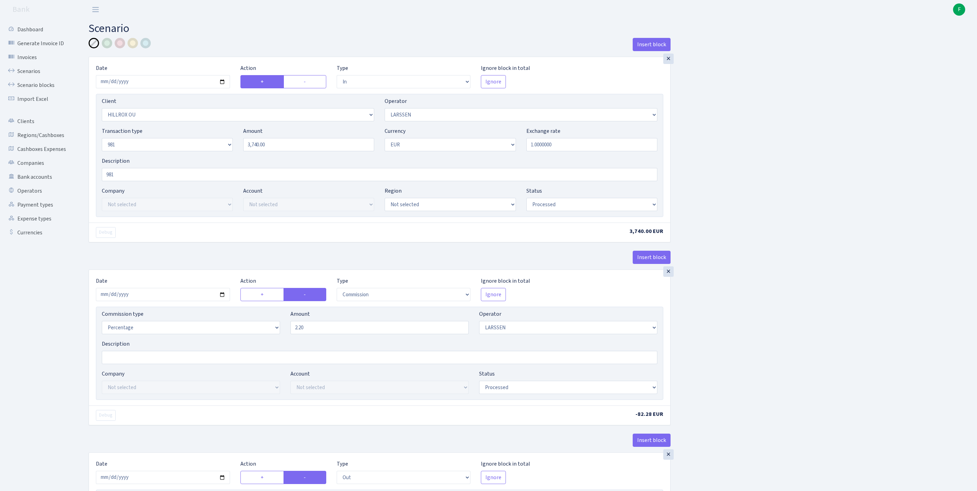
select select "in"
select select "1972"
select select "36"
select select "8"
select select "1"
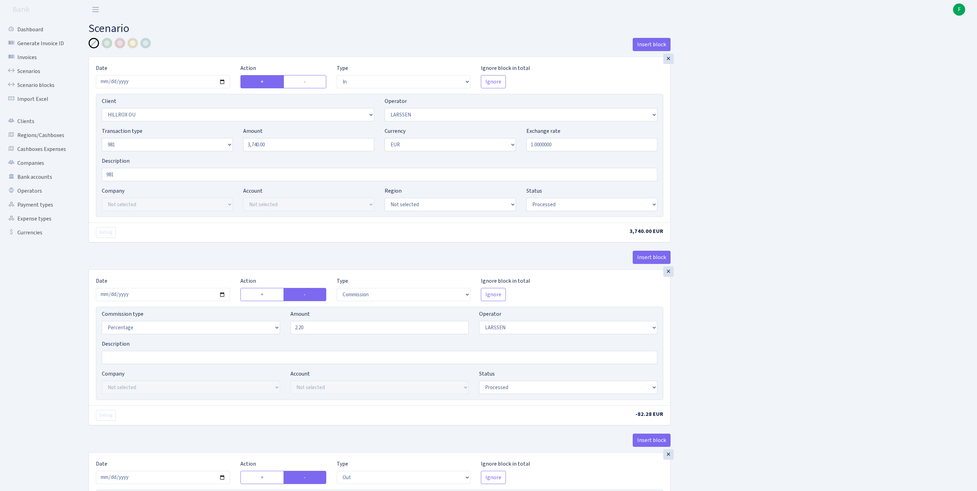
select select "processed"
select select "commission"
select select "36"
select select "processed"
select select "out"
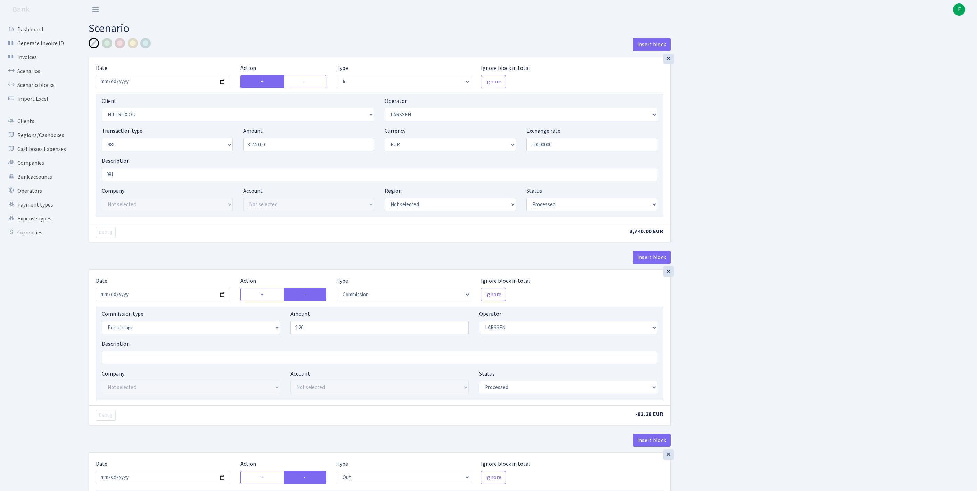
select select "342"
select select "61"
select select "8"
select select "1"
select select "processed"
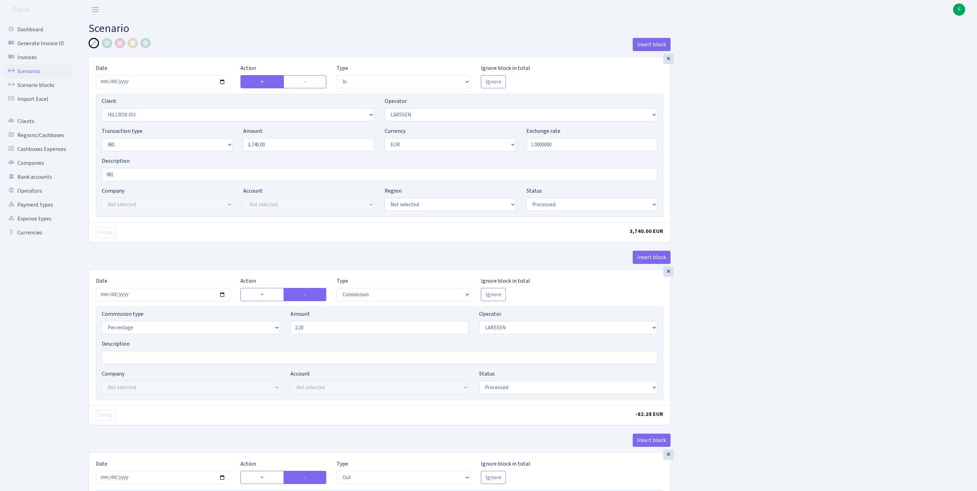
click at [35, 76] on link "Scenarios" at bounding box center [38, 71] width 70 height 14
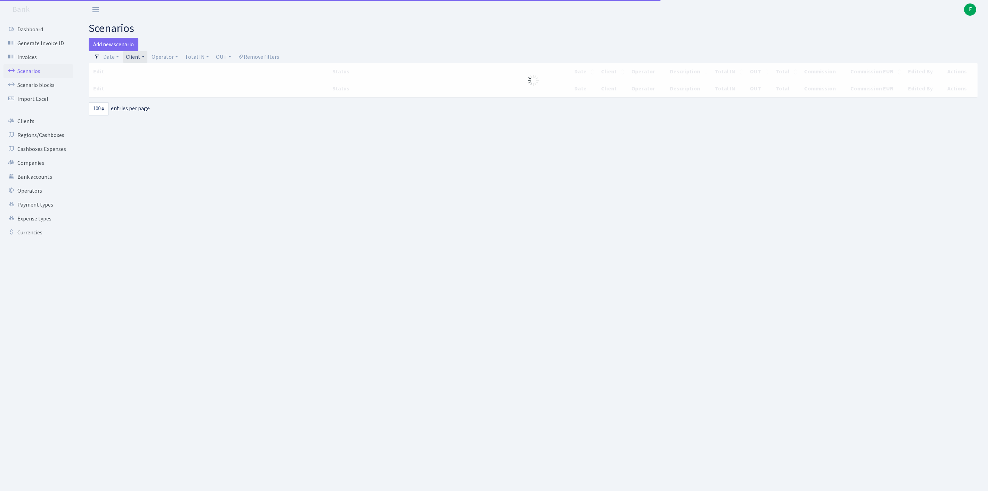
select select "100"
click at [144, 60] on link "Client" at bounding box center [135, 57] width 24 height 12
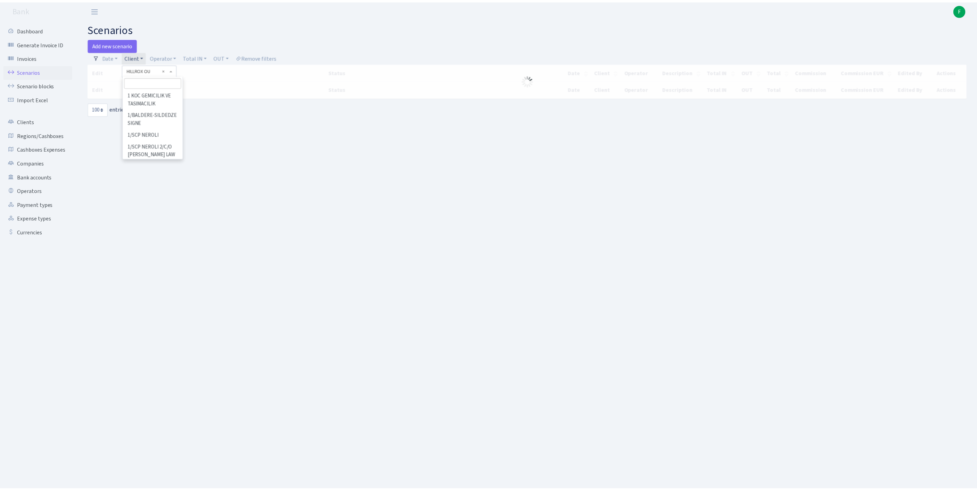
scroll to position [29564, 0]
click at [147, 84] on input "search" at bounding box center [154, 81] width 58 height 11
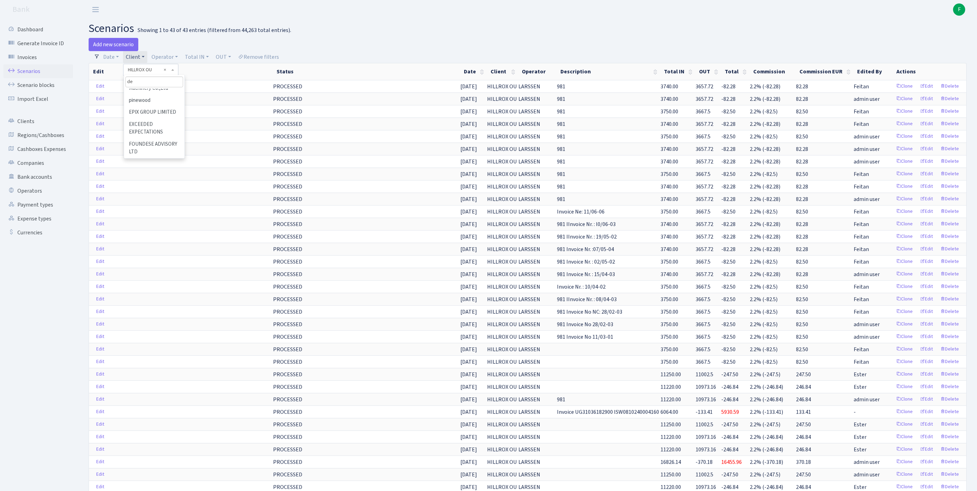
scroll to position [0, 0]
type input "deep"
click at [150, 113] on li "DEEP GROUP" at bounding box center [154, 107] width 59 height 12
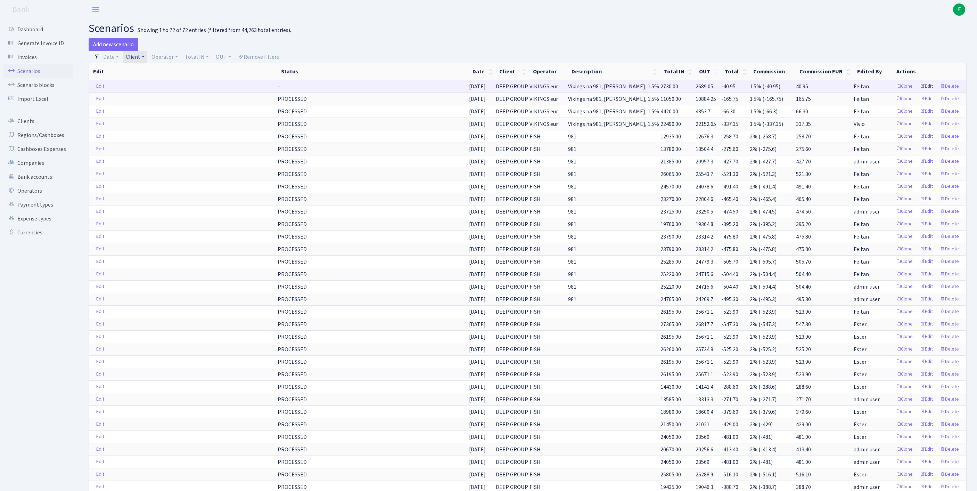
click at [919, 92] on link "Edit" at bounding box center [926, 86] width 19 height 11
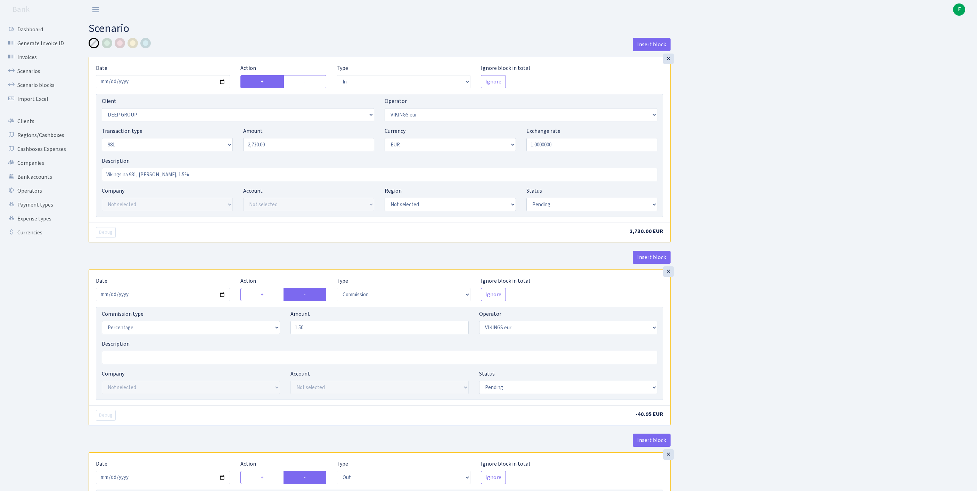
select select "in"
select select "1585"
select select "519"
select select "8"
select select "1"
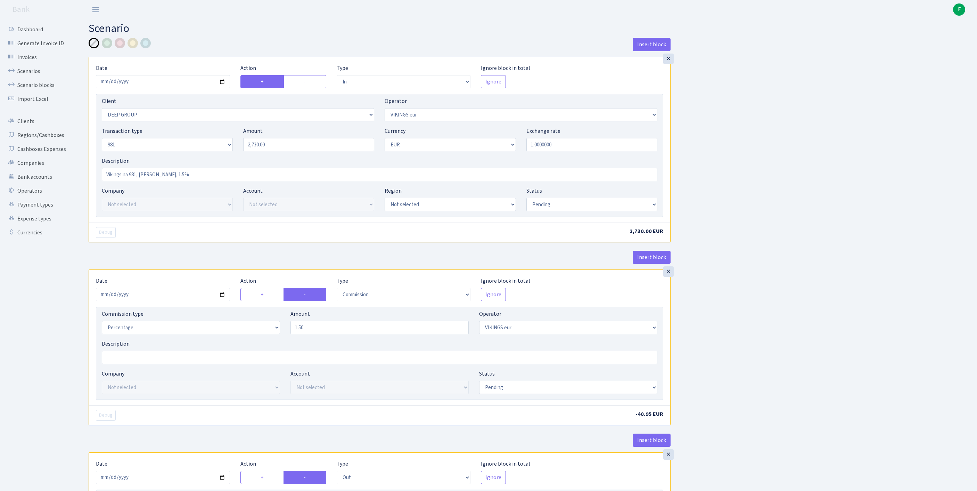
select select "pending"
select select "commission"
select select "519"
select select "pending"
select select "out"
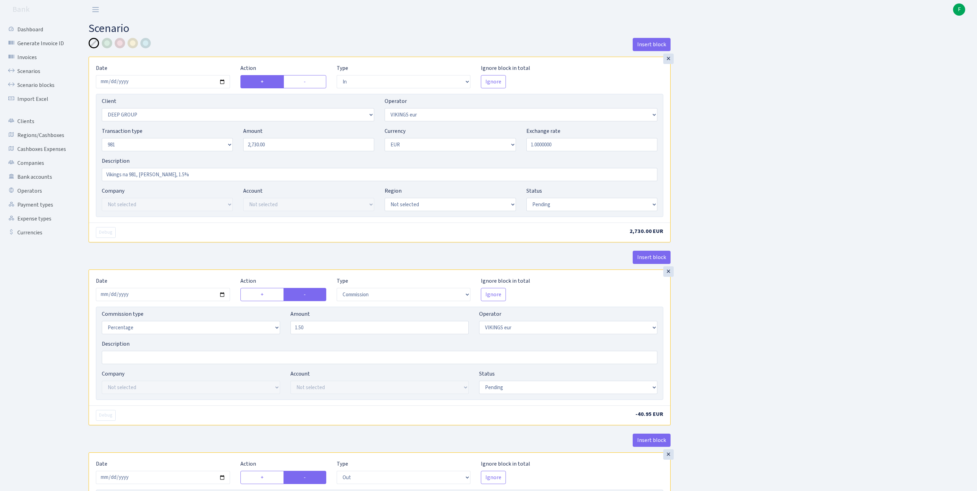
select select "2363"
select select "61"
select select "8"
select select "1"
select select "pending"
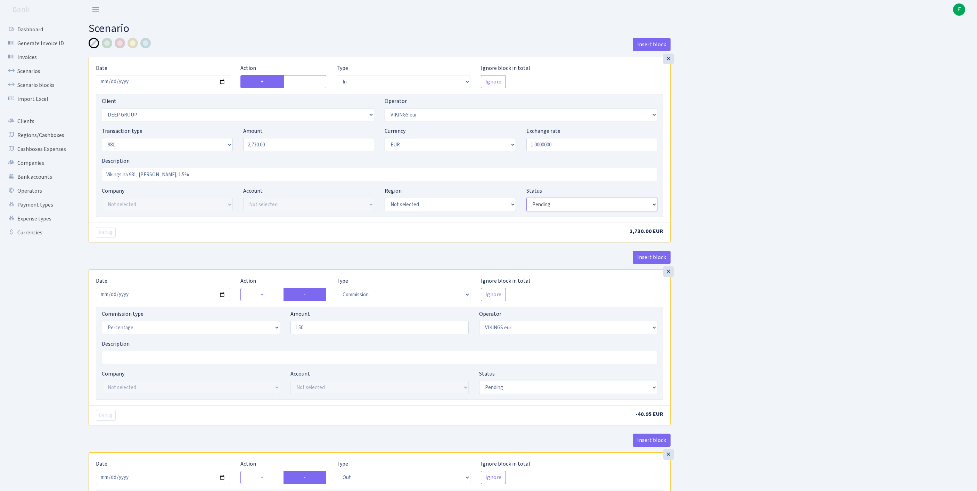
select select "processed"
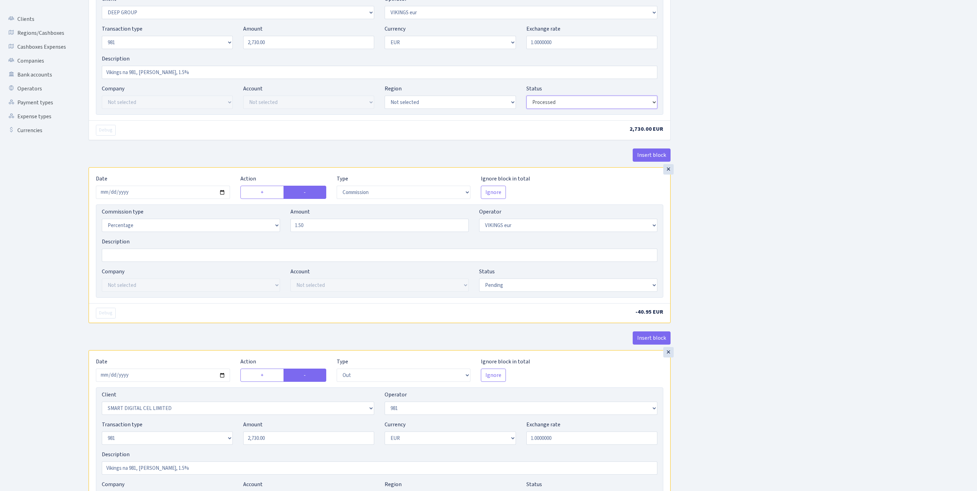
scroll to position [127, 0]
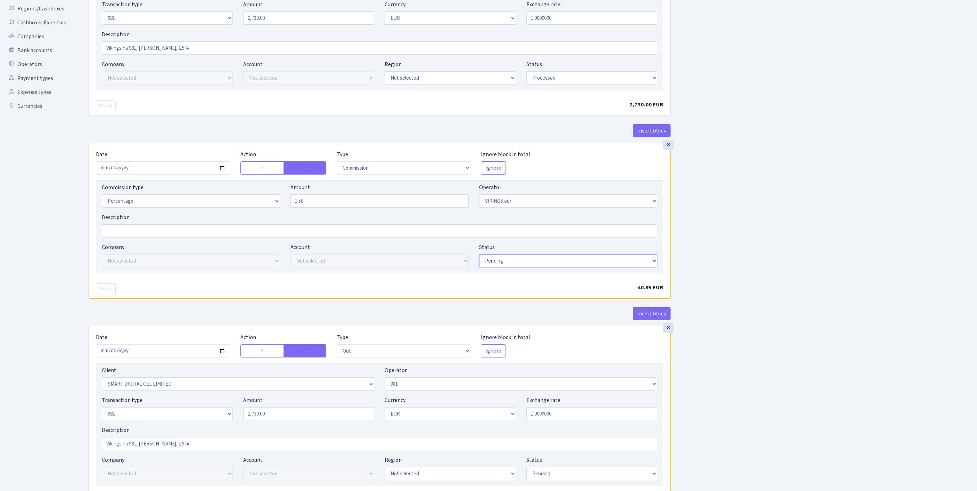
select select "processed"
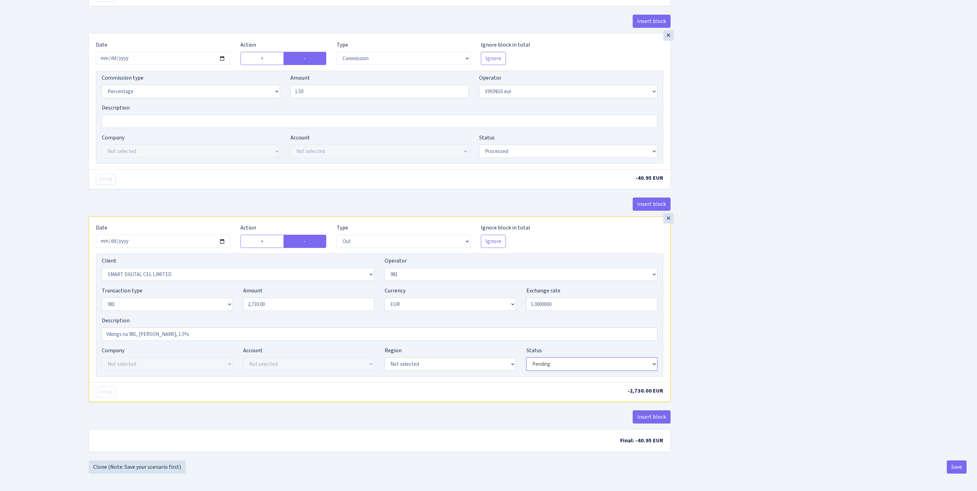
select select "processed"
click at [956, 464] on button "Save" at bounding box center [957, 466] width 20 height 13
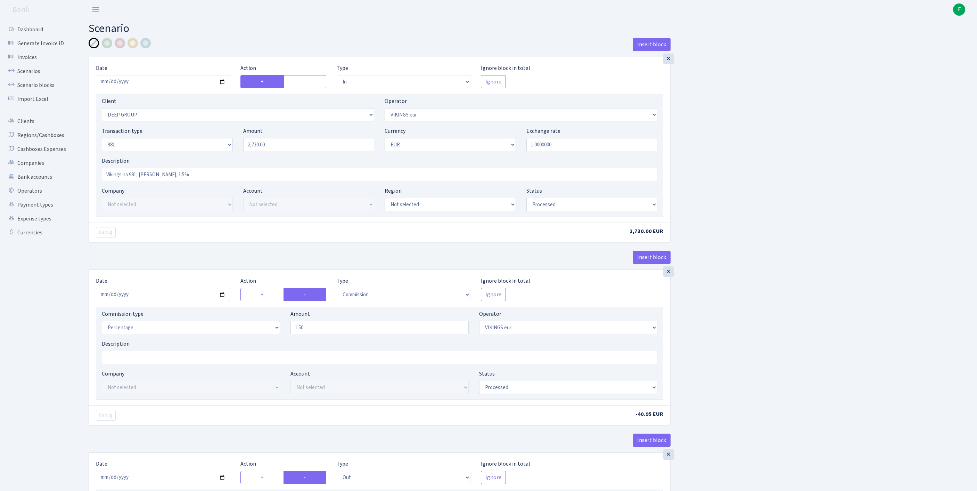
select select "in"
select select "1585"
select select "519"
select select "8"
select select "1"
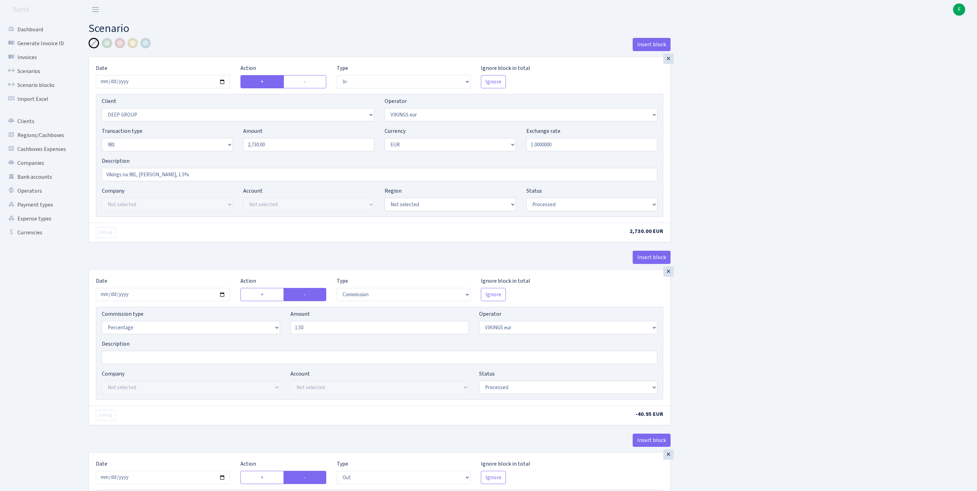
select select "processed"
select select "commission"
select select "519"
select select "processed"
select select "out"
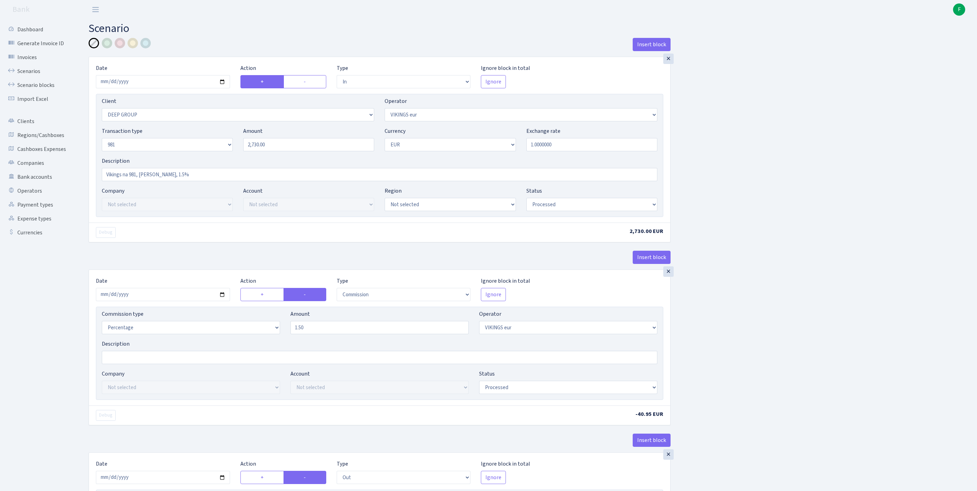
select select "2363"
select select "61"
select select "8"
select select "1"
select select "processed"
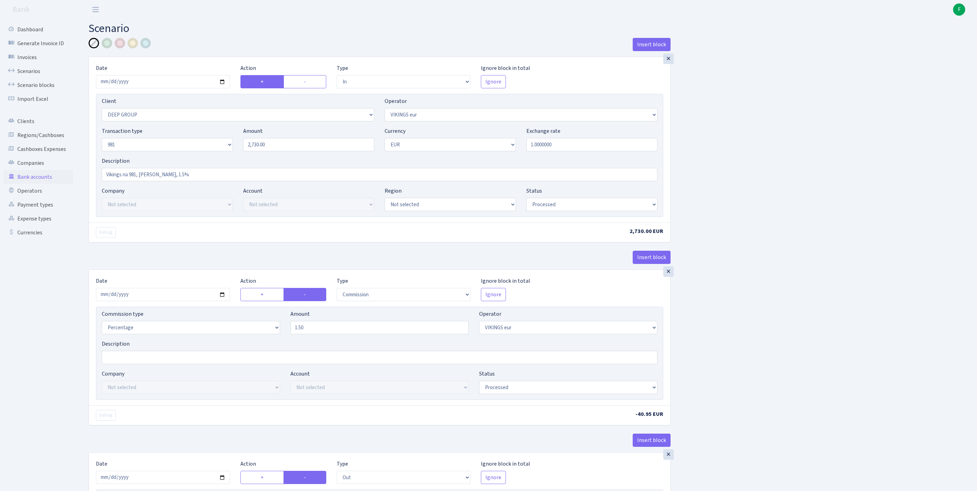
click at [28, 184] on link "Bank accounts" at bounding box center [38, 177] width 70 height 14
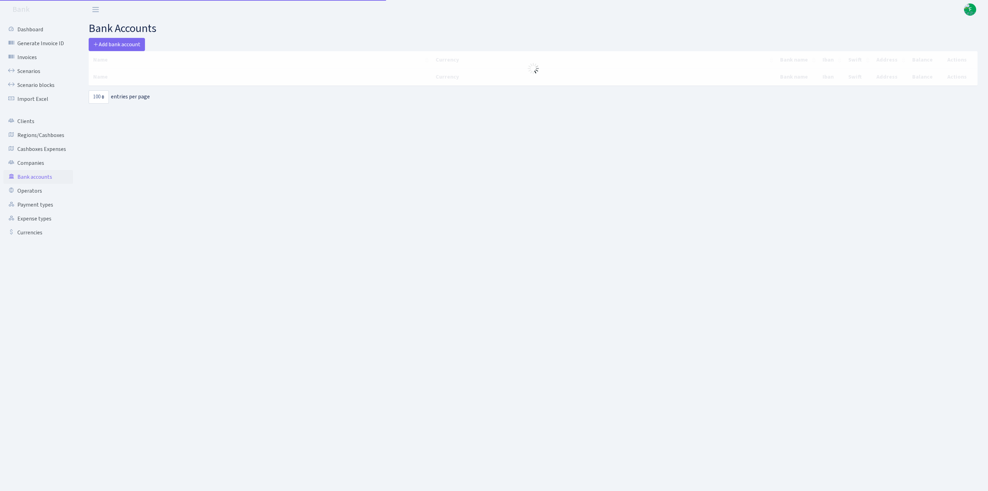
select select "100"
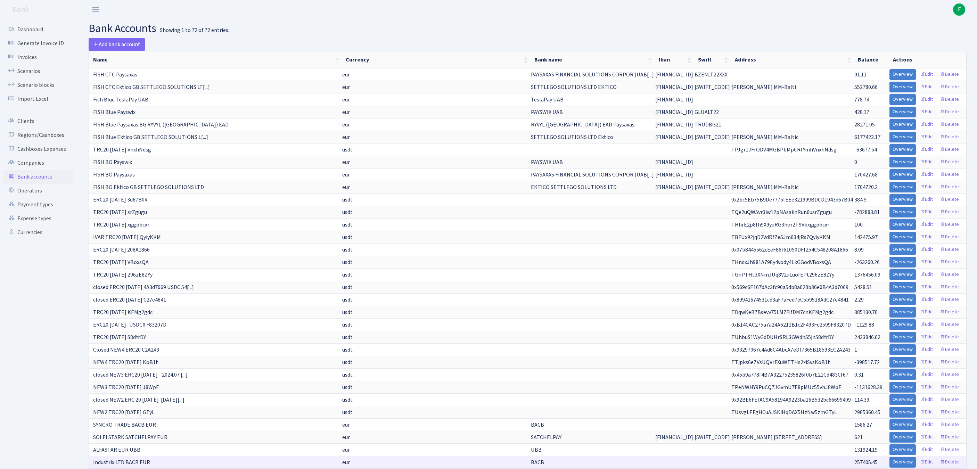
scroll to position [316, 0]
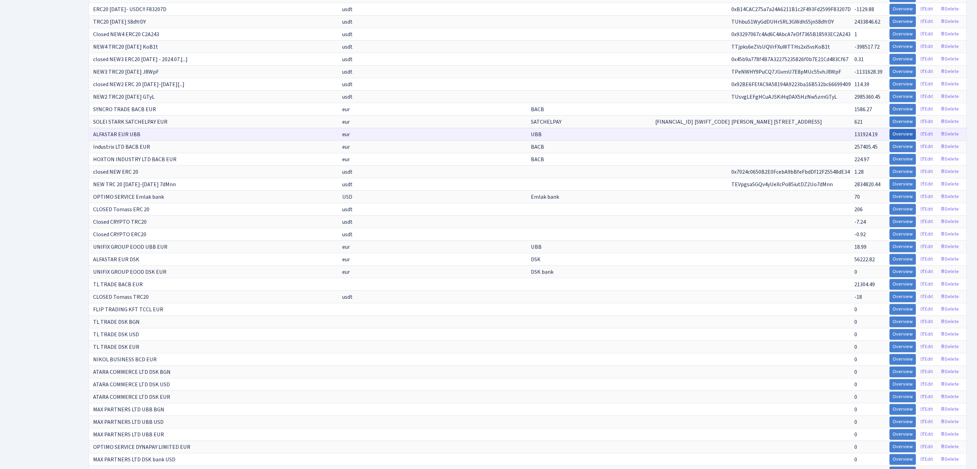
click at [890, 140] on link "Overview" at bounding box center [903, 134] width 26 height 11
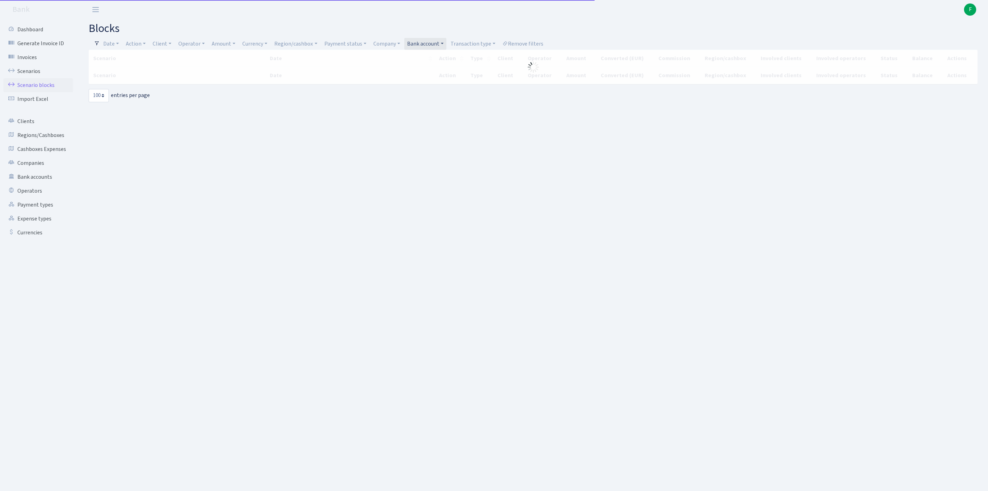
select select "100"
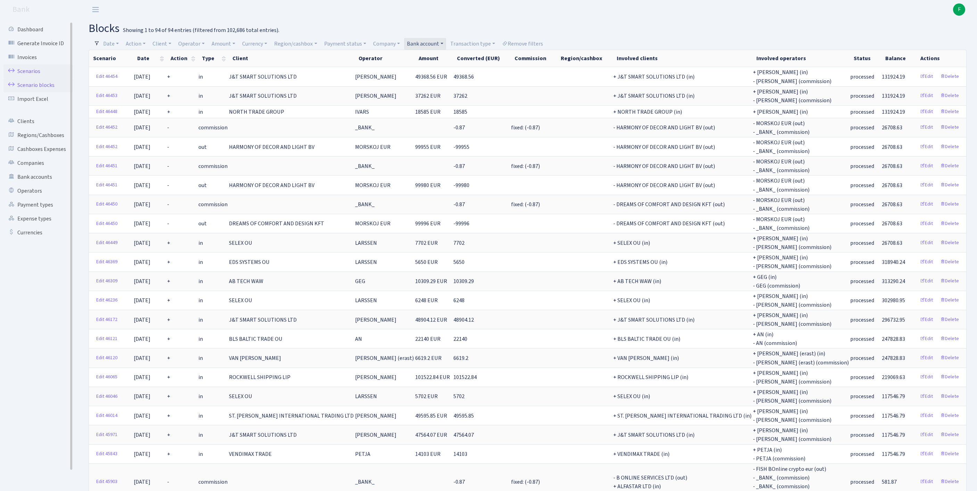
click at [33, 74] on link "Scenarios" at bounding box center [38, 71] width 70 height 14
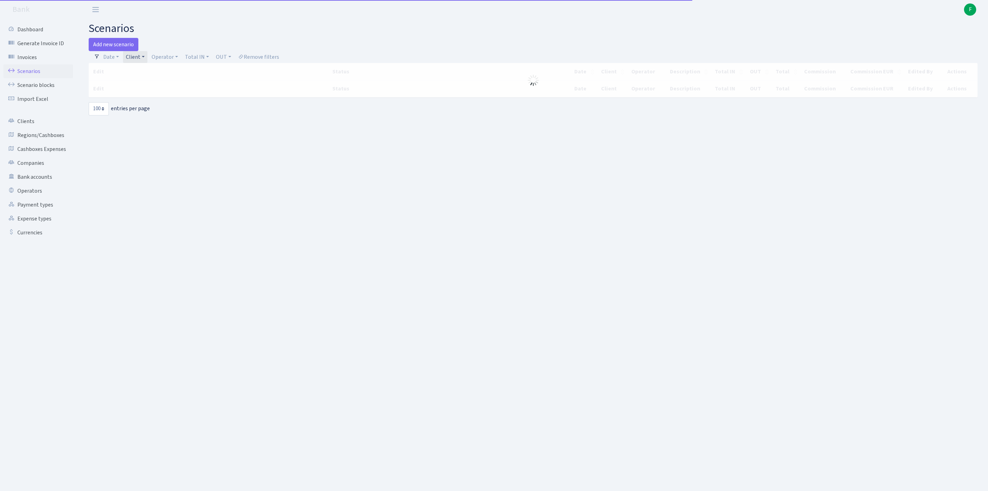
select select "100"
click at [140, 62] on link "Client" at bounding box center [135, 57] width 24 height 12
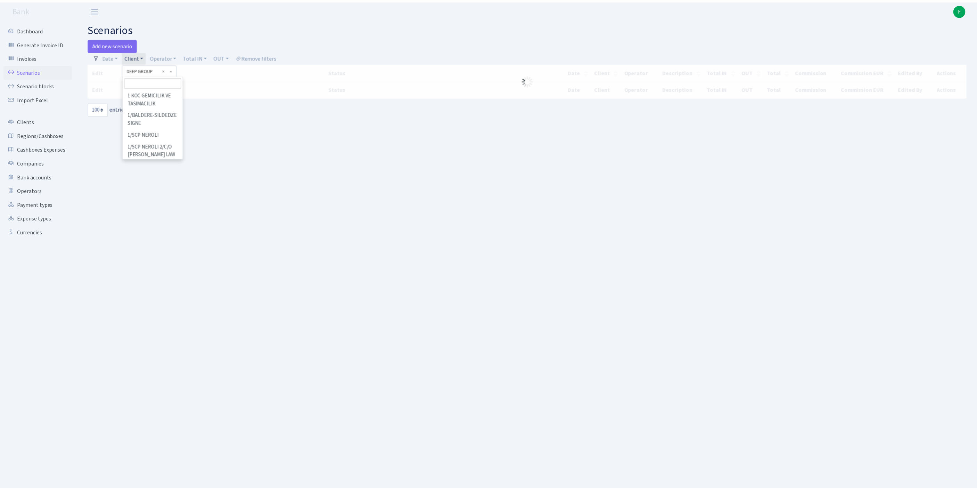
scroll to position [16769, 0]
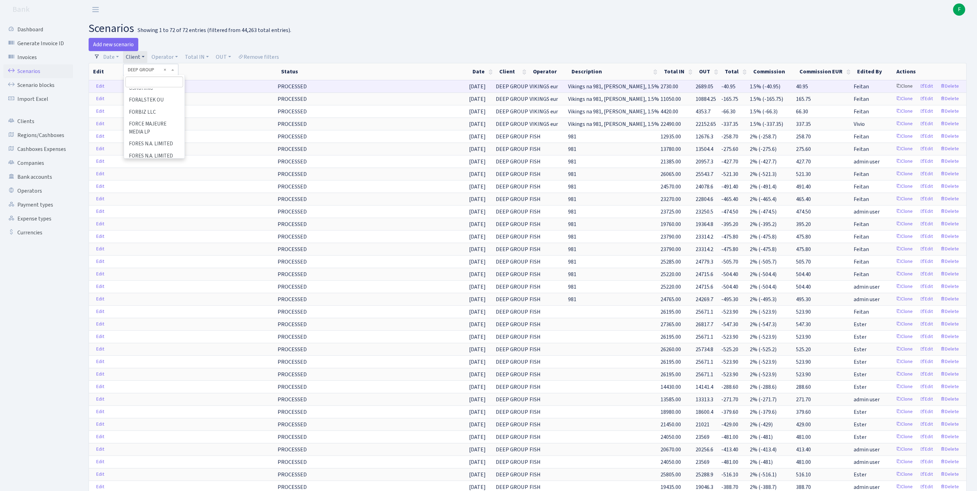
click at [893, 92] on link "Clone" at bounding box center [904, 86] width 23 height 11
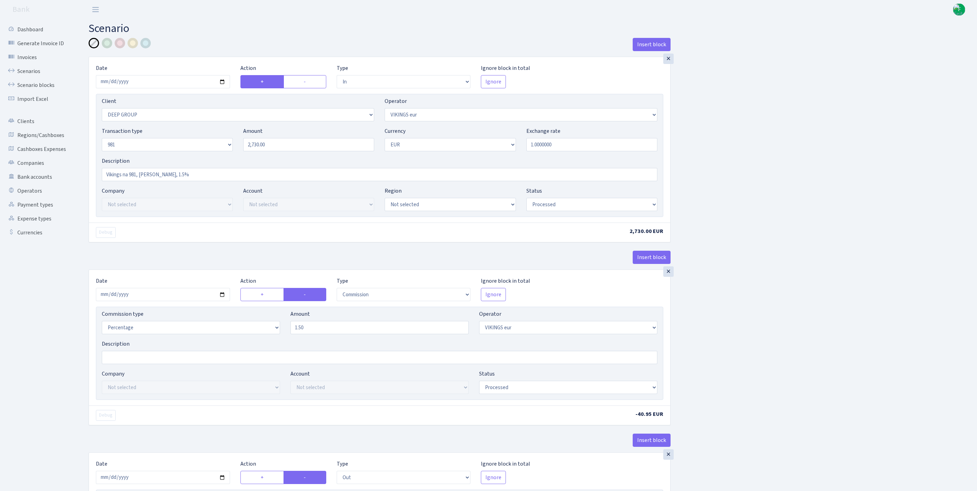
select select "in"
select select "1585"
select select "519"
select select "8"
select select "1"
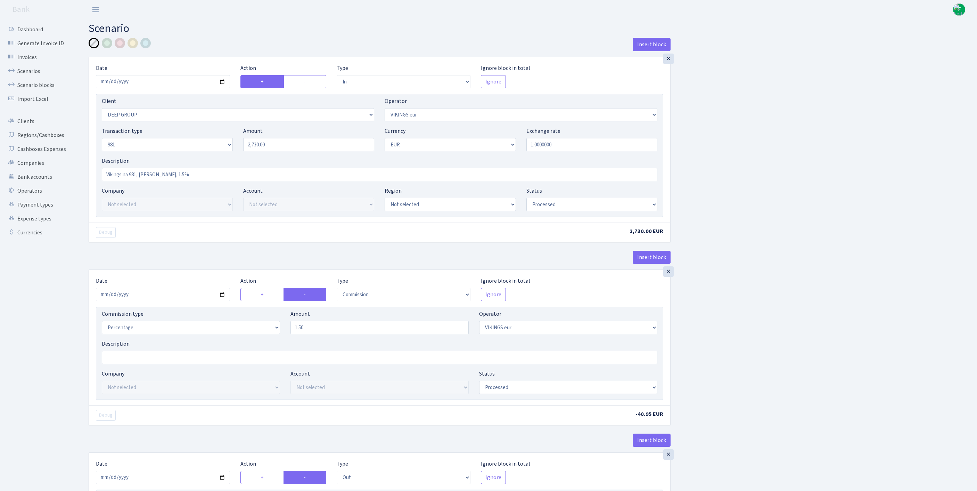
select select "processed"
select select "commission"
select select "519"
select select "processed"
select select "out"
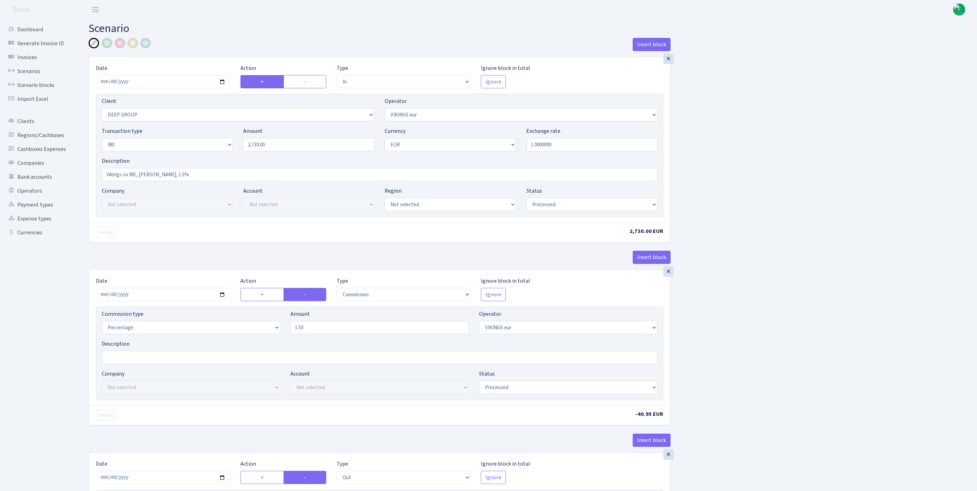
select select "2363"
select select "61"
select select "8"
select select "1"
select select "processed"
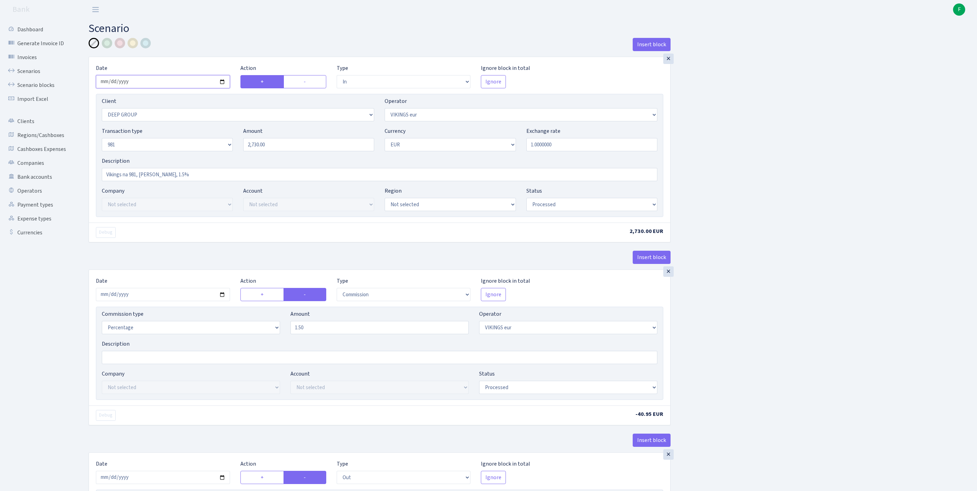
click at [152, 87] on input "2025-09-18" at bounding box center [163, 81] width 134 height 13
type input "2025-09-18"
click at [844, 184] on div "Insert block × Date 2025-09-18 Action + - Type --- In Out Commission Field requ…" at bounding box center [527, 367] width 889 height 658
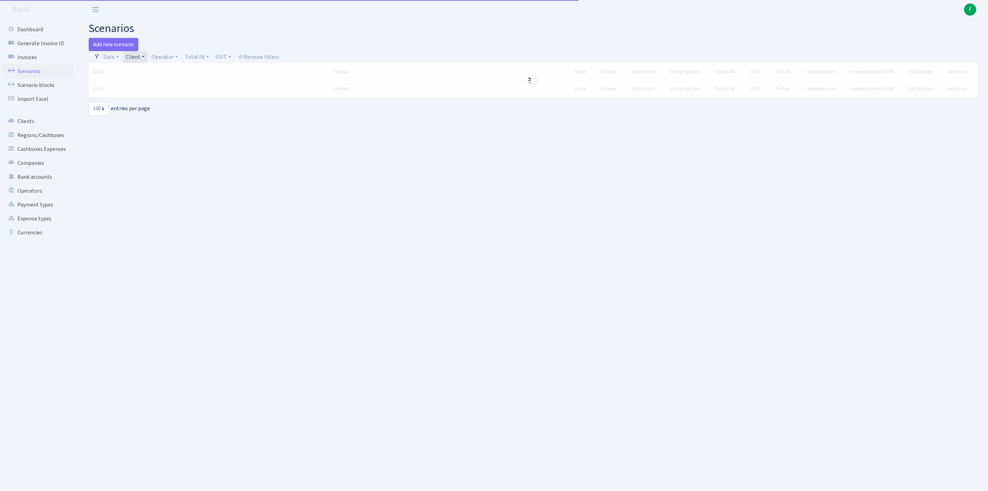
select select "100"
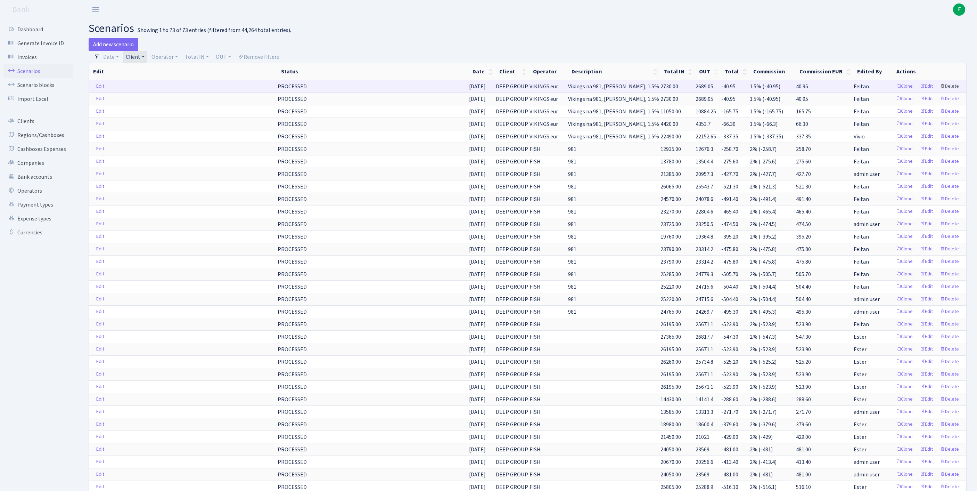
click at [948, 92] on link "Delete" at bounding box center [949, 86] width 25 height 11
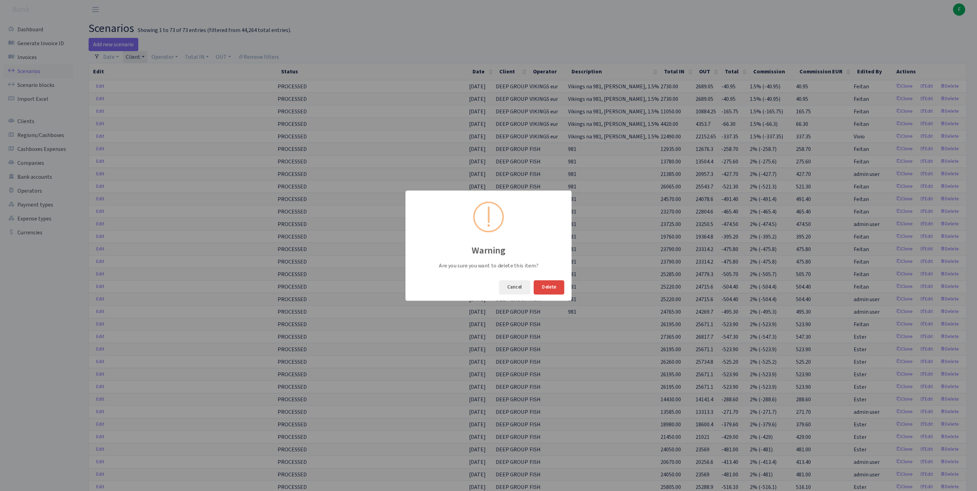
click at [553, 288] on button "Delete" at bounding box center [549, 287] width 31 height 14
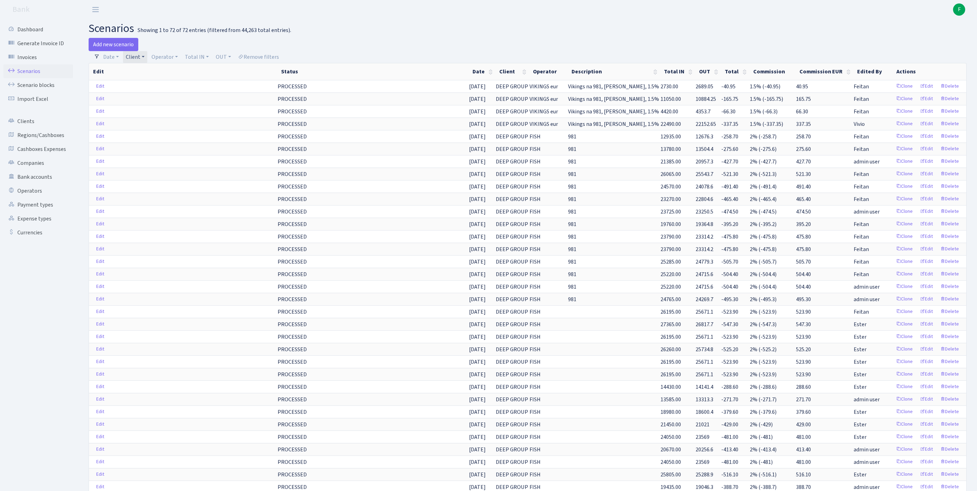
click at [147, 59] on link "Client" at bounding box center [135, 57] width 24 height 12
click at [151, 87] on input "search" at bounding box center [154, 81] width 58 height 11
type input "transtrade"
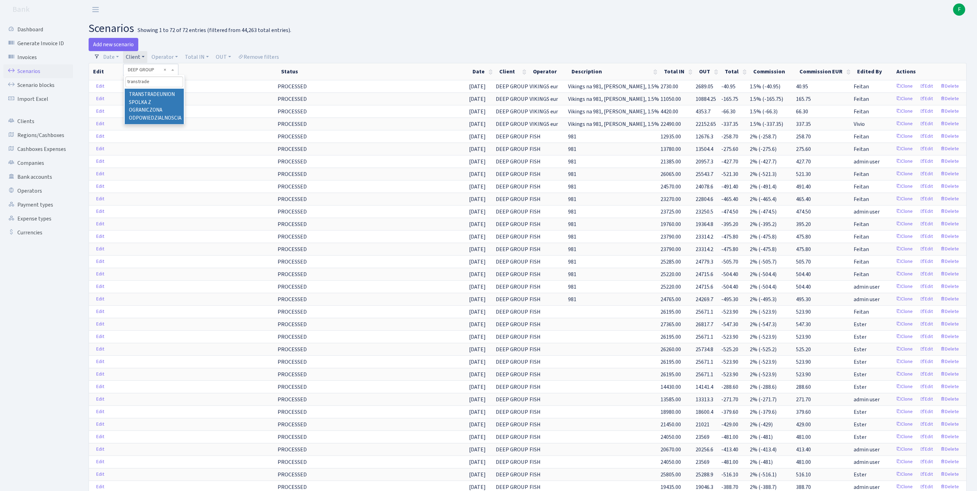
click at [149, 111] on li "TRANSTRADEUNION SPOLKA Z OGRANICZONA ODPOWIEDZIALNOSCIA" at bounding box center [154, 106] width 59 height 35
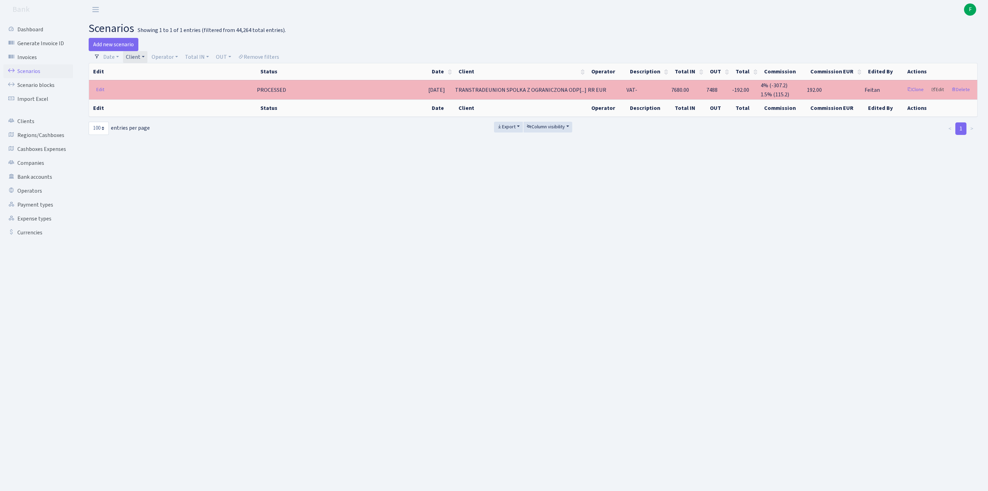
click at [930, 95] on link "Edit" at bounding box center [937, 89] width 19 height 11
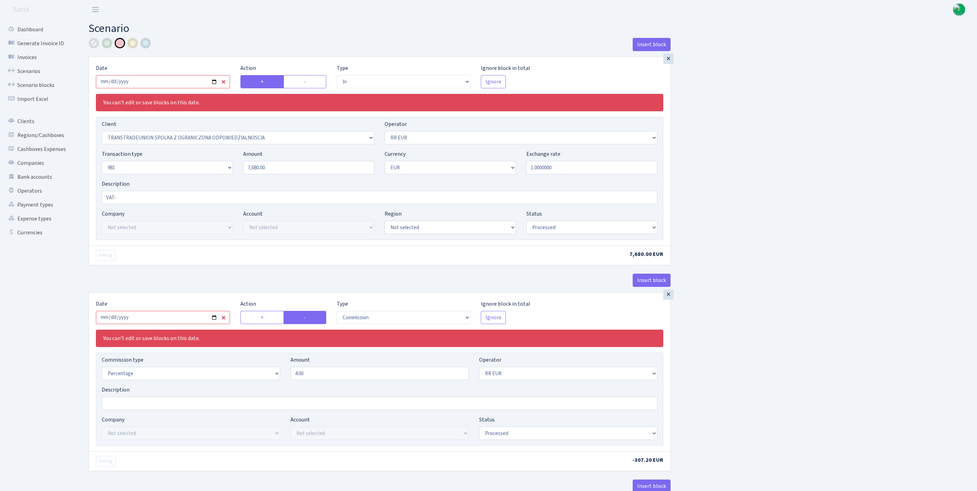
select select "in"
select select "3208"
select select "438"
select select "8"
select select "1"
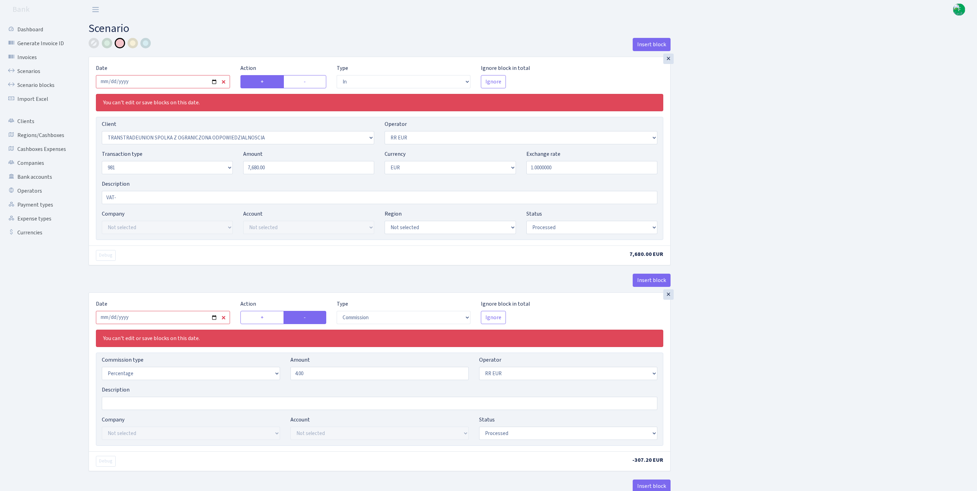
select select "processed"
select select "commission"
select select "438"
select select "processed"
select select "out"
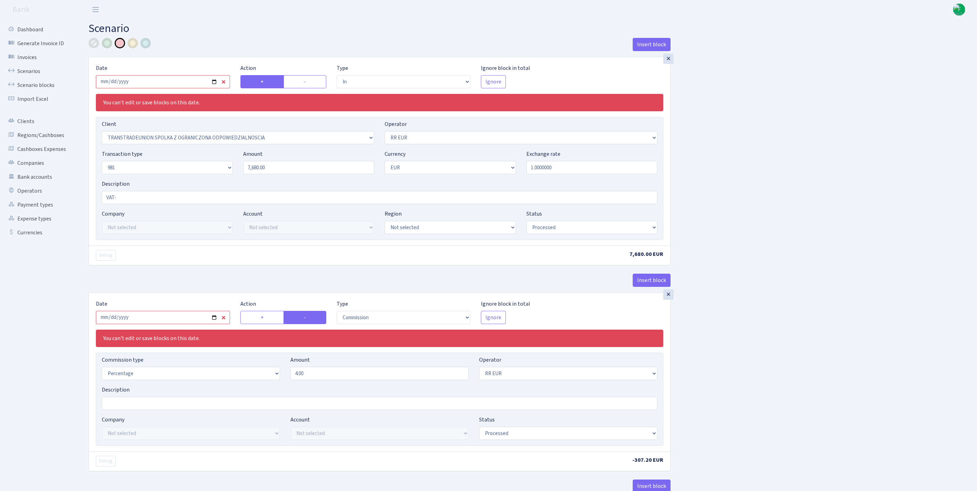
select select "2129"
select select "61"
select select "8"
select select "1"
select select "processed"
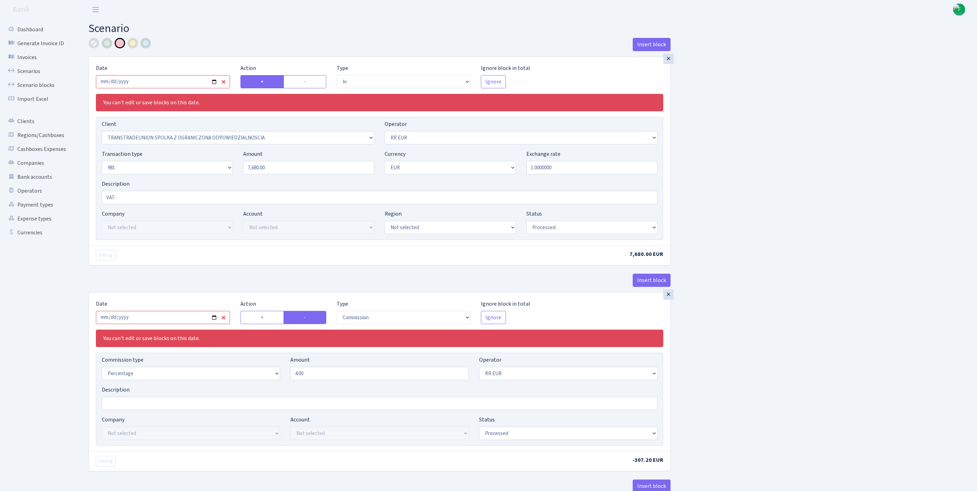
select select "commission"
select select "61"
select select "processed"
